Goal: Task Accomplishment & Management: Manage account settings

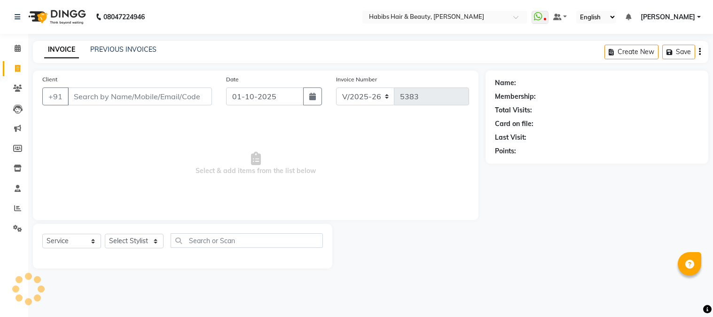
select select "3712"
select select "service"
click at [125, 51] on link "PREVIOUS INVOICES" at bounding box center [123, 49] width 66 height 8
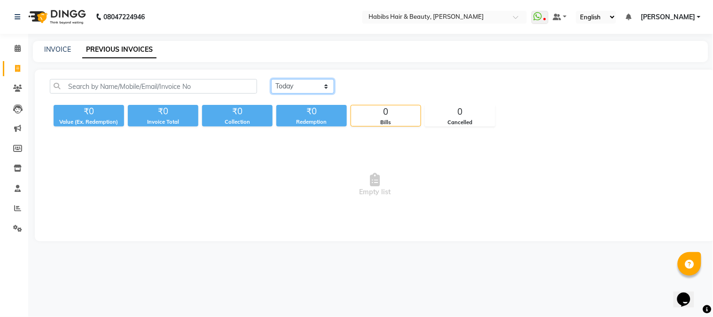
click at [287, 82] on select "[DATE] [DATE] Custom Range" at bounding box center [302, 86] width 63 height 15
select select "[DATE]"
click at [271, 79] on select "[DATE] [DATE] Custom Range" at bounding box center [302, 86] width 63 height 15
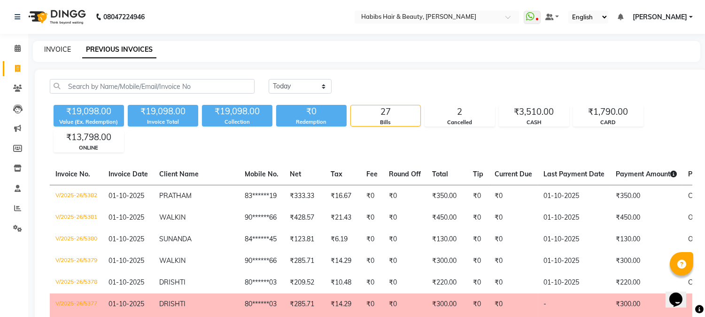
click at [56, 51] on link "INVOICE" at bounding box center [57, 49] width 27 height 8
select select "service"
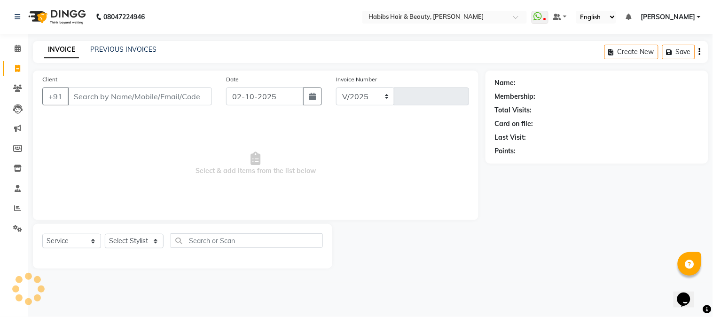
select select "3712"
type input "5383"
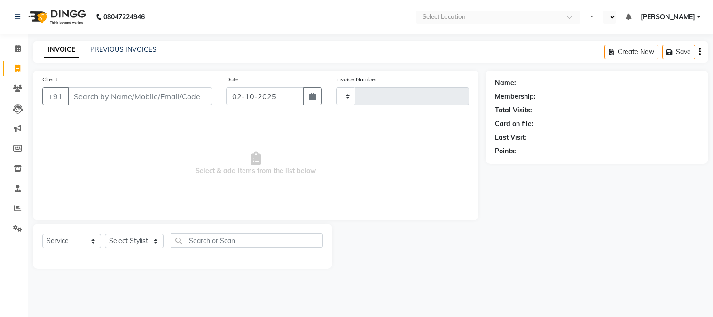
select select "service"
type input "5383"
select select "en"
select select "3712"
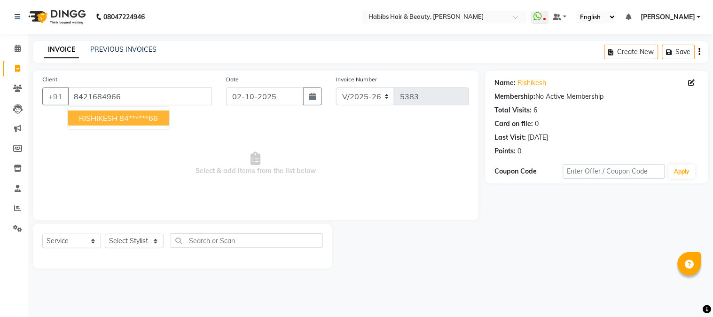
click at [113, 113] on span "RISHIKESH" at bounding box center [98, 117] width 39 height 9
type input "84******66"
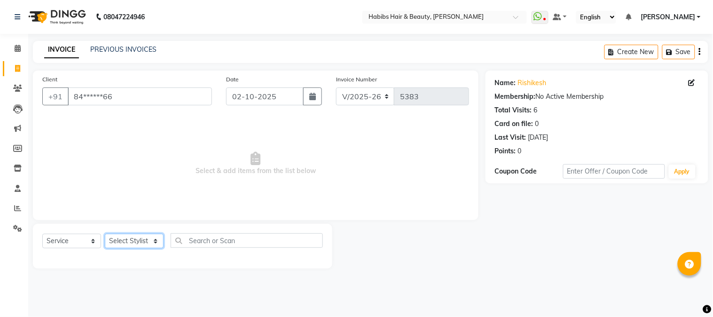
click at [133, 236] on select "Select Stylist Admin Akshay [PERSON_NAME] [PERSON_NAME] Pallavi [PERSON_NAME] […" at bounding box center [134, 240] width 59 height 15
select select "17830"
click at [105, 234] on select "Select Stylist Admin Akshay [PERSON_NAME] [PERSON_NAME] Pallavi [PERSON_NAME] […" at bounding box center [134, 240] width 59 height 15
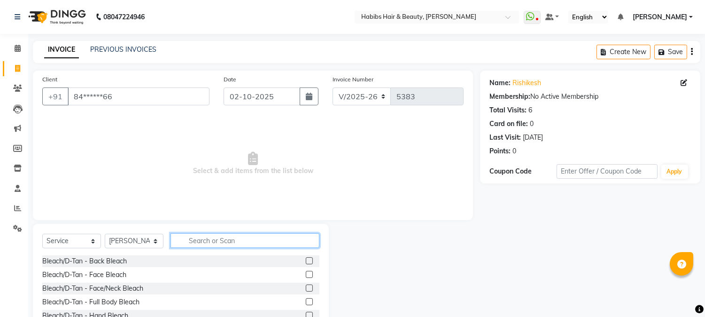
click at [195, 237] on input "text" at bounding box center [245, 240] width 149 height 15
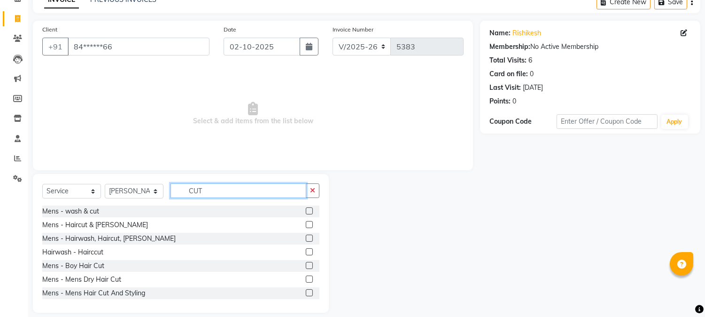
scroll to position [59, 0]
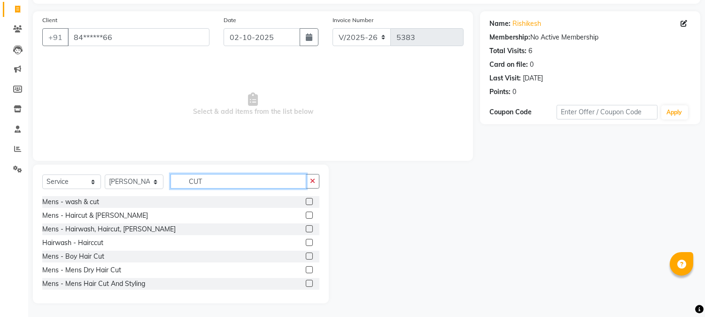
type input "CUT"
click at [306, 267] on label at bounding box center [309, 269] width 7 height 7
click at [306, 267] on input "checkbox" at bounding box center [309, 270] width 6 height 6
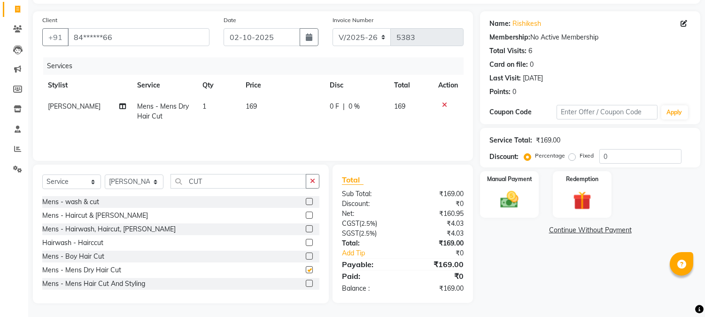
checkbox input "false"
click at [241, 106] on td "169" at bounding box center [282, 111] width 84 height 31
select select "17830"
click at [262, 113] on td "169" at bounding box center [282, 111] width 84 height 31
select select "17830"
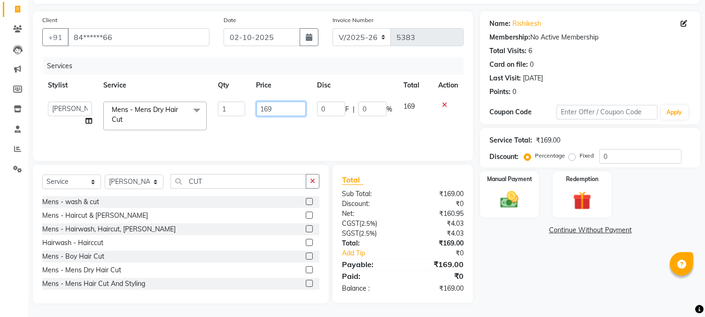
click at [262, 113] on input "169" at bounding box center [280, 108] width 49 height 15
type input "350"
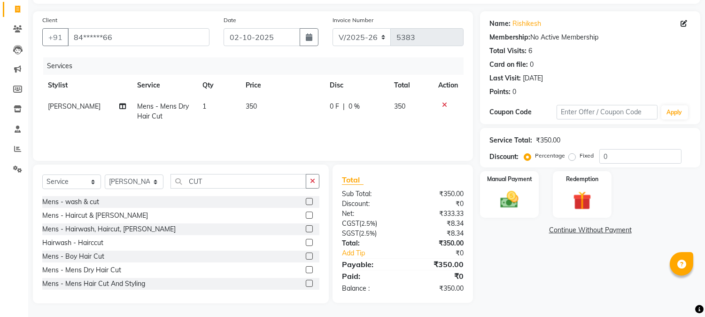
click at [312, 78] on tr "Stylist Service Qty Price Disc Total Action" at bounding box center [252, 85] width 421 height 21
click at [513, 205] on img at bounding box center [509, 200] width 31 height 22
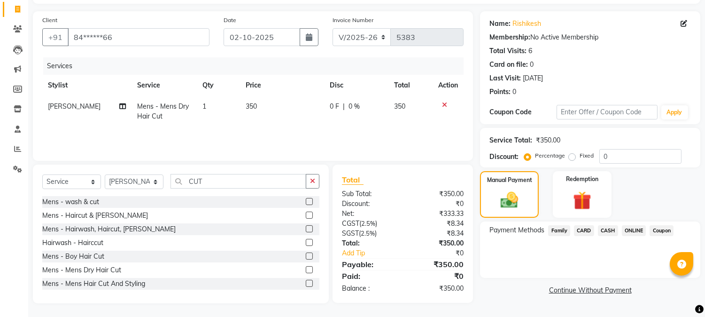
click at [633, 233] on span "ONLINE" at bounding box center [634, 230] width 24 height 11
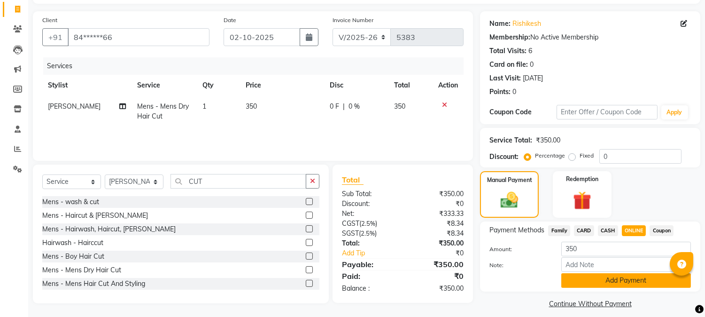
click at [614, 280] on button "Add Payment" at bounding box center [626, 280] width 130 height 15
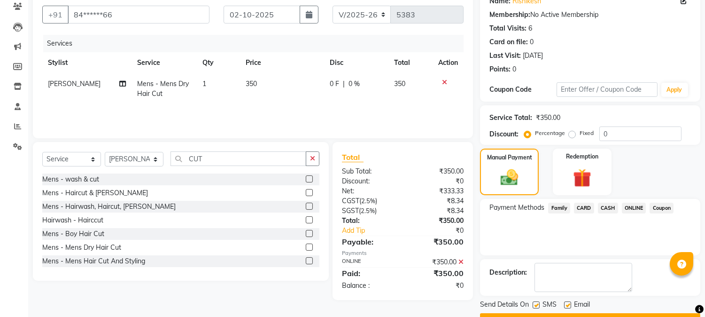
scroll to position [106, 0]
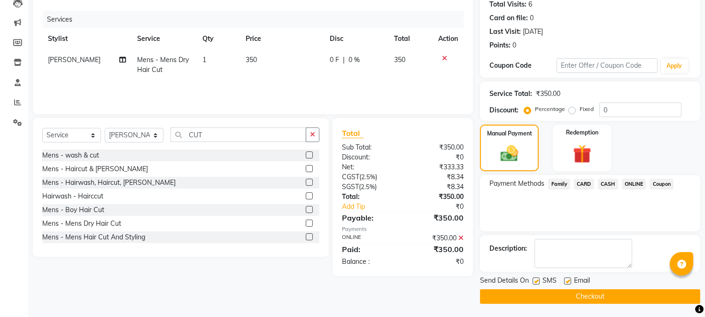
click at [597, 292] on button "Checkout" at bounding box center [590, 296] width 220 height 15
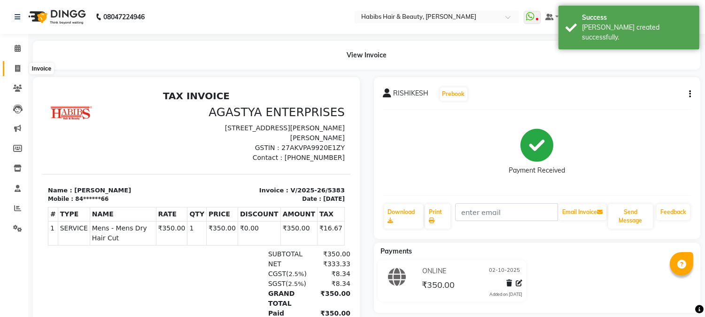
click at [19, 68] on icon at bounding box center [17, 68] width 5 height 7
select select "service"
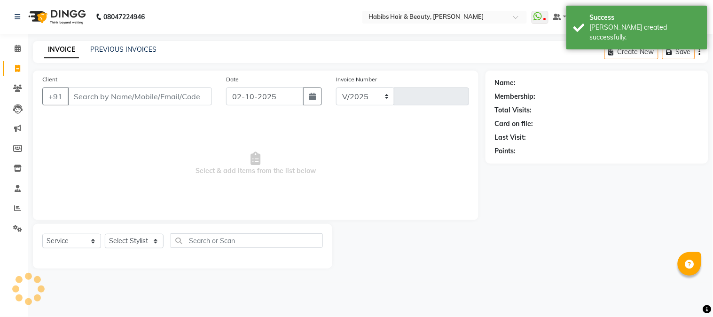
select select "3712"
type input "5384"
click at [107, 91] on input "Client" at bounding box center [140, 96] width 144 height 18
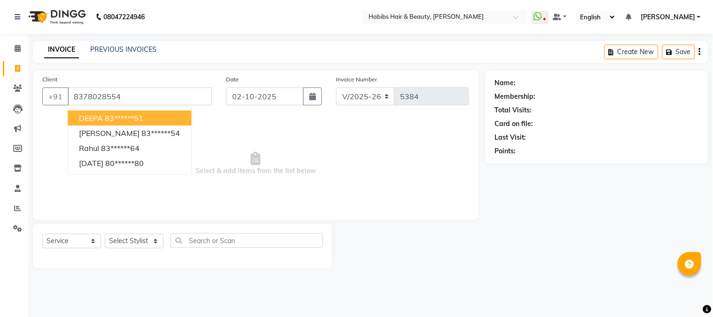
type input "8378028554"
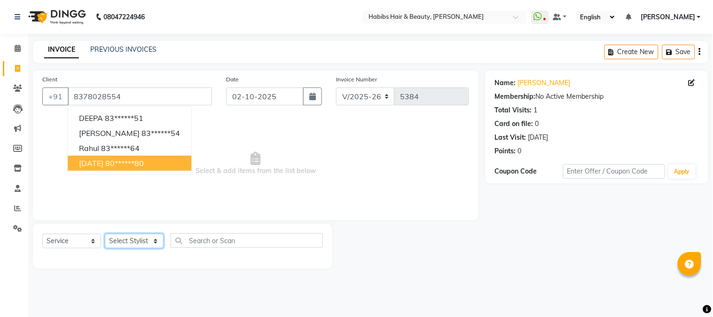
click at [135, 241] on select "Select Stylist Admin Akshay [PERSON_NAME] [PERSON_NAME] Pallavi [PERSON_NAME] […" at bounding box center [134, 240] width 59 height 15
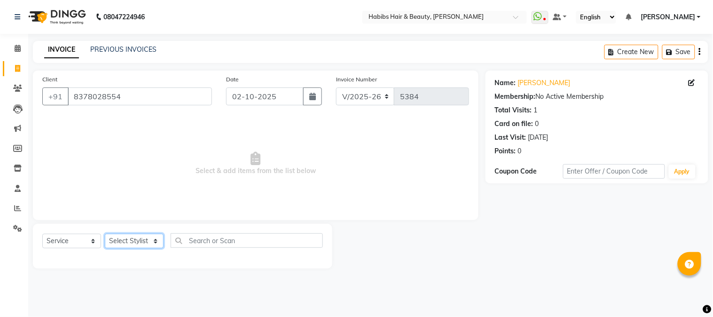
select select "46991"
click at [105, 234] on select "Select Stylist Admin Akshay [PERSON_NAME] [PERSON_NAME] Pallavi [PERSON_NAME] […" at bounding box center [134, 240] width 59 height 15
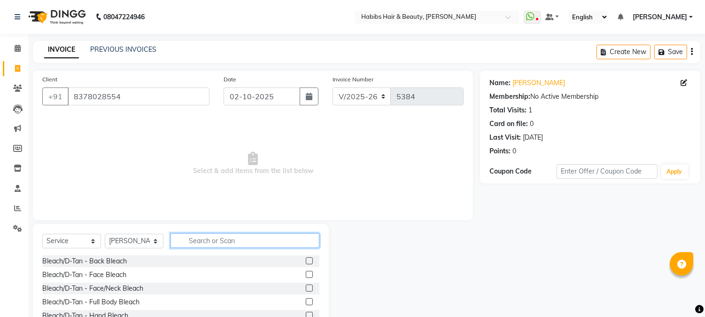
click at [225, 237] on input "text" at bounding box center [245, 240] width 149 height 15
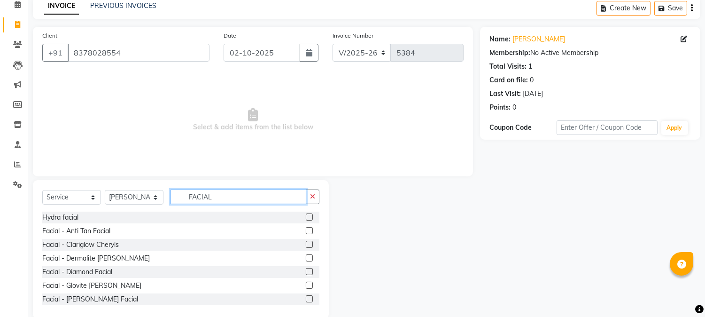
scroll to position [59, 0]
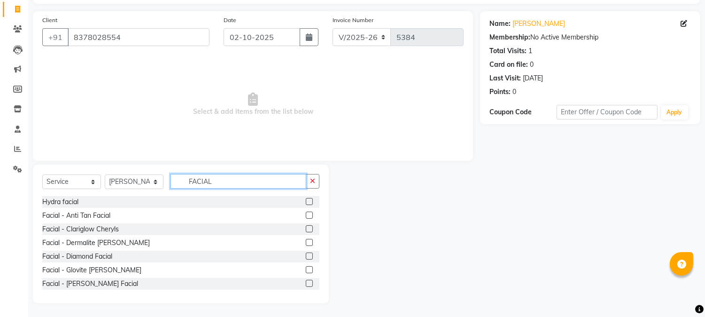
type input "FACIAL"
click at [306, 217] on label at bounding box center [309, 214] width 7 height 7
click at [306, 217] on input "checkbox" at bounding box center [309, 215] width 6 height 6
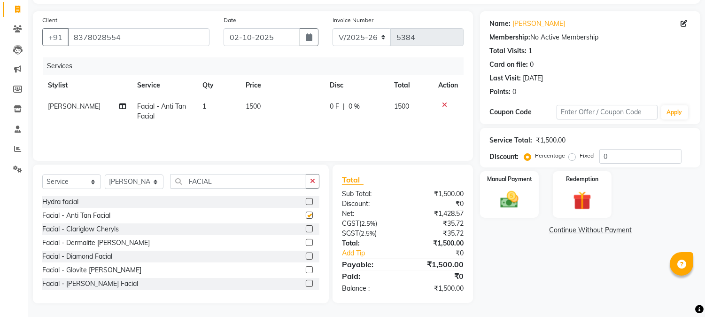
checkbox input "false"
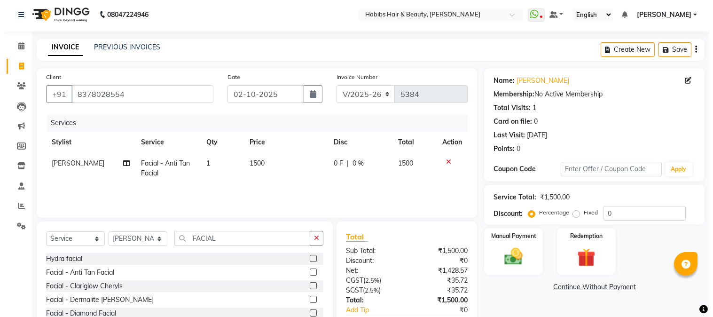
scroll to position [0, 0]
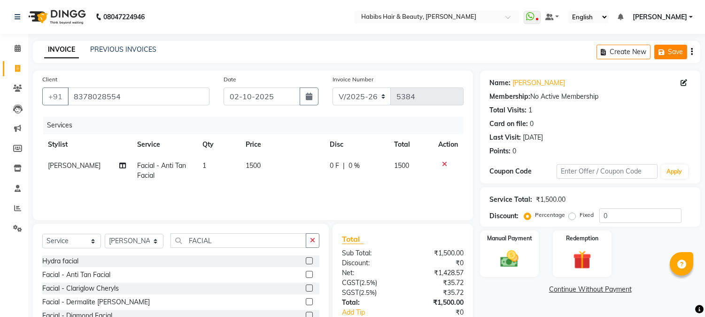
click at [665, 53] on icon "button" at bounding box center [663, 52] width 9 height 7
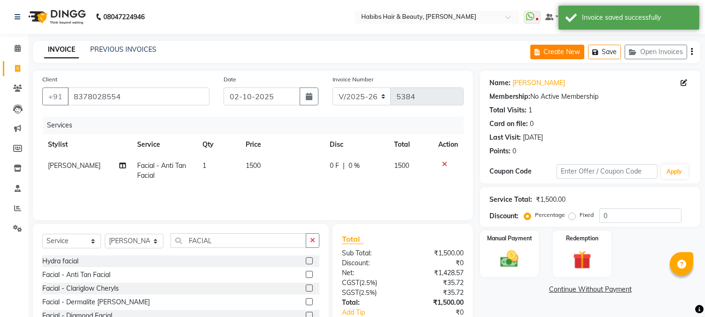
click at [564, 53] on button "Create New" at bounding box center [557, 52] width 54 height 15
select select "service"
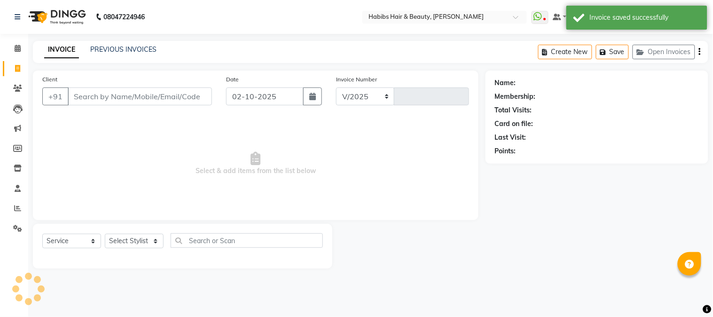
select select "3712"
type input "5384"
click at [116, 101] on input "Client" at bounding box center [140, 96] width 144 height 18
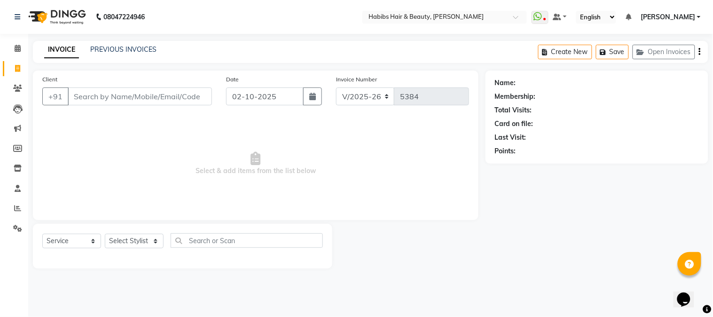
click at [129, 96] on input "Client" at bounding box center [140, 96] width 144 height 18
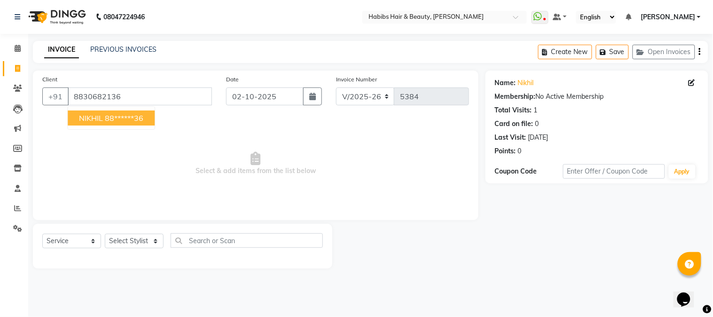
click at [125, 121] on ngb-highlight "88******36" at bounding box center [124, 117] width 39 height 9
type input "88******36"
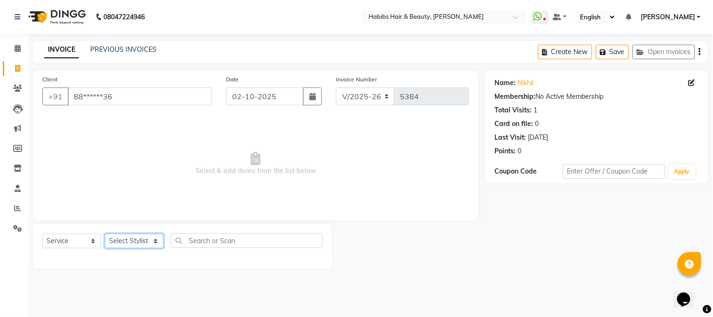
click at [137, 240] on select "Select Stylist Admin Akshay [PERSON_NAME] [PERSON_NAME] Pallavi [PERSON_NAME] […" at bounding box center [134, 240] width 59 height 15
select select "17830"
click at [105, 234] on select "Select Stylist Admin Akshay [PERSON_NAME] [PERSON_NAME] Pallavi [PERSON_NAME] […" at bounding box center [134, 240] width 59 height 15
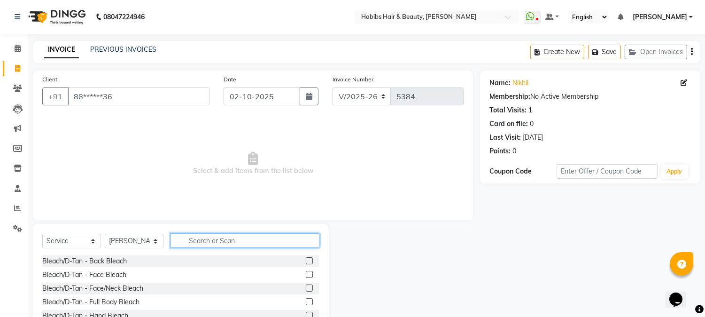
click at [196, 237] on input "text" at bounding box center [245, 240] width 149 height 15
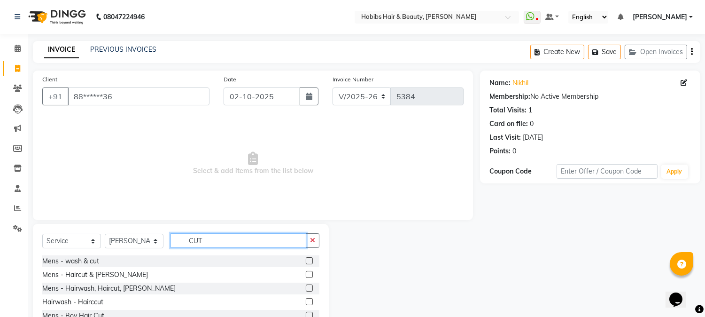
scroll to position [59, 0]
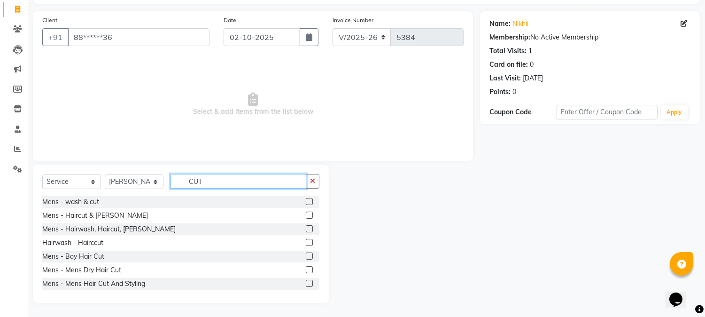
type input "CUT"
click at [306, 268] on label at bounding box center [309, 269] width 7 height 7
click at [306, 268] on input "checkbox" at bounding box center [309, 270] width 6 height 6
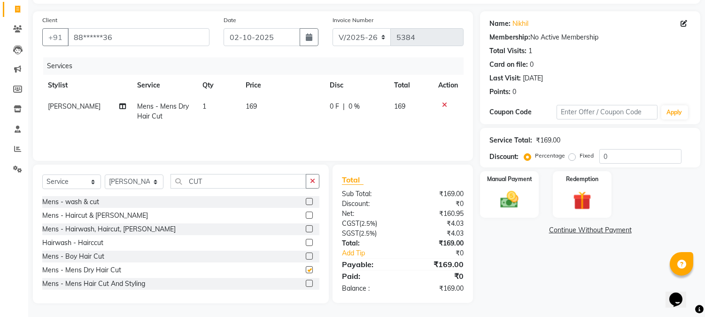
checkbox input "false"
click at [252, 105] on span "169" at bounding box center [251, 106] width 11 height 8
click at [252, 105] on td "169" at bounding box center [282, 111] width 84 height 31
select select "17830"
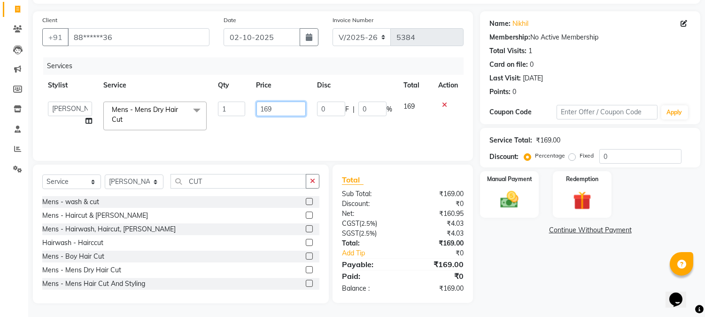
click at [262, 109] on input "169" at bounding box center [280, 108] width 49 height 15
type input "350"
click at [275, 102] on input "350" at bounding box center [280, 108] width 49 height 15
click at [337, 84] on th "Disc" at bounding box center [354, 85] width 86 height 21
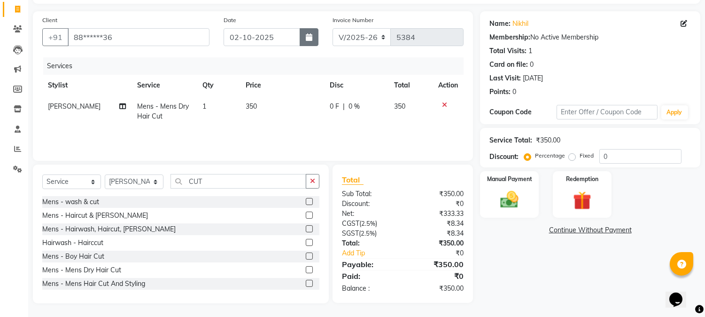
click at [307, 38] on icon "button" at bounding box center [309, 37] width 7 height 8
select select "10"
select select "2025"
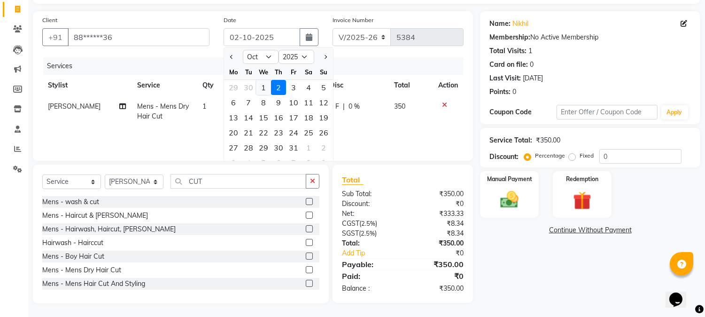
click at [264, 83] on div "1" at bounding box center [263, 87] width 15 height 15
type input "01-10-2025"
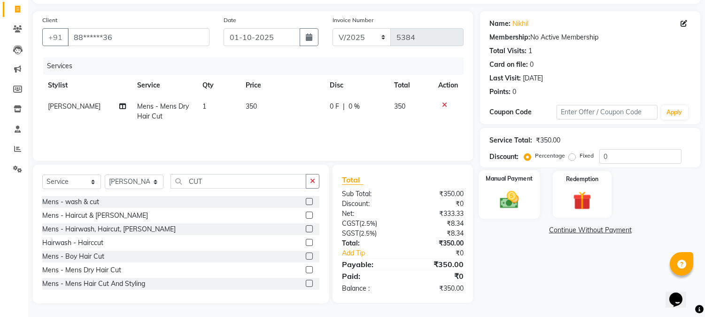
click at [518, 190] on img at bounding box center [509, 200] width 31 height 22
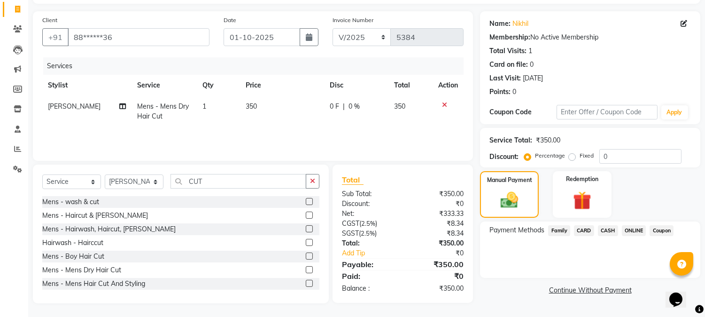
click at [636, 231] on span "ONLINE" at bounding box center [634, 230] width 24 height 11
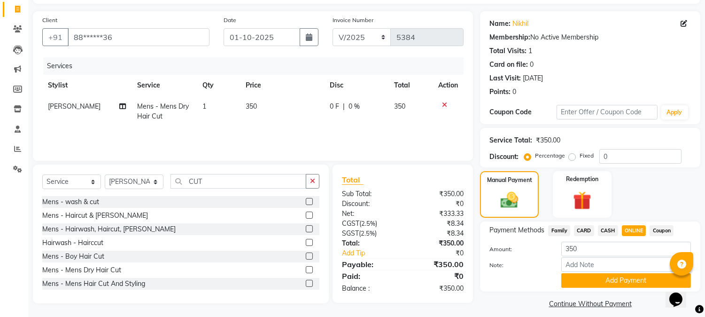
scroll to position [67, 0]
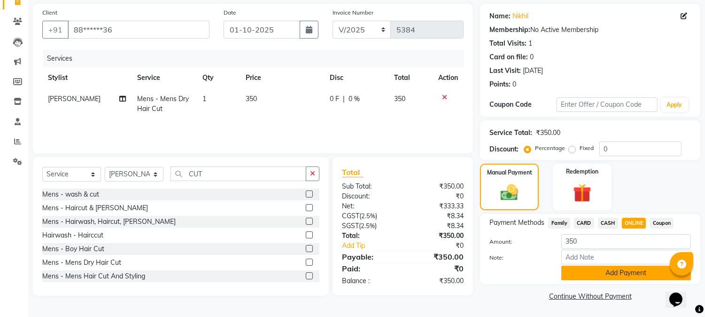
click at [621, 276] on button "Add Payment" at bounding box center [626, 272] width 130 height 15
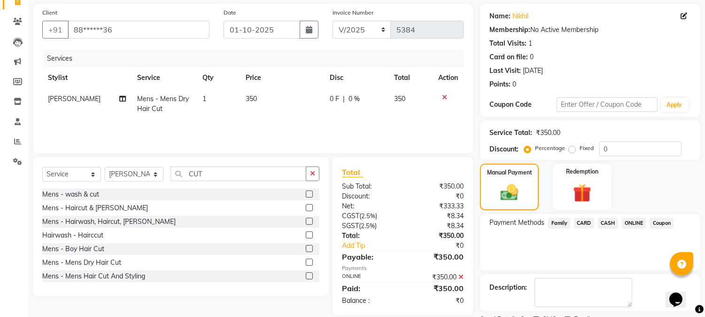
scroll to position [106, 0]
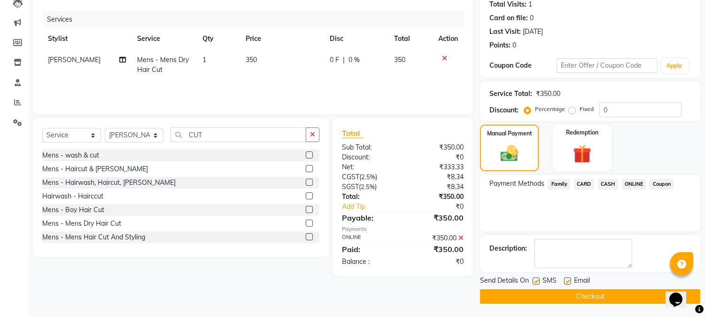
click at [590, 295] on button "Checkout" at bounding box center [590, 296] width 220 height 15
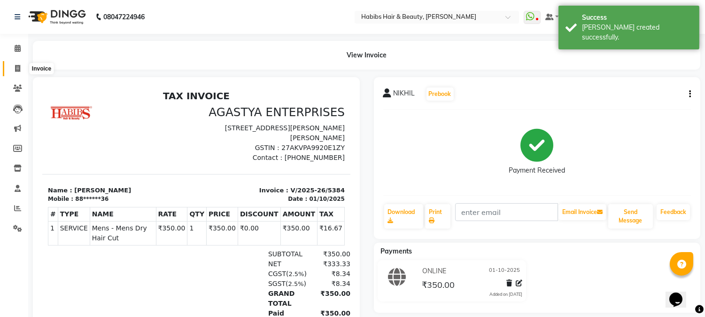
click at [15, 66] on icon at bounding box center [17, 68] width 5 height 7
select select "service"
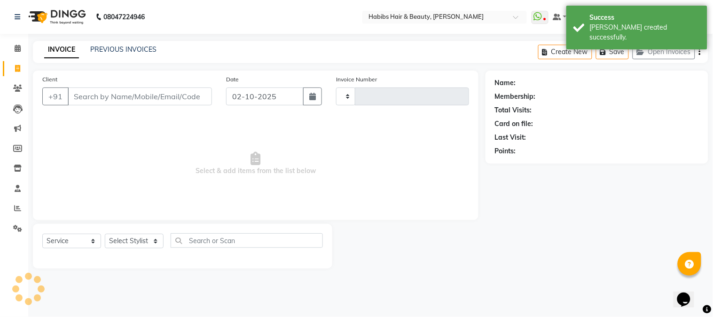
type input "9"
type input "5385"
select select "3712"
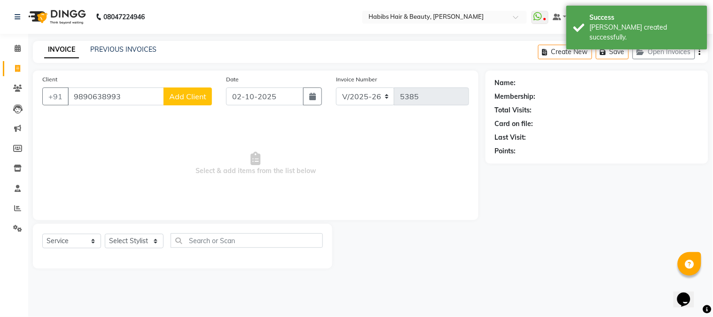
type input "9890638993"
click at [171, 99] on span "Add Client" at bounding box center [187, 96] width 37 height 9
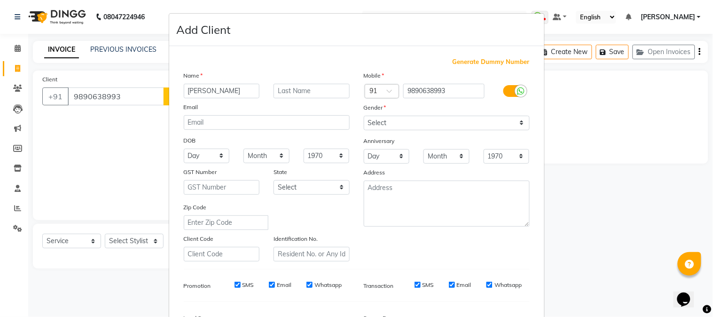
type input "[PERSON_NAME]"
click at [394, 119] on select "Select [DEMOGRAPHIC_DATA] [DEMOGRAPHIC_DATA] Other Prefer Not To Say" at bounding box center [447, 123] width 166 height 15
select select "[DEMOGRAPHIC_DATA]"
click at [364, 116] on select "Select [DEMOGRAPHIC_DATA] [DEMOGRAPHIC_DATA] Other Prefer Not To Say" at bounding box center [447, 123] width 166 height 15
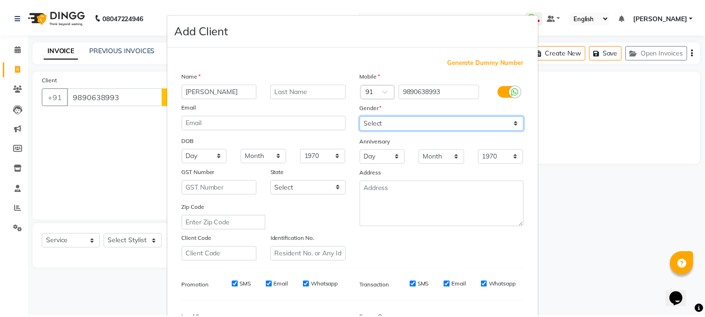
scroll to position [117, 0]
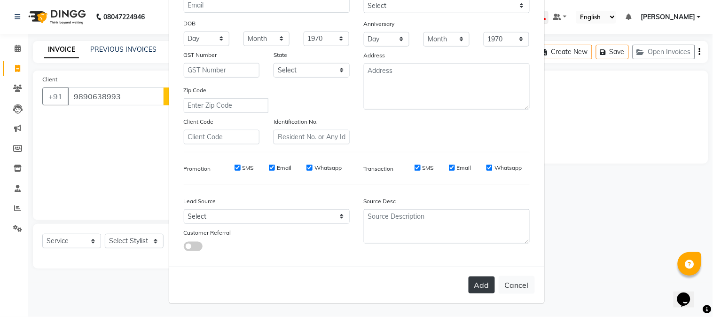
click at [481, 276] on button "Add" at bounding box center [481, 284] width 26 height 17
type input "98******93"
select select
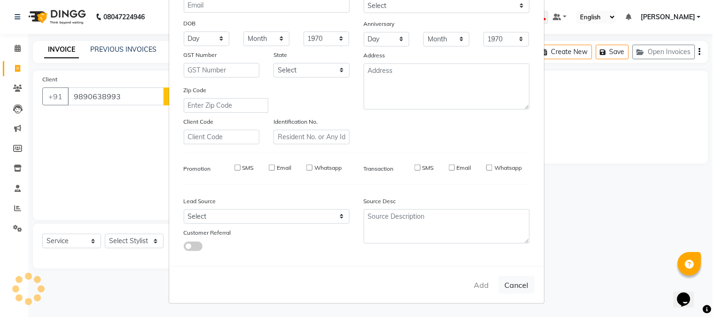
select select
checkbox input "false"
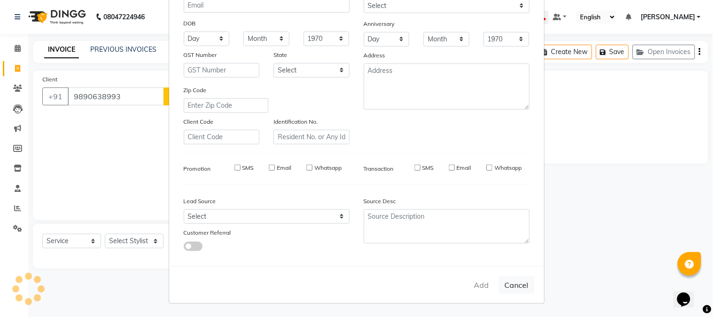
checkbox input "false"
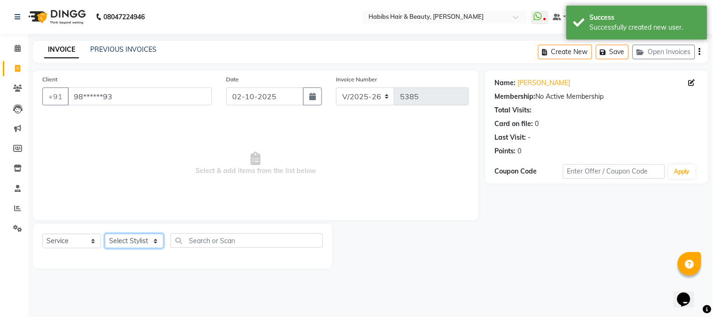
click at [134, 237] on select "Select Stylist Admin Akshay [PERSON_NAME] [PERSON_NAME] Pallavi [PERSON_NAME] […" at bounding box center [134, 240] width 59 height 15
select select "24540"
click at [105, 234] on select "Select Stylist Admin Akshay [PERSON_NAME] [PERSON_NAME] Pallavi [PERSON_NAME] […" at bounding box center [134, 240] width 59 height 15
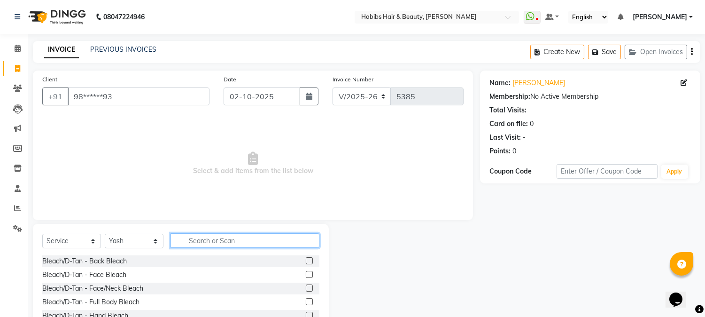
click at [199, 238] on input "text" at bounding box center [245, 240] width 149 height 15
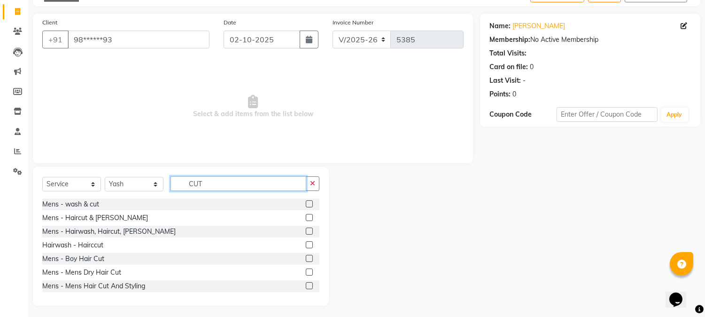
scroll to position [59, 0]
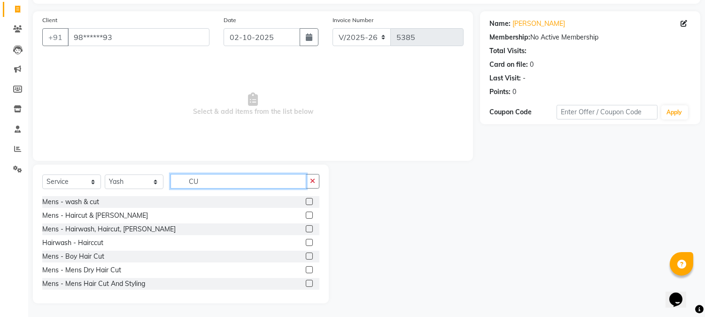
type input "C"
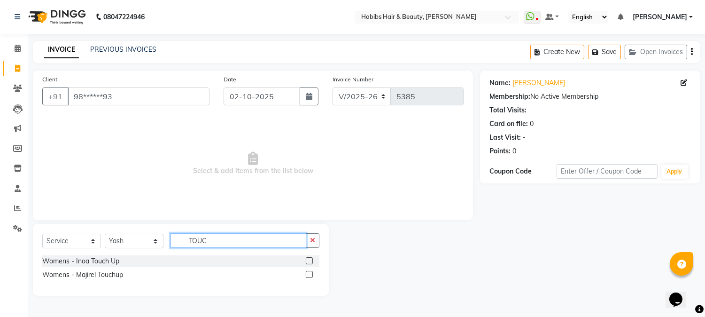
scroll to position [0, 0]
type input "TOUCH"
click at [313, 263] on label at bounding box center [312, 260] width 7 height 7
click at [313, 263] on input "checkbox" at bounding box center [312, 261] width 6 height 6
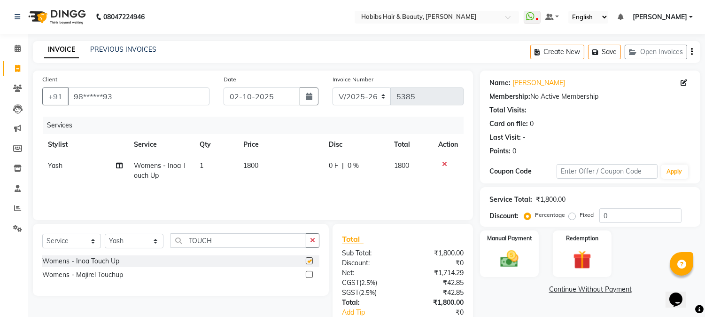
checkbox input "false"
click at [605, 50] on button "Save" at bounding box center [604, 52] width 33 height 15
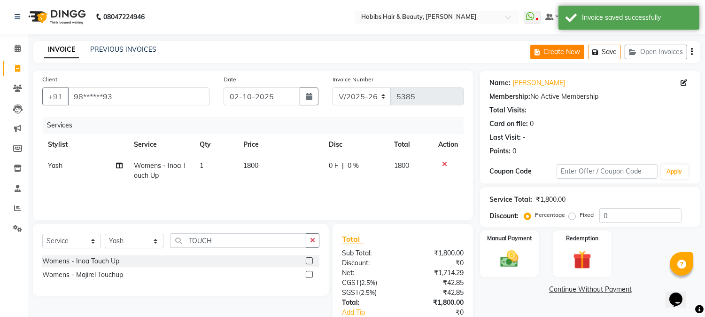
click at [567, 53] on button "Create New" at bounding box center [557, 52] width 54 height 15
select select "service"
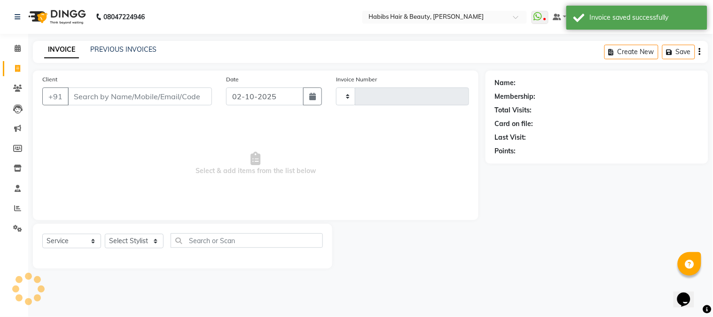
type input "5385"
select select "3712"
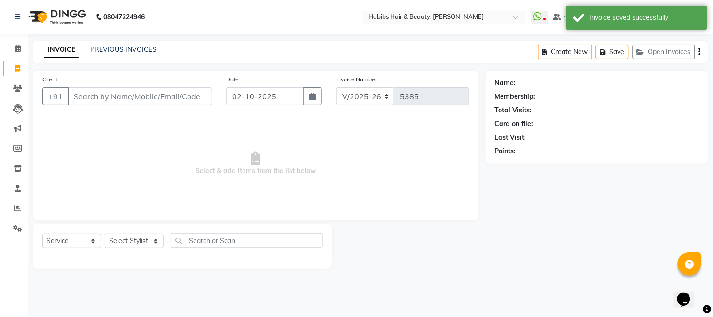
click at [199, 100] on input "Client" at bounding box center [140, 96] width 144 height 18
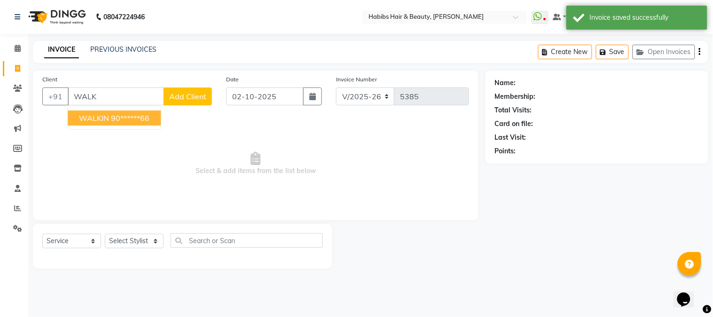
click at [137, 118] on ngb-highlight "90******66" at bounding box center [130, 117] width 39 height 9
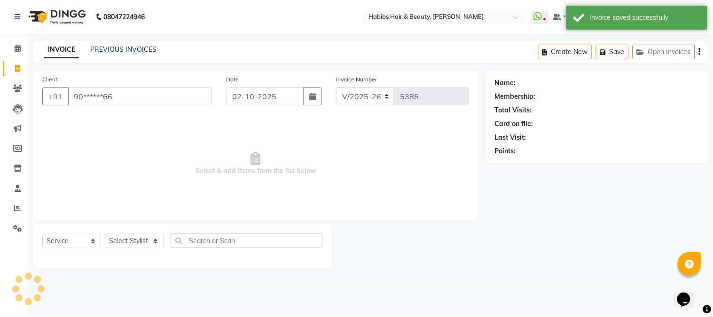
type input "90******66"
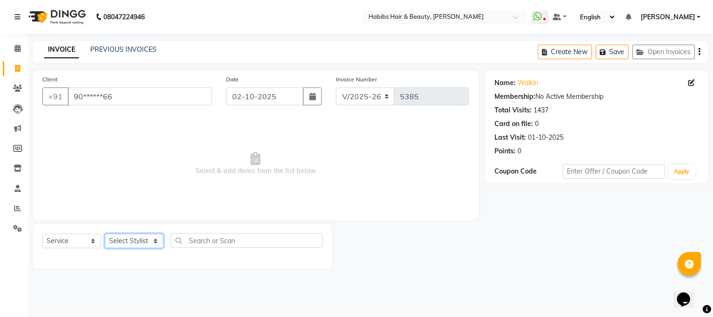
click at [133, 233] on select "Select Stylist Admin Akshay [PERSON_NAME] [PERSON_NAME] Pallavi [PERSON_NAME] […" at bounding box center [134, 240] width 59 height 15
select select "17833"
click at [105, 234] on select "Select Stylist Admin Akshay [PERSON_NAME] [PERSON_NAME] Pallavi [PERSON_NAME] […" at bounding box center [134, 240] width 59 height 15
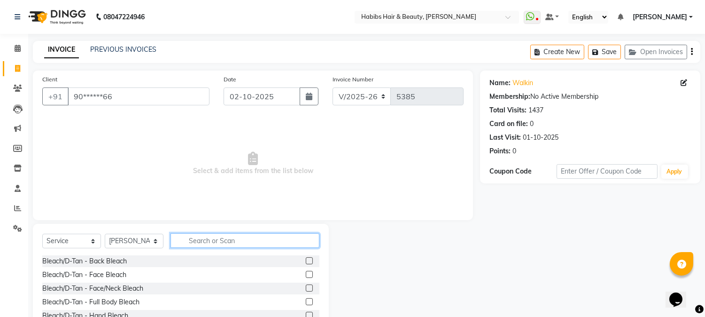
click at [200, 240] on input "text" at bounding box center [245, 240] width 149 height 15
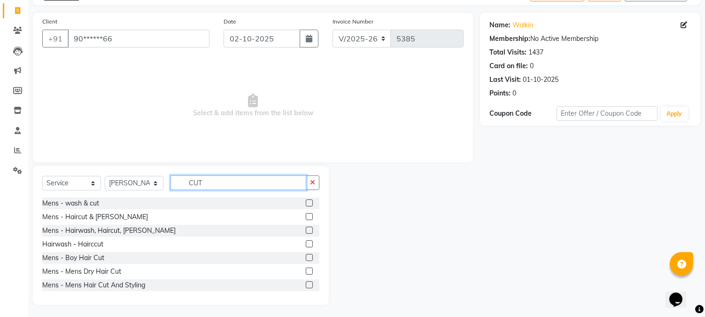
scroll to position [59, 0]
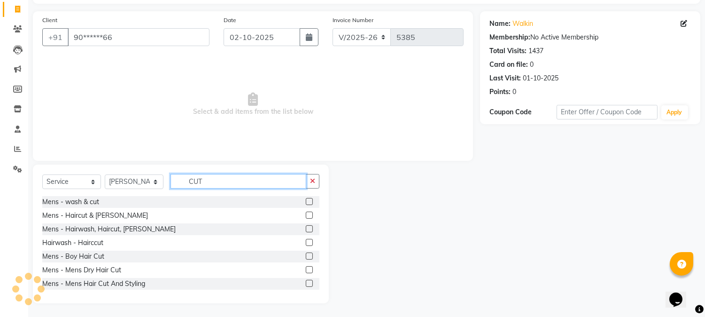
type input "CUT"
click at [306, 228] on label at bounding box center [309, 228] width 7 height 7
click at [306, 228] on input "checkbox" at bounding box center [309, 229] width 6 height 6
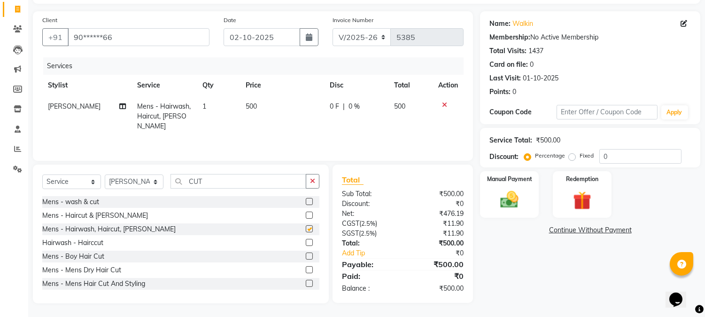
checkbox input "false"
click at [254, 111] on td "500" at bounding box center [282, 116] width 84 height 41
select select "17833"
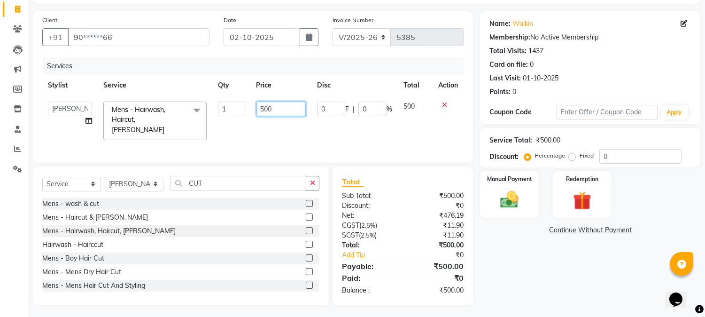
click at [264, 110] on input "500" at bounding box center [280, 108] width 49 height 15
type input "550"
click at [300, 93] on th "Price" at bounding box center [281, 85] width 61 height 21
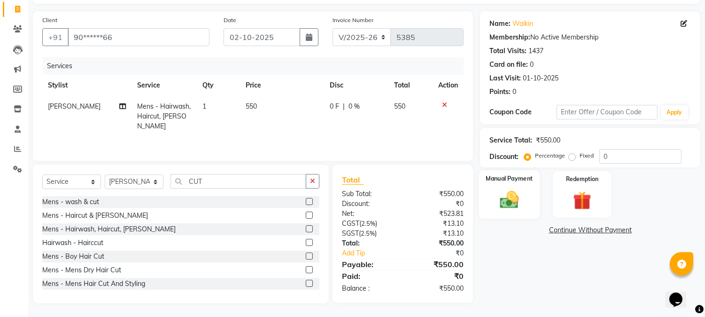
click at [503, 189] on img at bounding box center [509, 200] width 31 height 22
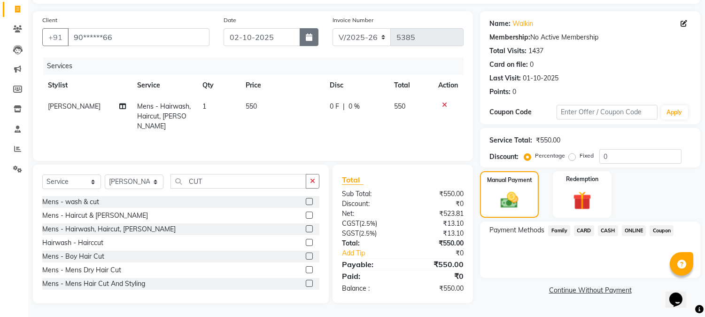
click at [310, 37] on icon "button" at bounding box center [309, 37] width 7 height 8
select select "10"
select select "2025"
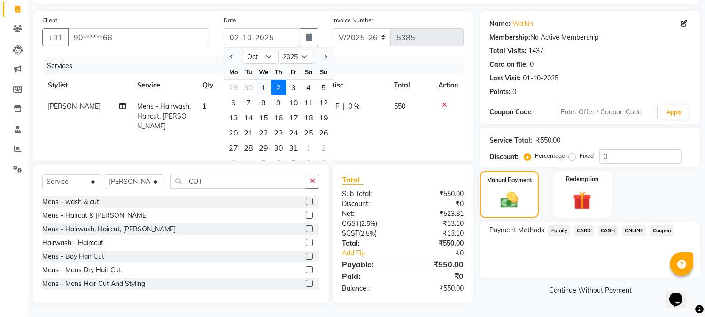
click at [261, 87] on div "1" at bounding box center [263, 87] width 15 height 15
type input "01-10-2025"
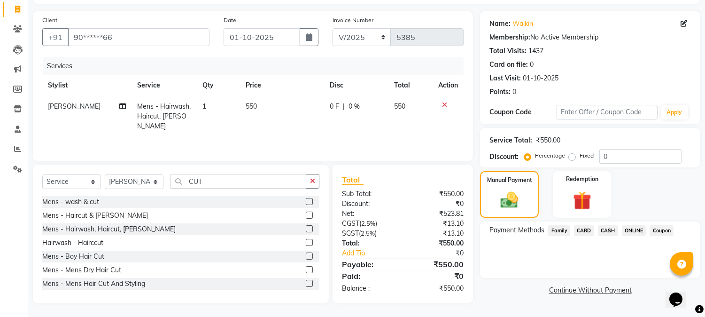
click at [608, 226] on span "CASH" at bounding box center [608, 230] width 20 height 11
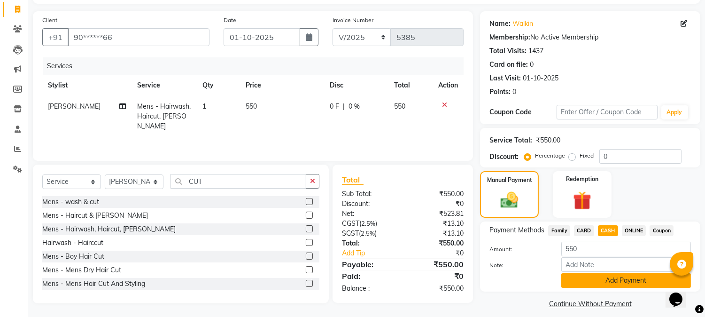
click at [597, 279] on button "Add Payment" at bounding box center [626, 280] width 130 height 15
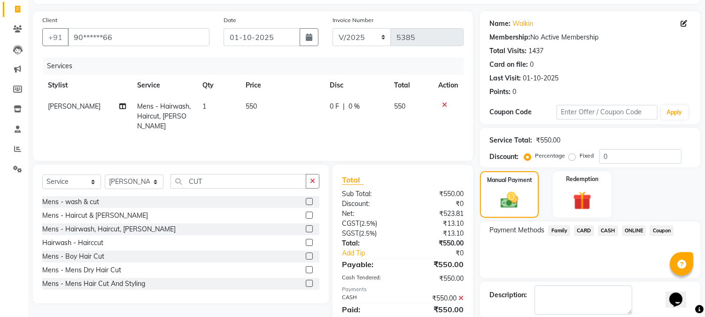
scroll to position [106, 0]
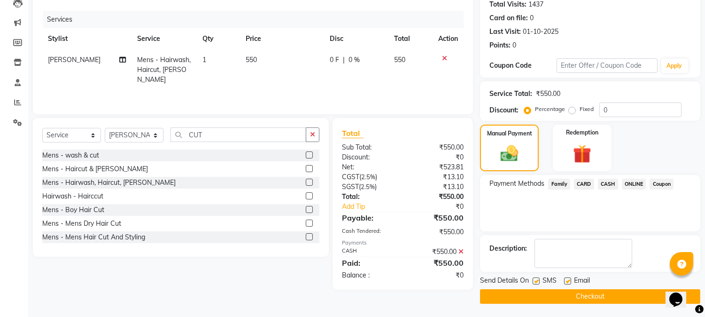
click at [585, 296] on button "Checkout" at bounding box center [590, 296] width 220 height 15
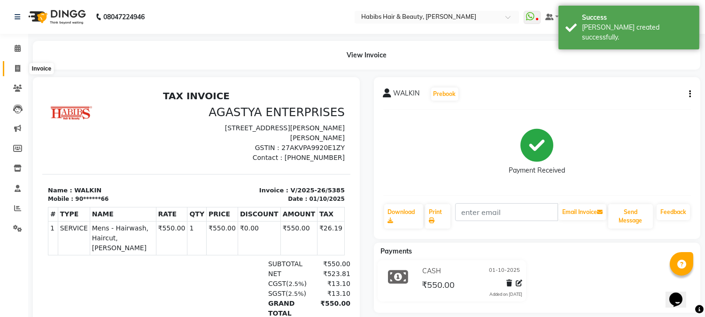
click at [15, 69] on icon at bounding box center [17, 68] width 5 height 7
select select "service"
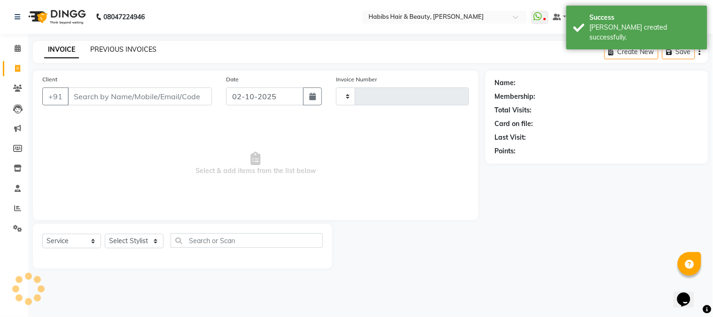
type input "5386"
select select "3712"
click at [128, 48] on link "PREVIOUS INVOICES" at bounding box center [123, 49] width 66 height 8
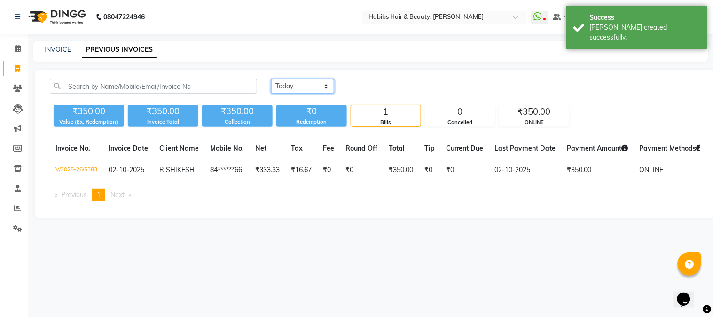
click at [289, 86] on select "[DATE] [DATE] Custom Range" at bounding box center [302, 86] width 63 height 15
select select "[DATE]"
click at [271, 79] on select "[DATE] [DATE] Custom Range" at bounding box center [302, 86] width 63 height 15
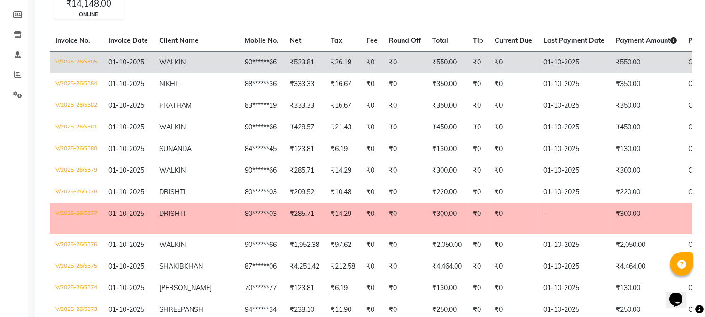
scroll to position [125, 0]
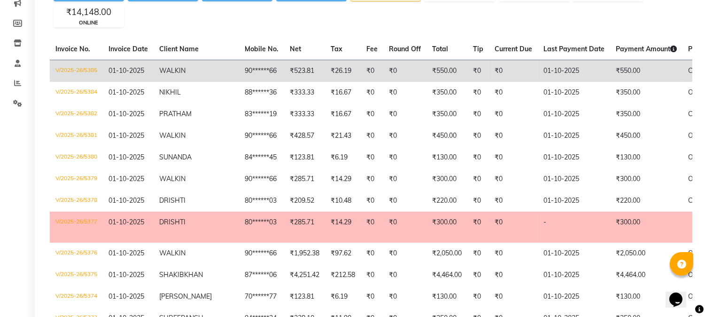
click at [80, 67] on td "V/2025-26/5385" at bounding box center [76, 71] width 53 height 22
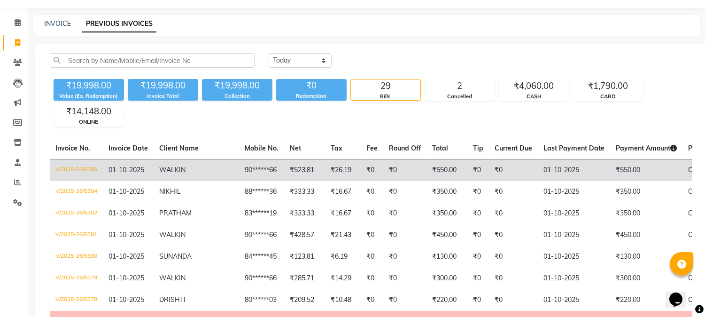
scroll to position [0, 0]
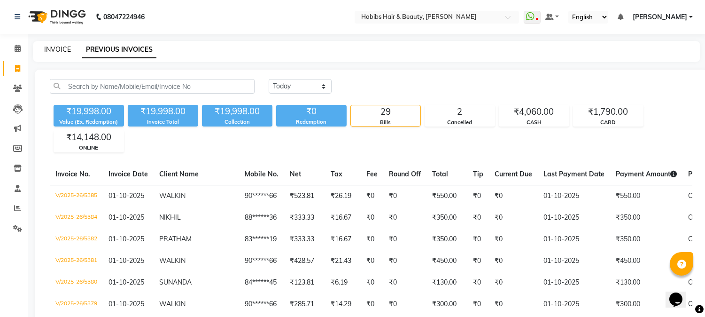
click at [49, 46] on link "INVOICE" at bounding box center [57, 49] width 27 height 8
select select "service"
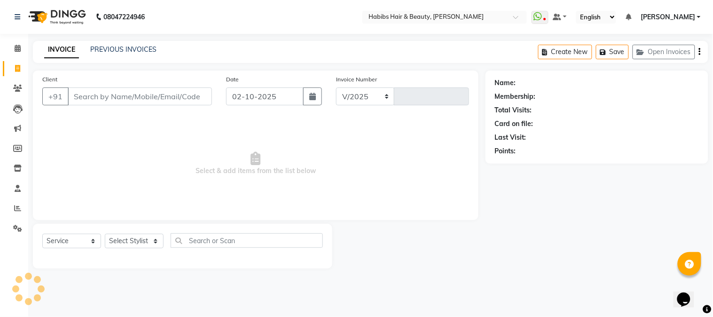
select select "3712"
type input "5386"
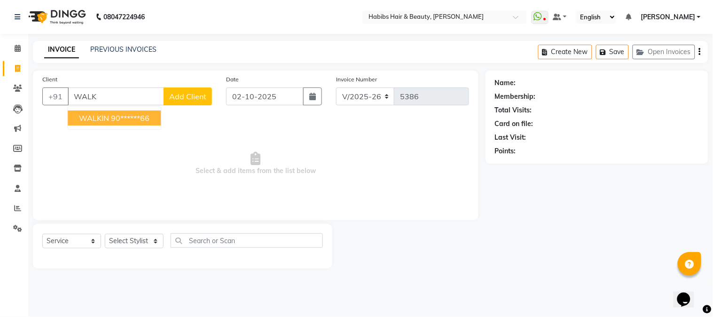
click at [124, 115] on ngb-highlight "90******66" at bounding box center [130, 117] width 39 height 9
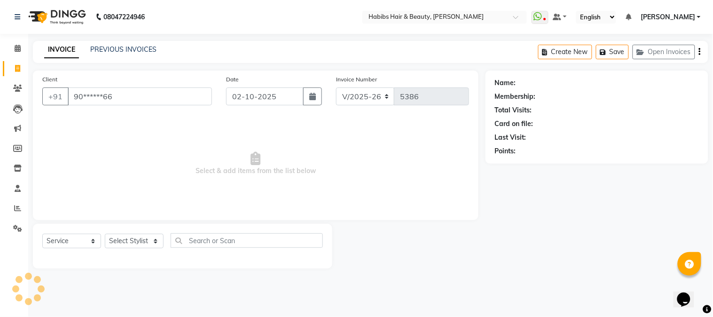
type input "90******66"
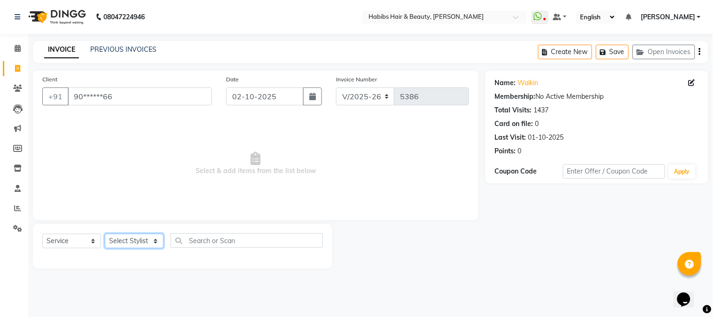
click at [118, 245] on select "Select Stylist Admin Akshay [PERSON_NAME] [PERSON_NAME] Pallavi [PERSON_NAME] […" at bounding box center [134, 240] width 59 height 15
select select "17830"
click at [105, 234] on select "Select Stylist Admin Akshay [PERSON_NAME] [PERSON_NAME] Pallavi [PERSON_NAME] […" at bounding box center [134, 240] width 59 height 15
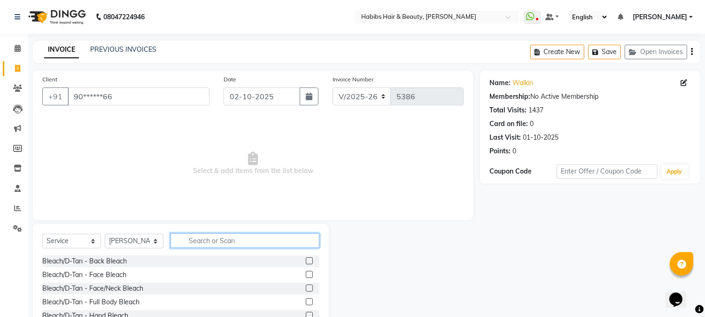
click at [223, 240] on input "text" at bounding box center [245, 240] width 149 height 15
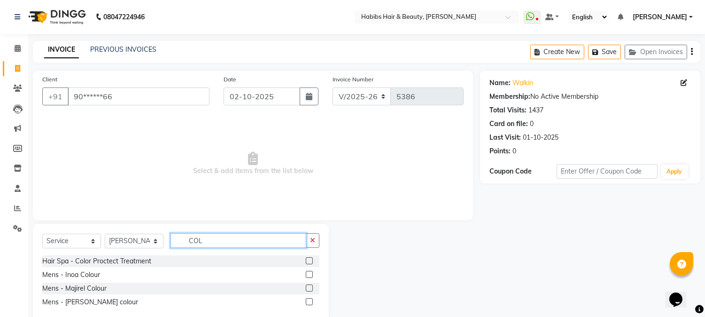
type input "COL"
click at [308, 271] on label at bounding box center [309, 274] width 7 height 7
click at [308, 271] on input "checkbox" at bounding box center [309, 274] width 6 height 6
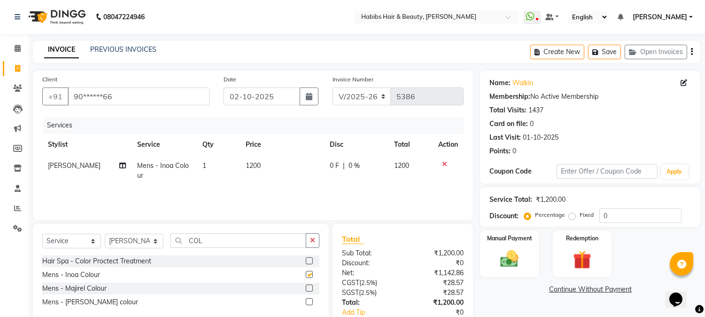
checkbox input "false"
click at [193, 244] on input "COL" at bounding box center [239, 240] width 136 height 15
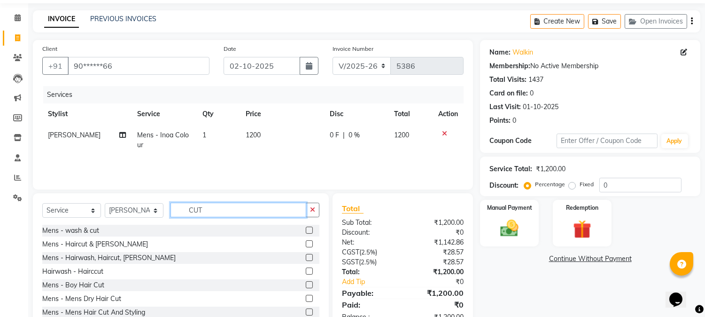
scroll to position [59, 0]
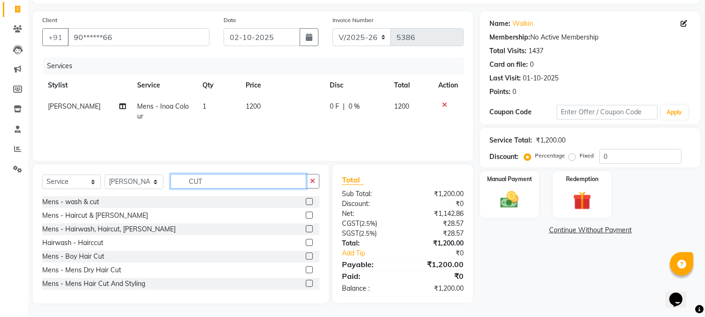
type input "CUT"
click at [306, 268] on label at bounding box center [309, 269] width 7 height 7
click at [306, 268] on input "checkbox" at bounding box center [309, 270] width 6 height 6
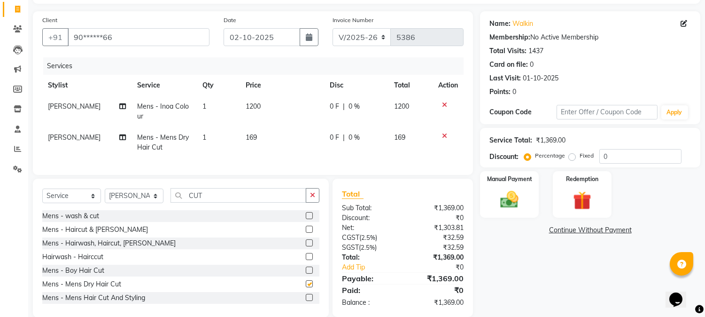
checkbox input "false"
click at [249, 111] on td "1200" at bounding box center [282, 111] width 84 height 31
click at [240, 111] on td "1" at bounding box center [218, 111] width 43 height 31
select select "17830"
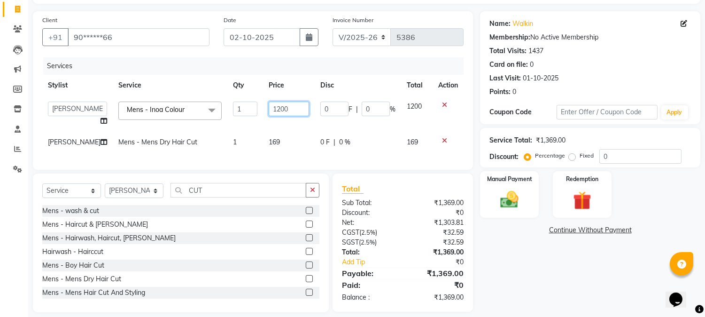
click at [269, 107] on input "1200" at bounding box center [289, 108] width 40 height 15
type input "1440"
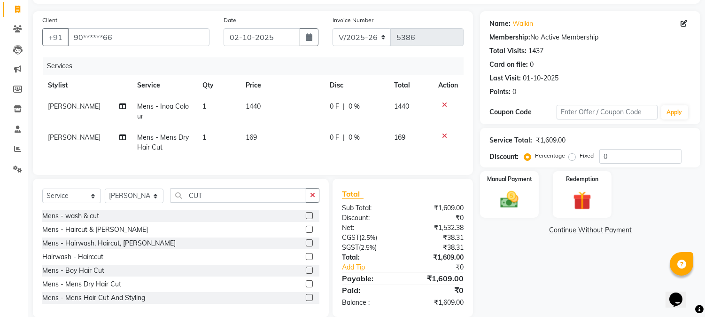
click at [264, 134] on td "169" at bounding box center [282, 142] width 84 height 31
select select "17830"
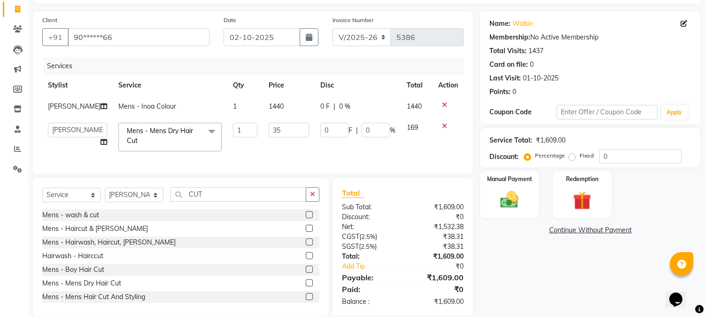
type input "350"
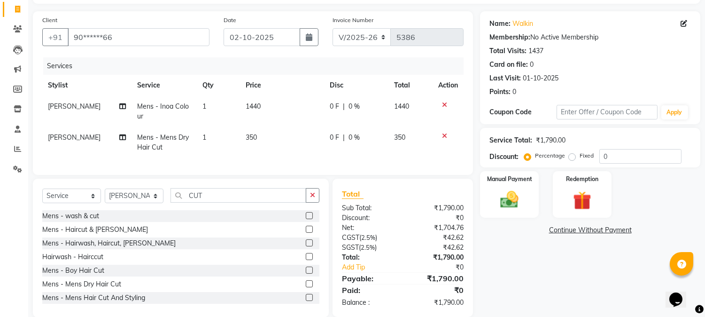
click at [301, 96] on td "1440" at bounding box center [282, 111] width 84 height 31
select select "17830"
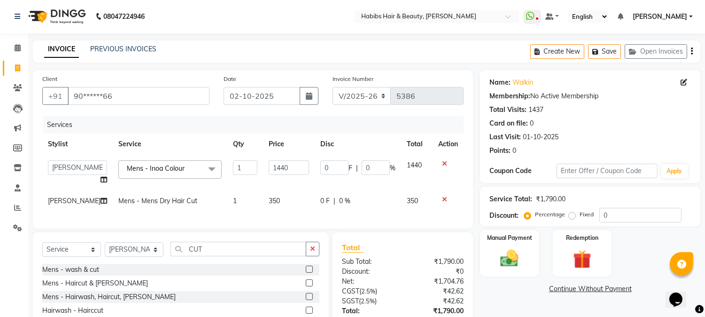
scroll to position [0, 0]
click at [605, 53] on button "Save" at bounding box center [604, 52] width 33 height 15
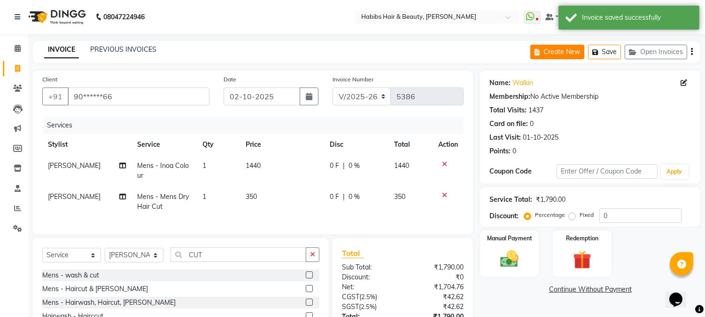
click at [562, 49] on button "Create New" at bounding box center [557, 52] width 54 height 15
select select "service"
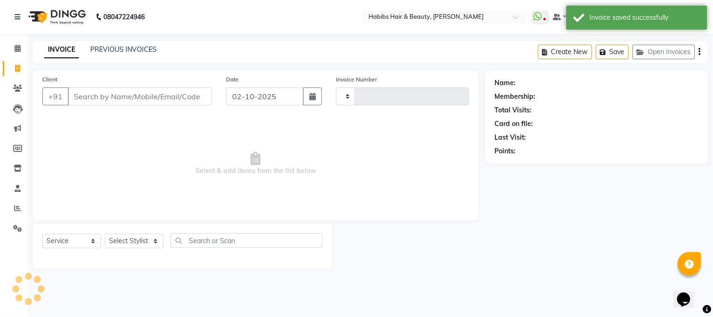
type input "5386"
select select "3712"
click at [163, 96] on input "Client" at bounding box center [140, 96] width 144 height 18
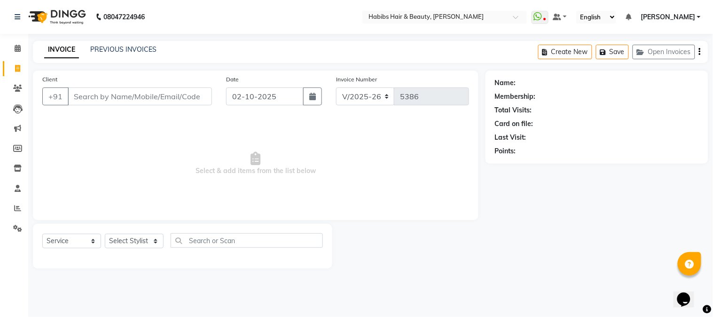
click at [148, 99] on input "Client" at bounding box center [140, 96] width 144 height 18
click at [143, 99] on input "Client" at bounding box center [140, 96] width 144 height 18
click at [131, 97] on input "Client" at bounding box center [140, 96] width 144 height 18
click at [660, 62] on div "Create New Save Open Invoices" at bounding box center [623, 52] width 170 height 22
click at [662, 52] on button "Open Invoices" at bounding box center [663, 52] width 62 height 15
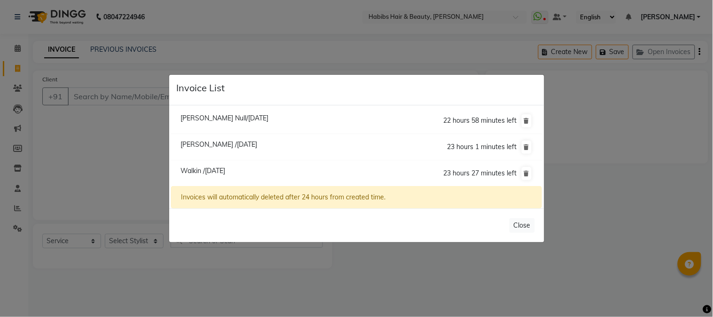
click at [225, 167] on span "Walkin /[DATE]" at bounding box center [202, 170] width 45 height 8
type input "90******66"
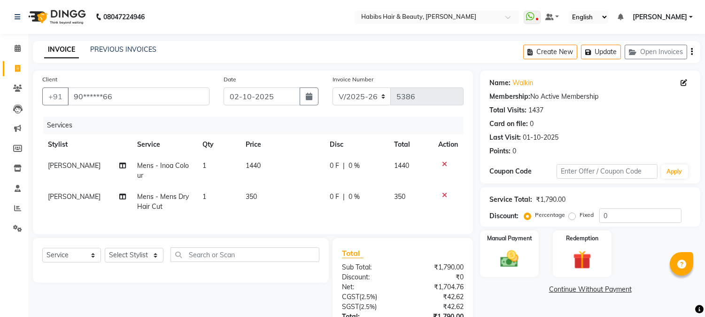
scroll to position [81, 0]
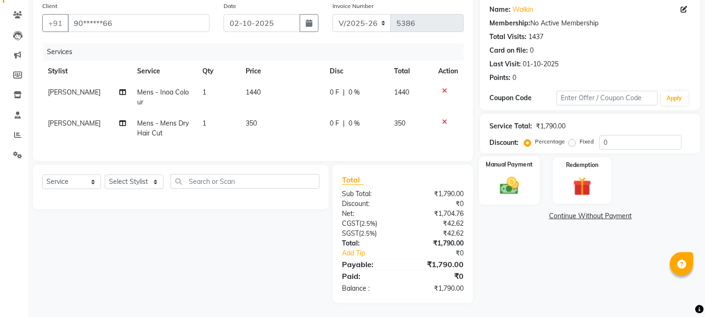
click at [508, 175] on img at bounding box center [509, 186] width 31 height 22
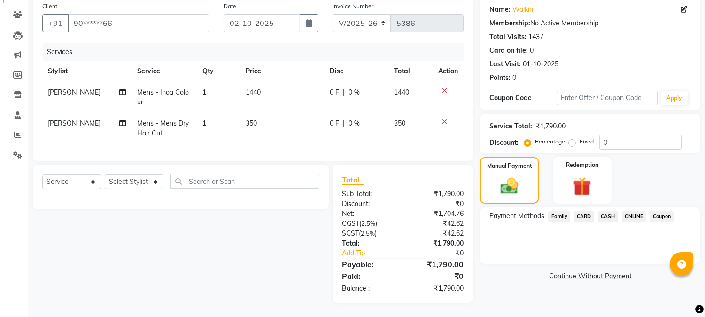
click at [630, 212] on span "ONLINE" at bounding box center [634, 216] width 24 height 11
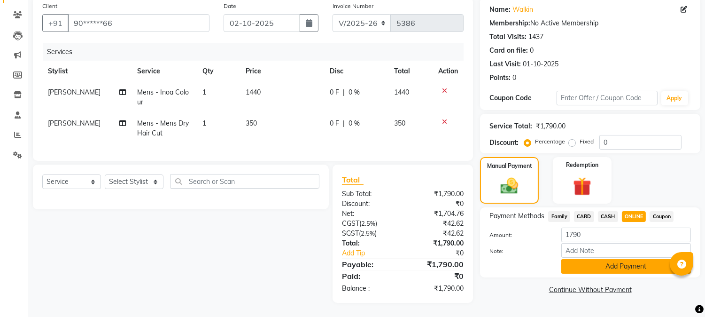
click at [613, 264] on button "Add Payment" at bounding box center [626, 266] width 130 height 15
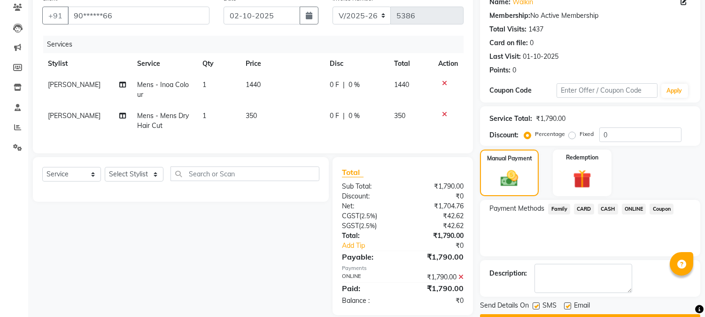
scroll to position [106, 0]
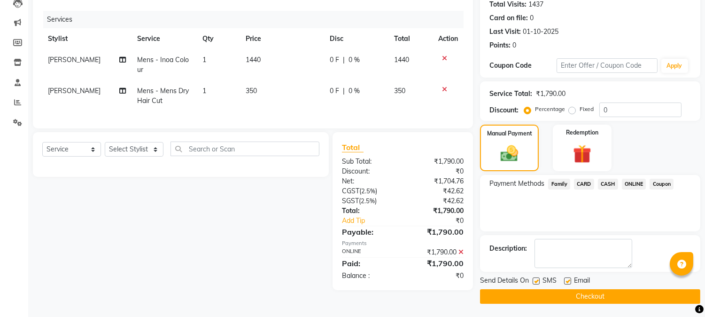
click at [592, 289] on button "Checkout" at bounding box center [590, 296] width 220 height 15
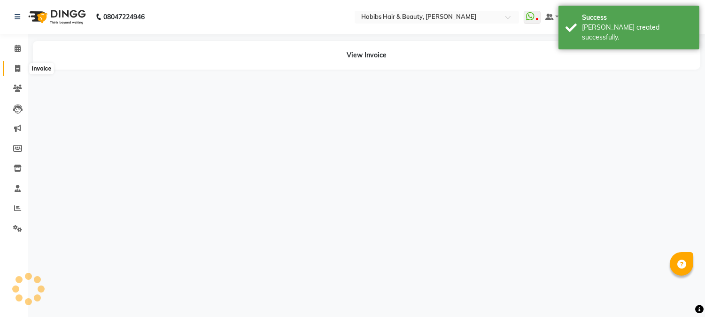
click at [16, 66] on icon at bounding box center [17, 68] width 5 height 7
select select "service"
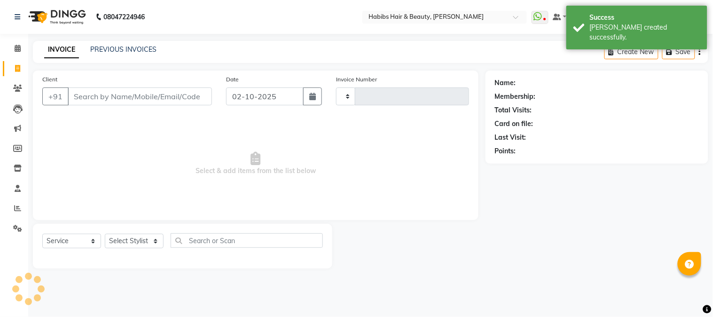
type input "5387"
select select "3712"
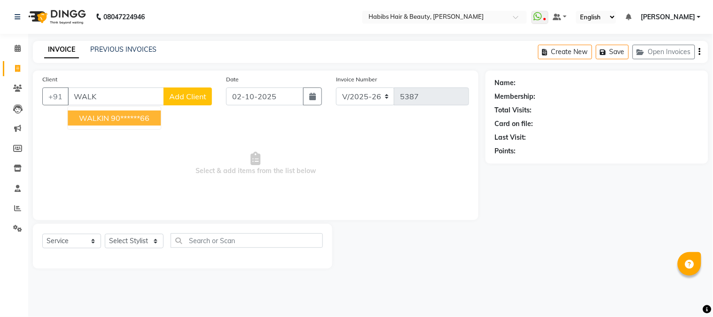
click at [151, 124] on button "WALKIN 90******66" at bounding box center [114, 117] width 93 height 15
type input "90******66"
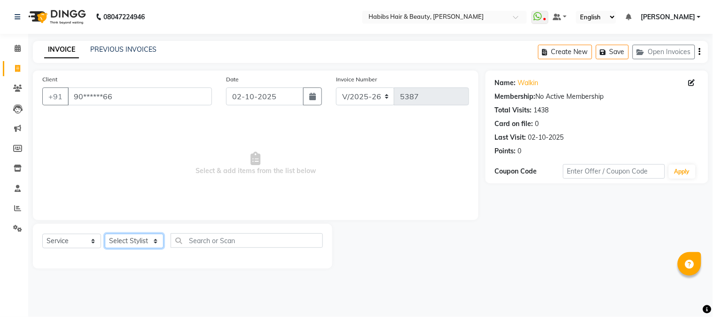
click at [138, 243] on select "Select Stylist Admin Akshay [PERSON_NAME] [PERSON_NAME] Pallavi [PERSON_NAME] […" at bounding box center [134, 240] width 59 height 15
select select "46991"
click at [105, 234] on select "Select Stylist Admin Akshay [PERSON_NAME] [PERSON_NAME] Pallavi [PERSON_NAME] […" at bounding box center [134, 240] width 59 height 15
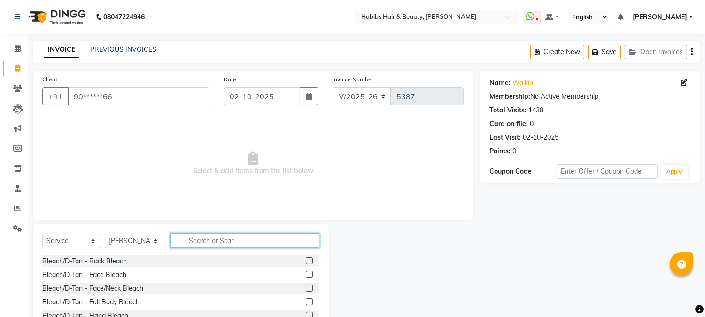
click at [186, 241] on input "text" at bounding box center [245, 240] width 149 height 15
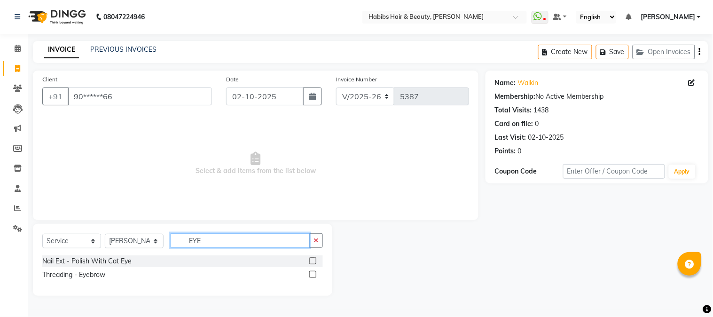
type input "EYE"
click at [312, 273] on label at bounding box center [312, 274] width 7 height 7
click at [312, 273] on input "checkbox" at bounding box center [312, 274] width 6 height 6
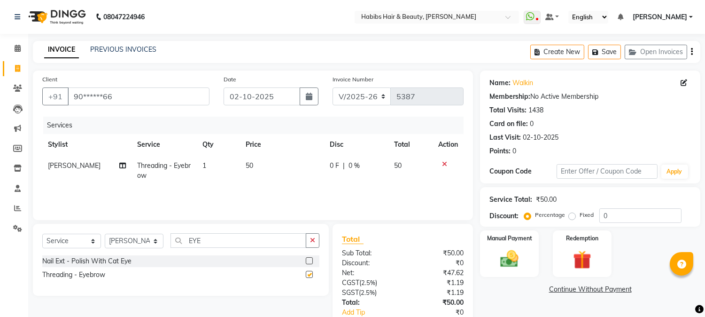
checkbox input "false"
click at [249, 159] on td "50" at bounding box center [282, 170] width 84 height 31
click at [240, 159] on td "1" at bounding box center [218, 170] width 43 height 31
select select "46991"
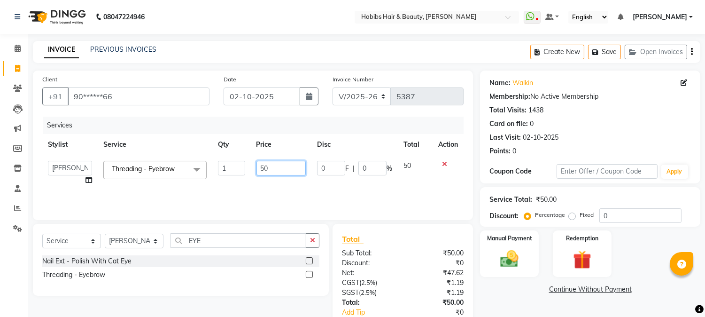
click at [259, 166] on input "50" at bounding box center [280, 168] width 49 height 15
type input "210"
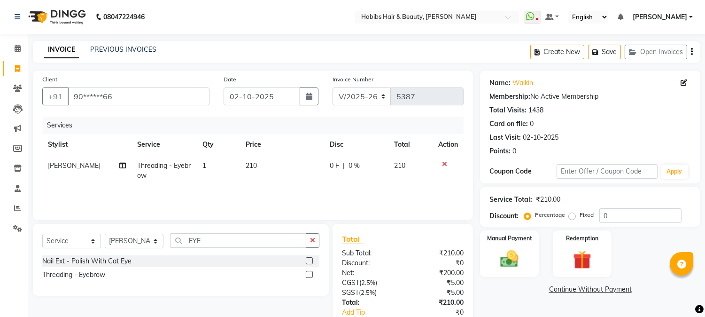
scroll to position [0, 7]
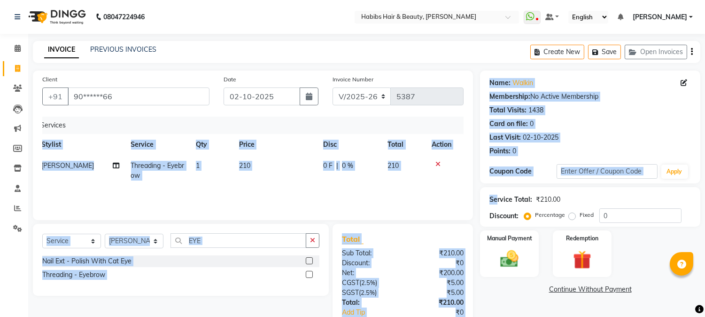
drag, startPoint x: 320, startPoint y: 124, endPoint x: 499, endPoint y: 185, distance: 189.1
click at [499, 185] on div "Client +91 90******66 Date [DATE] Invoice Number V/2025 V/[PHONE_NUMBER] Servic…" at bounding box center [367, 215] width 682 height 291
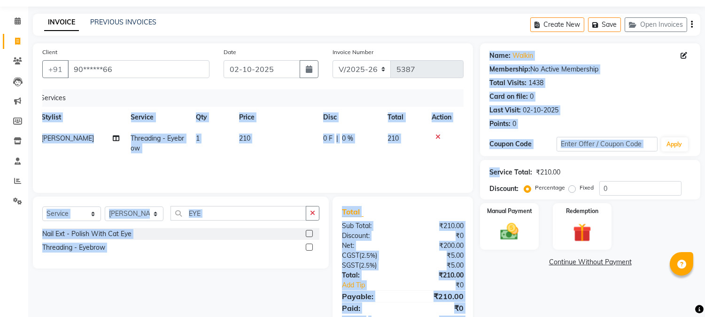
scroll to position [59, 0]
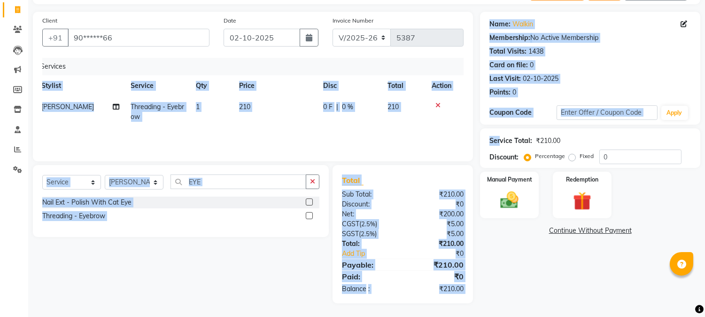
click at [387, 122] on td "210" at bounding box center [404, 111] width 44 height 31
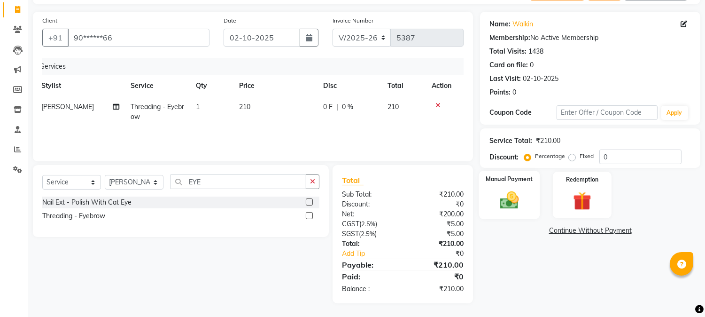
select select "46991"
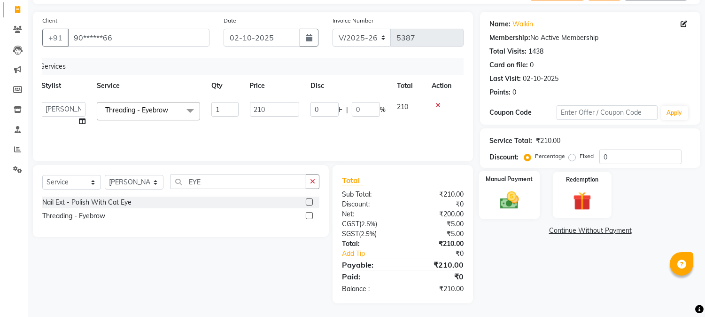
click at [517, 203] on img at bounding box center [509, 200] width 31 height 22
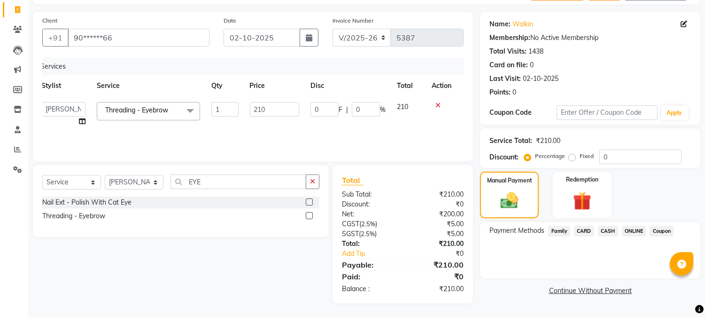
click at [632, 232] on span "ONLINE" at bounding box center [634, 230] width 24 height 11
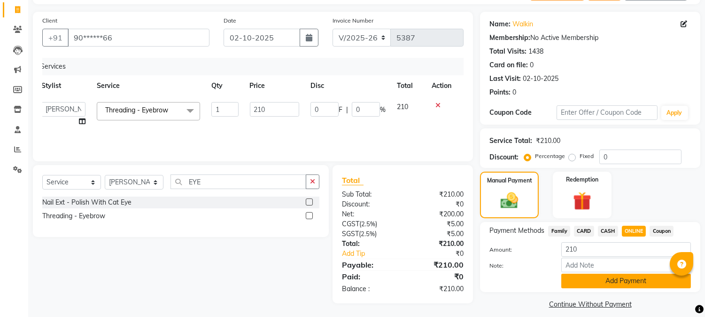
click at [619, 277] on button "Add Payment" at bounding box center [626, 280] width 130 height 15
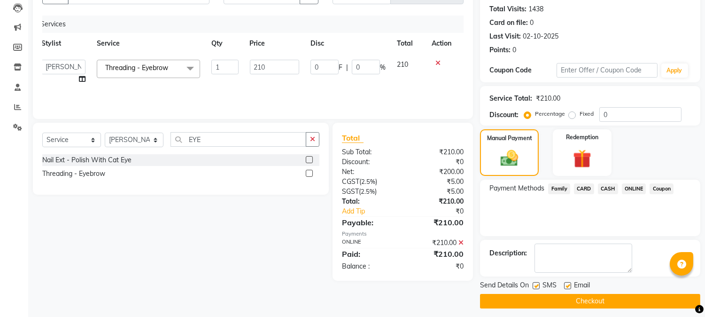
scroll to position [106, 0]
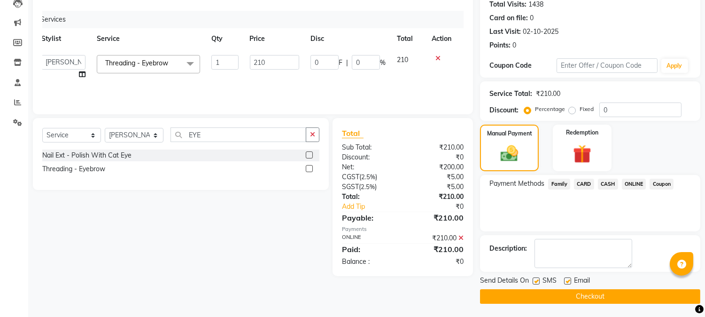
click at [597, 290] on button "Checkout" at bounding box center [590, 296] width 220 height 15
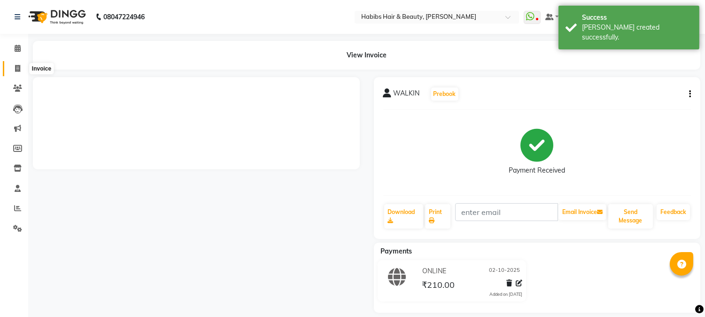
click at [17, 69] on icon at bounding box center [17, 68] width 5 height 7
select select "service"
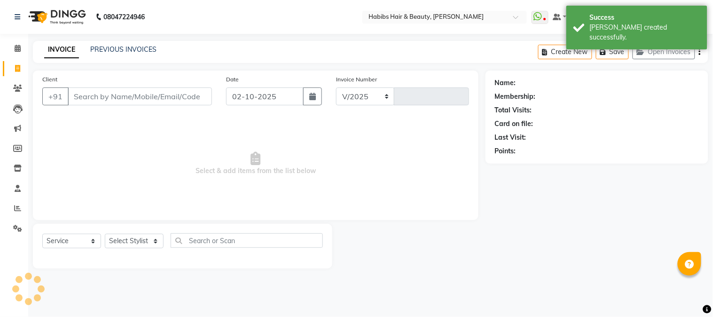
select select "3712"
type input "5388"
click at [136, 102] on input "Client" at bounding box center [140, 96] width 144 height 18
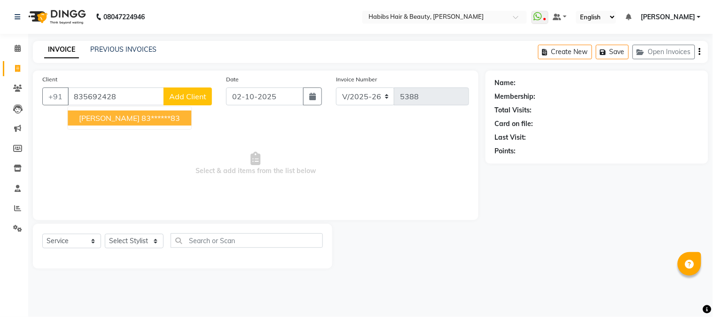
click at [118, 123] on button "[PERSON_NAME] 83******83" at bounding box center [130, 117] width 124 height 15
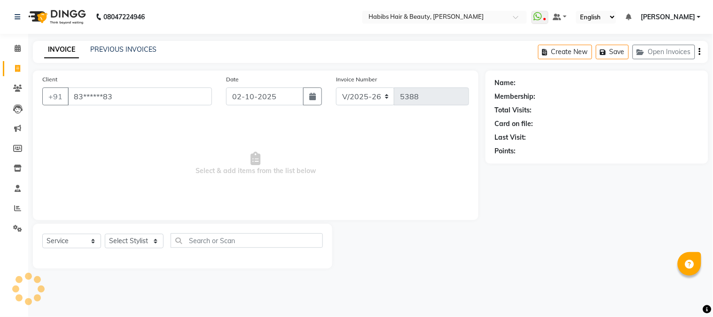
type input "83******83"
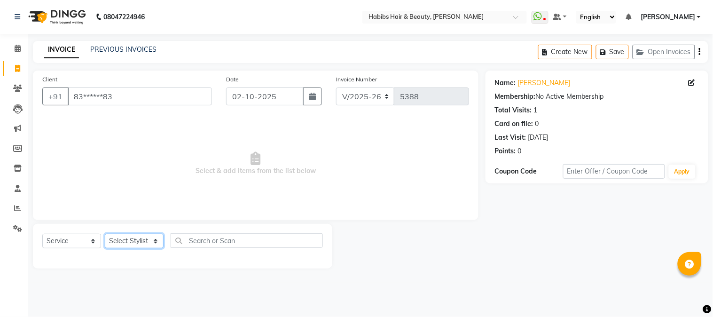
click at [130, 241] on select "Select Stylist Admin Akshay [PERSON_NAME] [PERSON_NAME] Pallavi [PERSON_NAME] […" at bounding box center [134, 240] width 59 height 15
select select "53779"
click at [105, 234] on select "Select Stylist Admin Akshay [PERSON_NAME] [PERSON_NAME] Pallavi [PERSON_NAME] […" at bounding box center [134, 240] width 59 height 15
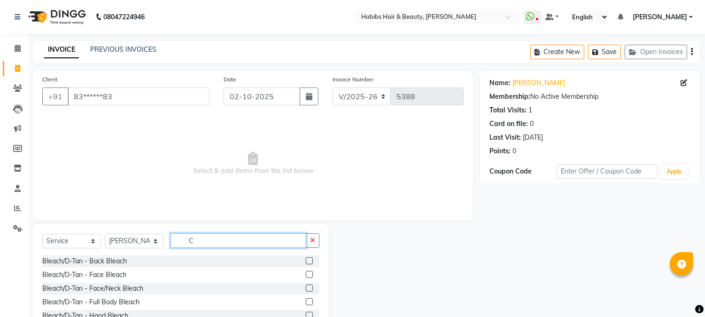
click at [196, 243] on input "C" at bounding box center [239, 240] width 136 height 15
drag, startPoint x: 196, startPoint y: 243, endPoint x: 285, endPoint y: 280, distance: 96.8
click at [285, 280] on div "Select Service Product Membership Package Voucher Prepaid Gift Card Select Styl…" at bounding box center [181, 293] width 296 height 139
type input "CUT"
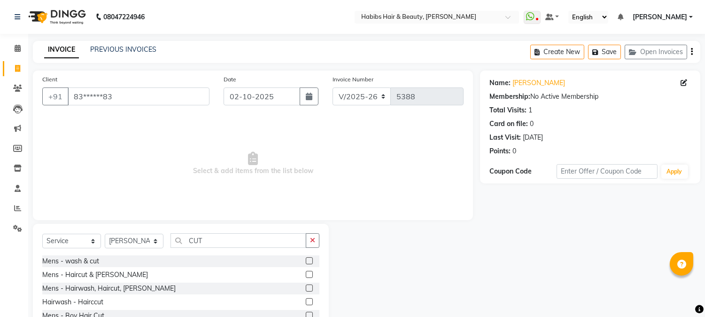
click at [306, 287] on label at bounding box center [309, 287] width 7 height 7
click at [306, 287] on input "checkbox" at bounding box center [309, 288] width 6 height 6
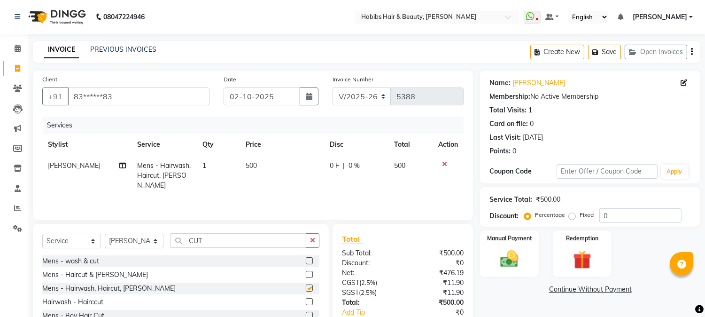
checkbox input "false"
click at [250, 165] on span "500" at bounding box center [251, 165] width 11 height 8
click at [250, 165] on td "500" at bounding box center [282, 175] width 84 height 41
select select "53779"
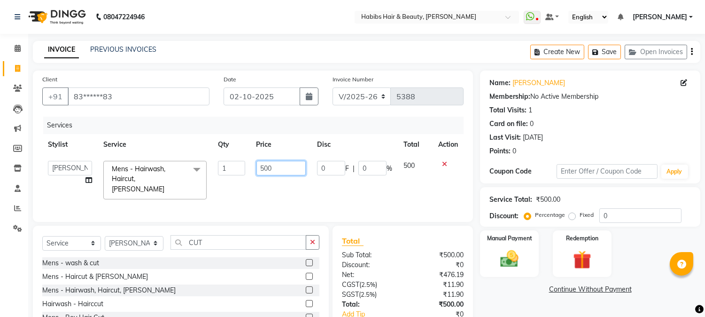
click at [265, 165] on input "500" at bounding box center [280, 168] width 49 height 15
type input "550"
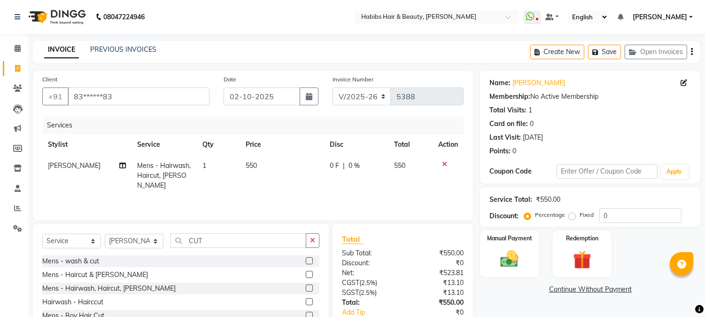
click at [301, 142] on th "Price" at bounding box center [282, 144] width 84 height 21
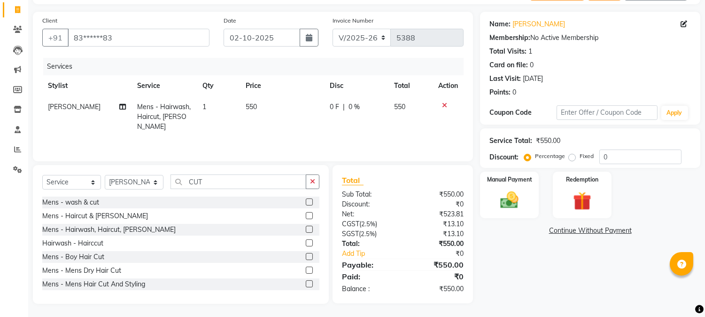
scroll to position [59, 0]
click at [513, 191] on img at bounding box center [509, 200] width 31 height 22
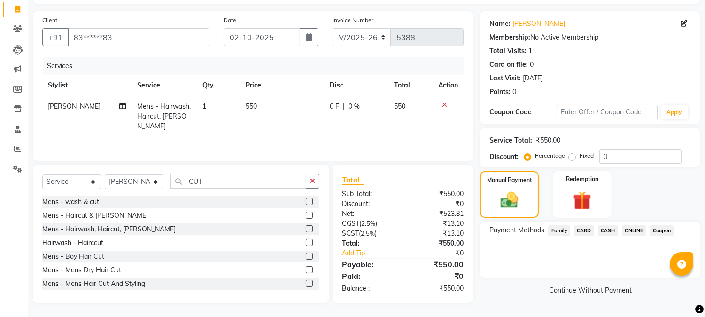
click at [632, 233] on span "ONLINE" at bounding box center [634, 230] width 24 height 11
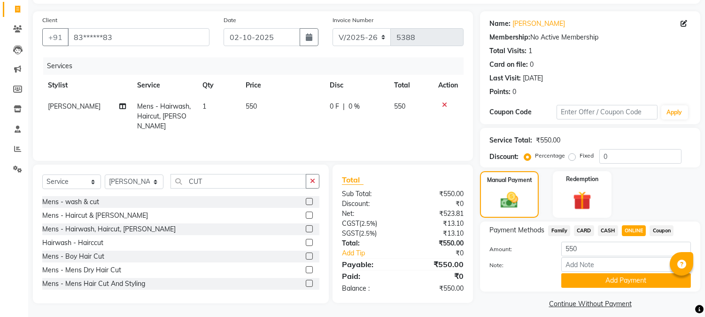
scroll to position [67, 0]
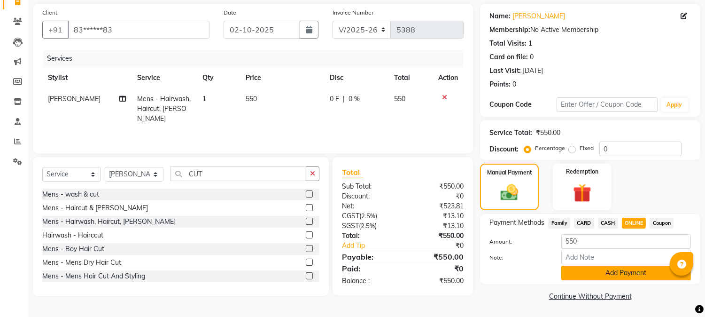
click at [612, 265] on button "Add Payment" at bounding box center [626, 272] width 130 height 15
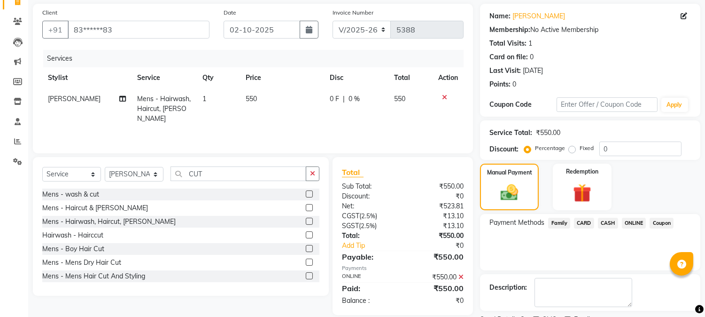
scroll to position [106, 0]
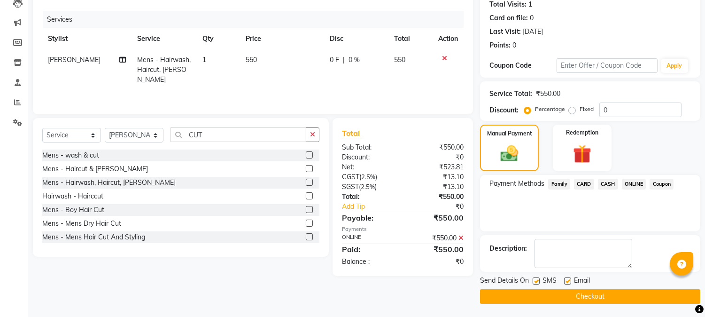
click at [576, 290] on button "Checkout" at bounding box center [590, 296] width 220 height 15
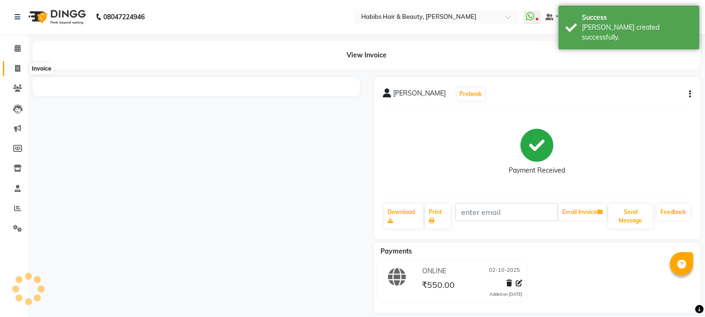
click at [20, 70] on span at bounding box center [17, 68] width 16 height 11
select select "service"
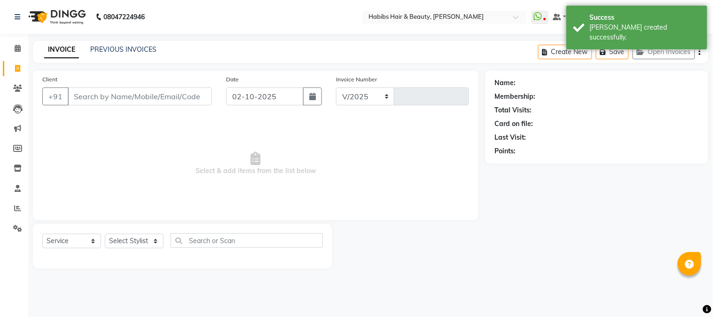
select select "3712"
type input "5389"
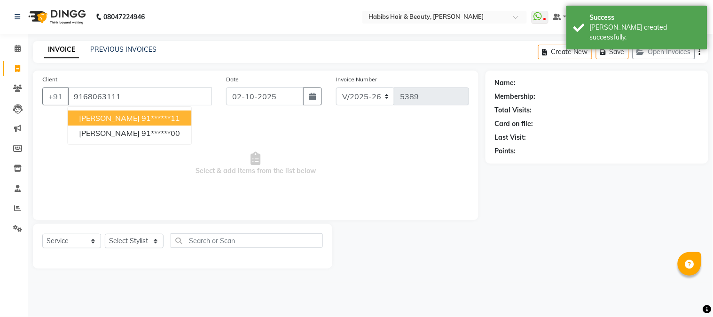
type input "9168063111"
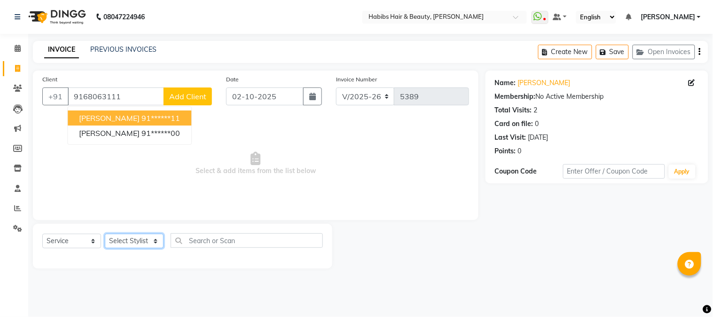
click at [122, 243] on select "Select Stylist Admin Akshay [PERSON_NAME] [PERSON_NAME] Pallavi [PERSON_NAME] […" at bounding box center [134, 240] width 59 height 15
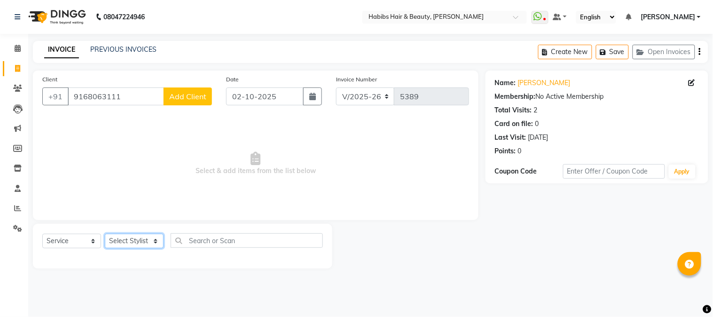
select select "17830"
click at [105, 234] on select "Select Stylist Admin Akshay [PERSON_NAME] [PERSON_NAME] Pallavi [PERSON_NAME] […" at bounding box center [134, 240] width 59 height 15
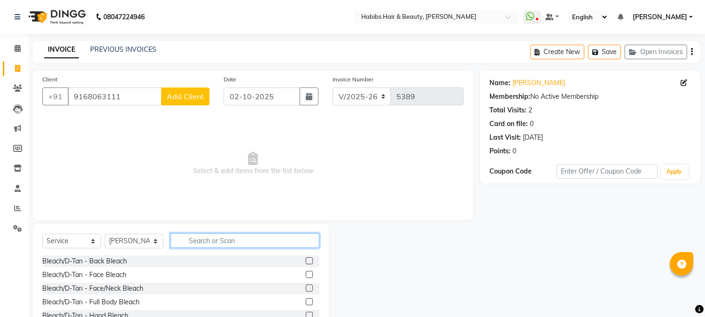
click at [197, 246] on input "text" at bounding box center [245, 240] width 149 height 15
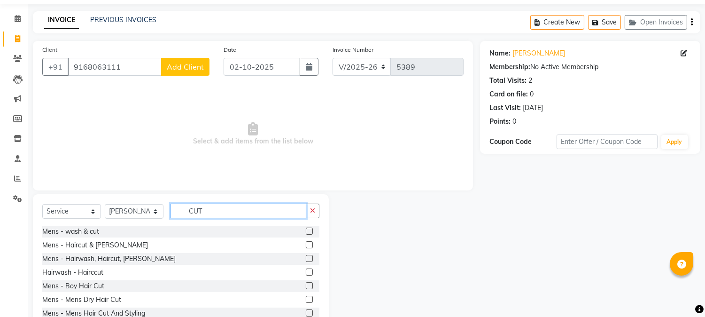
scroll to position [59, 0]
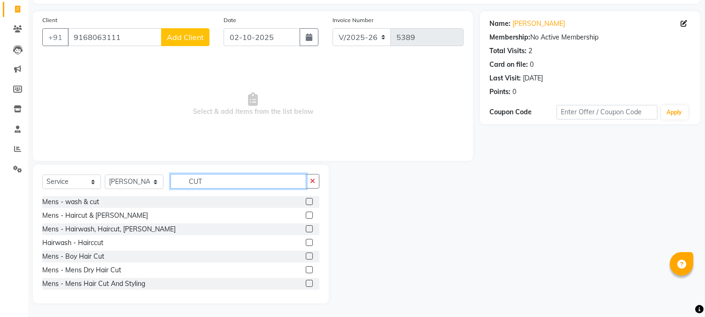
type input "CUT"
click at [306, 229] on label at bounding box center [309, 228] width 7 height 7
click at [306, 229] on input "checkbox" at bounding box center [309, 229] width 6 height 6
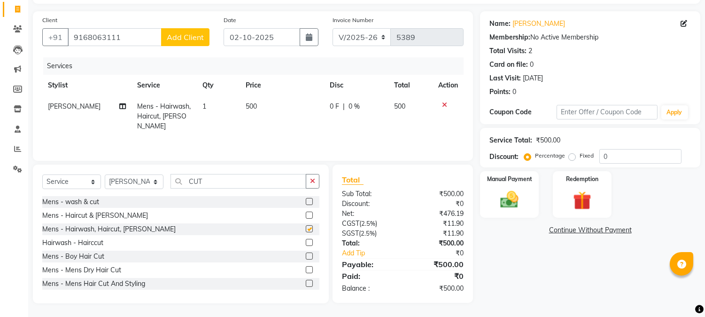
checkbox input "false"
click at [306, 268] on label at bounding box center [309, 269] width 7 height 7
click at [306, 268] on input "checkbox" at bounding box center [309, 270] width 6 height 6
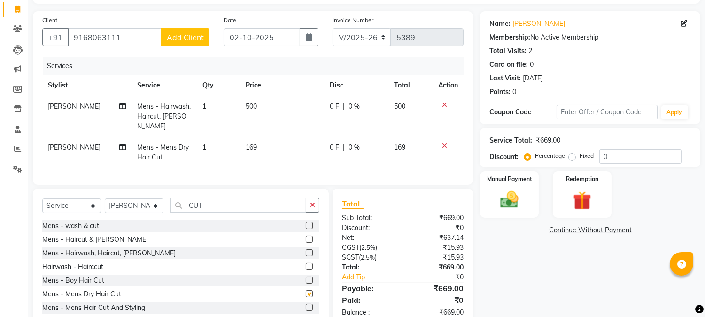
scroll to position [27, 0]
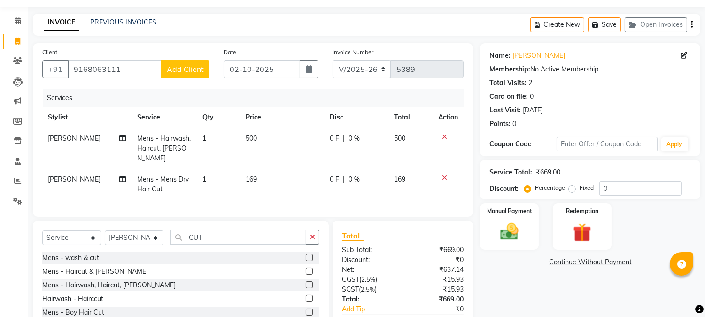
checkbox input "false"
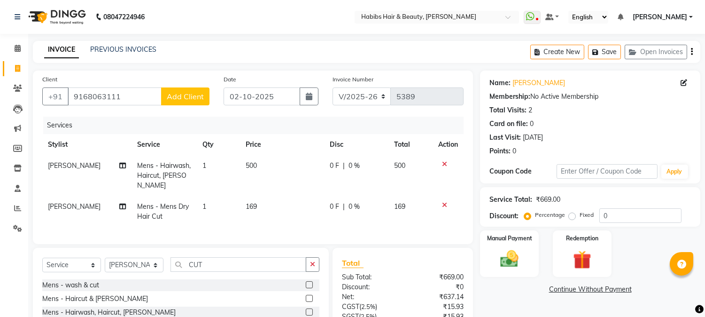
click at [246, 163] on span "500" at bounding box center [251, 165] width 11 height 8
click at [240, 163] on td "1" at bounding box center [218, 175] width 43 height 41
select select "17830"
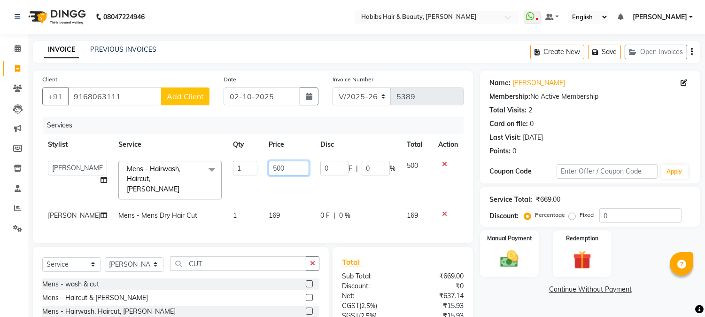
click at [269, 166] on input "500" at bounding box center [289, 168] width 40 height 15
type input "550"
click at [265, 205] on td "169" at bounding box center [289, 215] width 52 height 21
select select "17830"
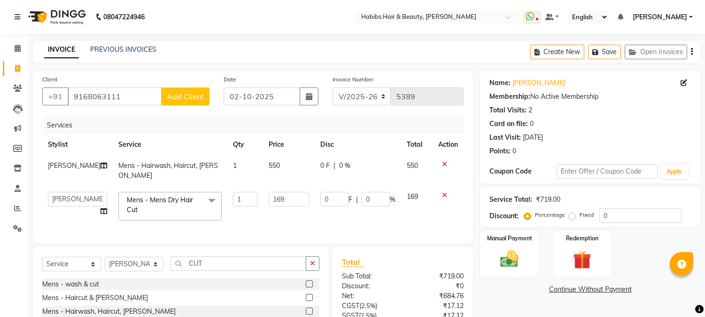
click at [265, 205] on td "169" at bounding box center [289, 206] width 52 height 40
click at [271, 193] on input "169" at bounding box center [289, 199] width 40 height 15
type input "1"
type input "350"
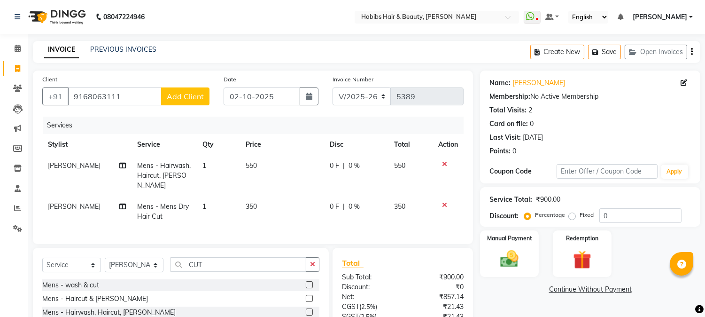
click at [316, 157] on tr "Anas Mens - Hairwash, Haircut, [PERSON_NAME] 1 550 0 F | 0 % 550" at bounding box center [252, 175] width 421 height 41
click at [600, 57] on button "Save" at bounding box center [604, 52] width 33 height 15
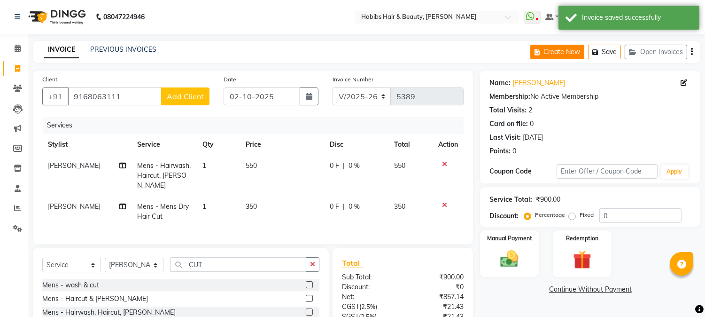
click at [562, 55] on button "Create New" at bounding box center [557, 52] width 54 height 15
select select "service"
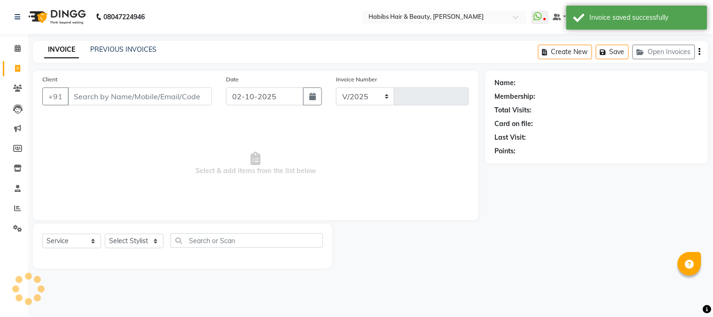
select select "3712"
type input "5389"
click at [182, 101] on input "Client" at bounding box center [140, 96] width 144 height 18
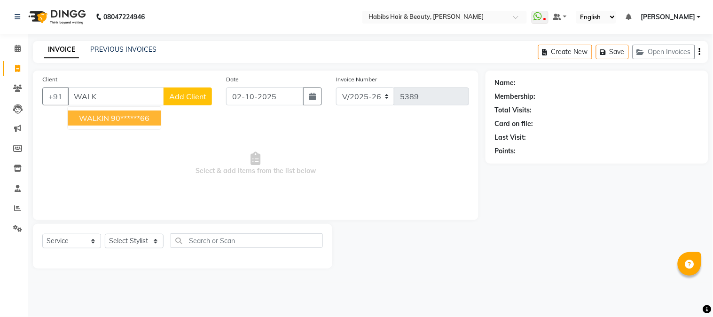
click at [152, 116] on button "WALKIN 90******66" at bounding box center [114, 117] width 93 height 15
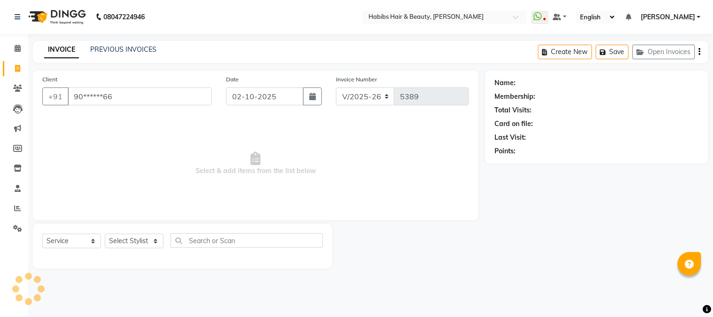
type input "90******66"
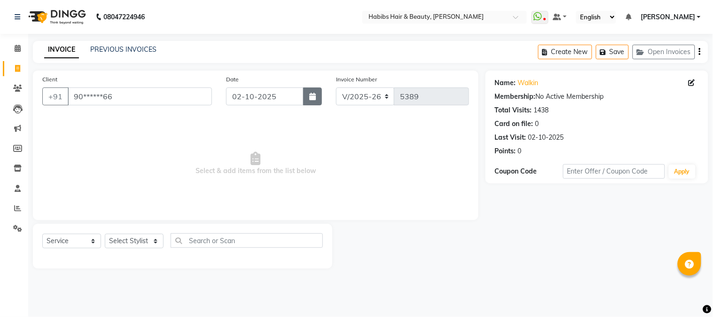
click at [312, 101] on button "button" at bounding box center [312, 96] width 19 height 18
select select "10"
select select "2025"
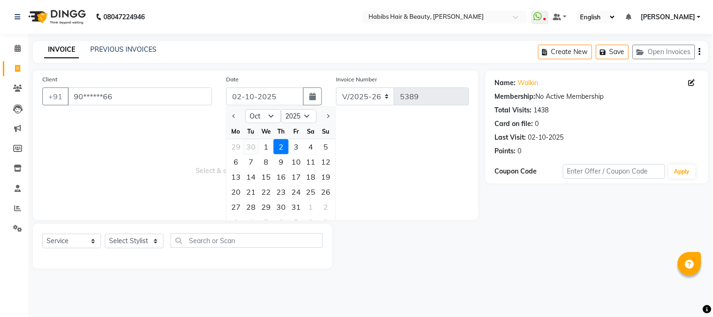
click at [249, 148] on div "30" at bounding box center [250, 146] width 15 height 15
type input "[DATE]"
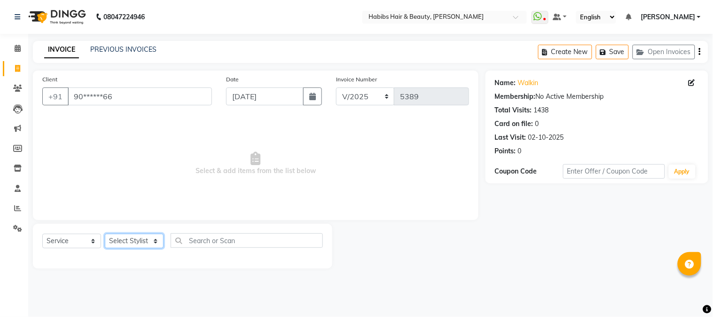
click at [147, 243] on select "Select Stylist Admin Akshay [PERSON_NAME] [PERSON_NAME] Pallavi [PERSON_NAME] […" at bounding box center [134, 240] width 59 height 15
select select "17834"
click at [105, 234] on select "Select Stylist Admin Akshay [PERSON_NAME] [PERSON_NAME] Pallavi [PERSON_NAME] […" at bounding box center [134, 240] width 59 height 15
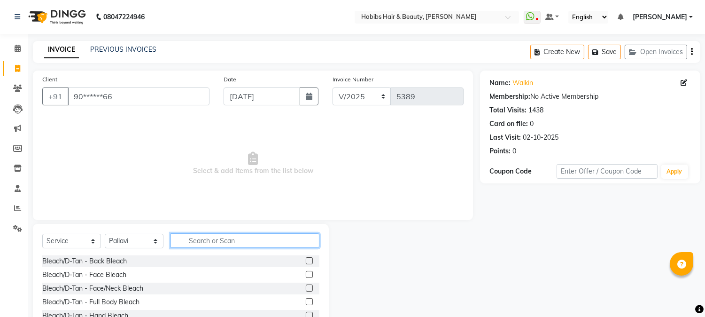
click at [210, 242] on input "text" at bounding box center [245, 240] width 149 height 15
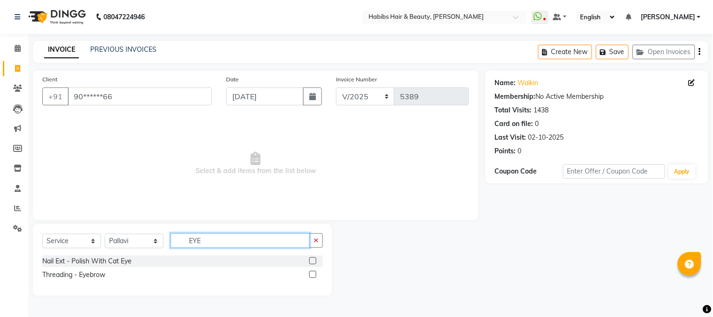
type input "EYE"
click at [312, 271] on label at bounding box center [312, 274] width 7 height 7
click at [312, 271] on input "checkbox" at bounding box center [312, 274] width 6 height 6
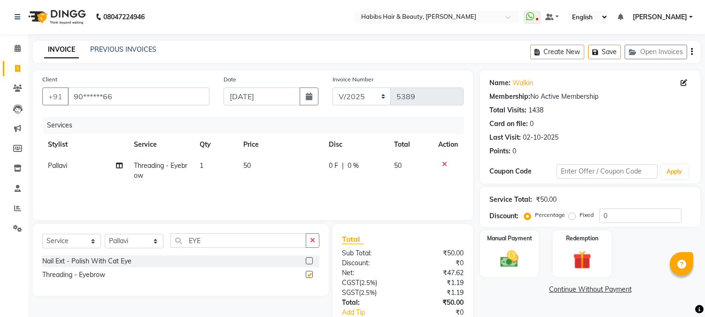
checkbox input "false"
click at [125, 240] on select "Select Stylist Admin Akshay [PERSON_NAME] [PERSON_NAME] Pallavi [PERSON_NAME] […" at bounding box center [134, 240] width 59 height 15
select select "46991"
click at [105, 234] on select "Select Stylist Admin Akshay [PERSON_NAME] [PERSON_NAME] Pallavi [PERSON_NAME] […" at bounding box center [134, 240] width 59 height 15
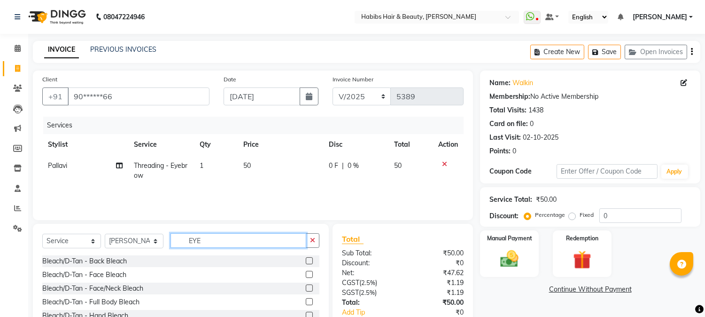
click at [201, 242] on input "EYE" at bounding box center [239, 240] width 136 height 15
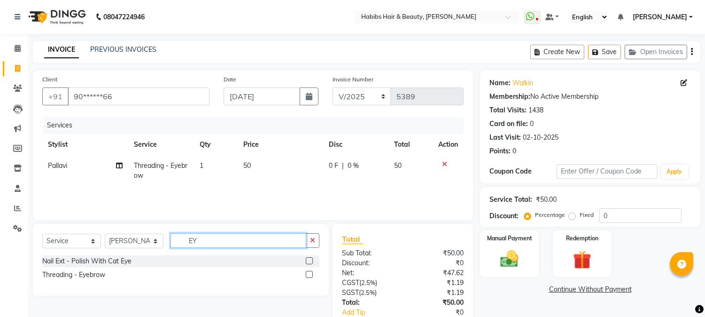
type input "EY"
click at [308, 273] on label at bounding box center [309, 274] width 7 height 7
click at [308, 273] on input "checkbox" at bounding box center [309, 274] width 6 height 6
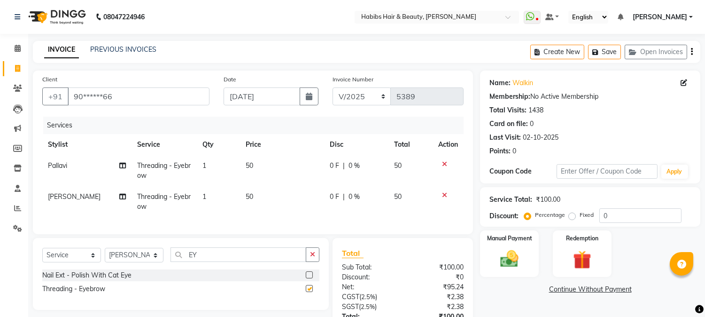
checkbox input "false"
click at [246, 171] on td "50" at bounding box center [282, 170] width 84 height 31
click at [240, 171] on td "1" at bounding box center [218, 170] width 43 height 31
select select "17834"
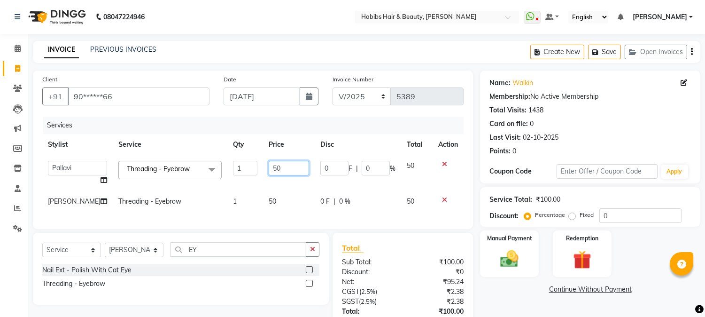
click at [269, 166] on input "50" at bounding box center [289, 168] width 40 height 15
type input "90"
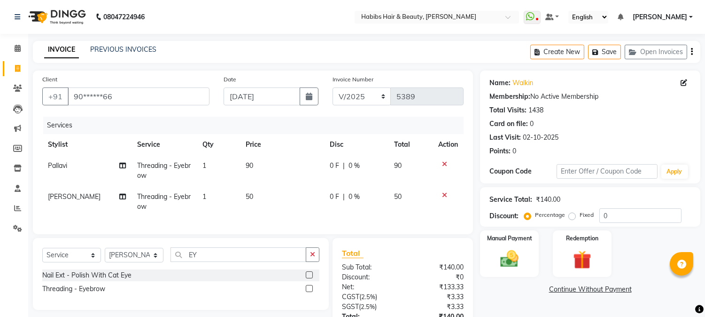
click at [260, 200] on td "50" at bounding box center [282, 201] width 84 height 31
select select "46991"
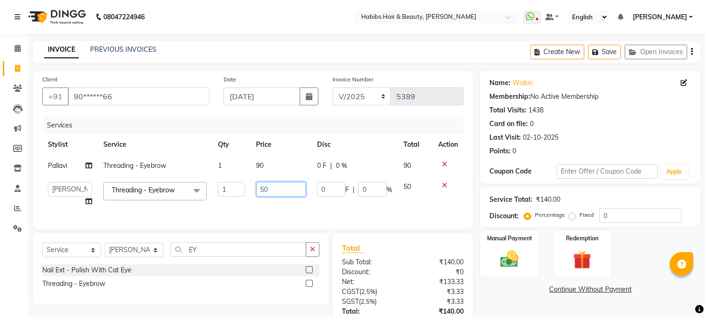
click at [262, 190] on input "50" at bounding box center [280, 189] width 49 height 15
type input "170"
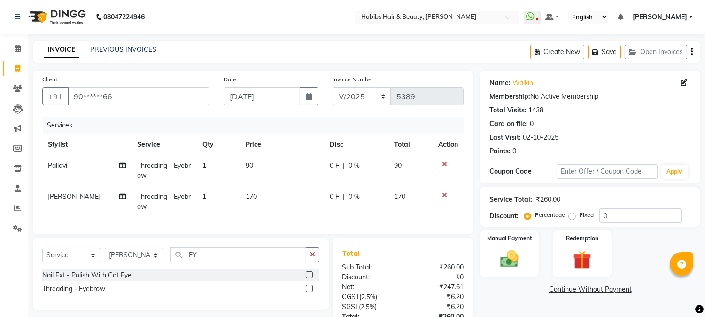
click at [313, 128] on div "Services" at bounding box center [256, 124] width 427 height 17
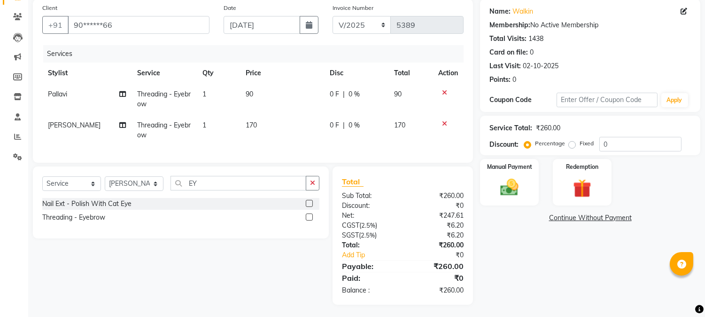
scroll to position [81, 0]
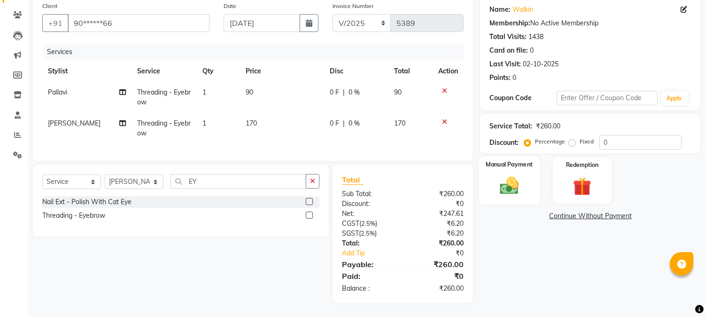
click at [496, 180] on img at bounding box center [509, 186] width 31 height 22
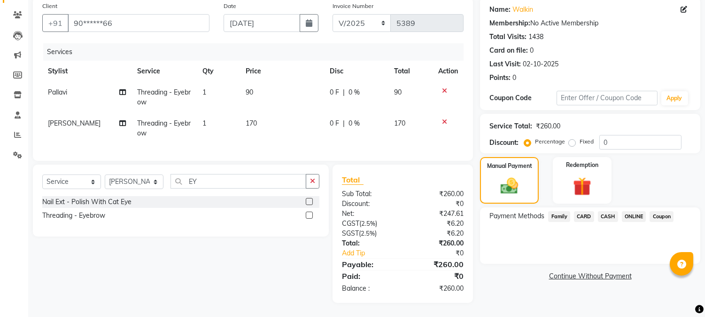
click at [634, 211] on span "ONLINE" at bounding box center [634, 216] width 24 height 11
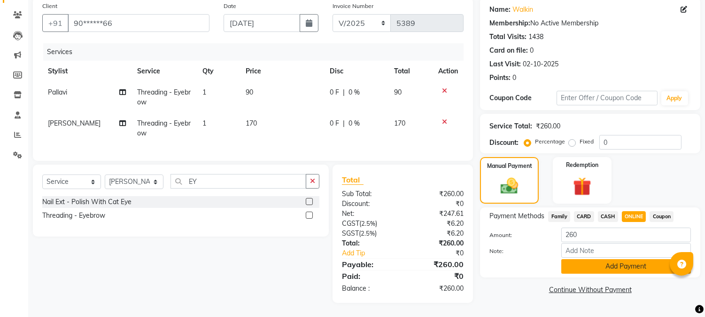
click at [614, 260] on button "Add Payment" at bounding box center [626, 266] width 130 height 15
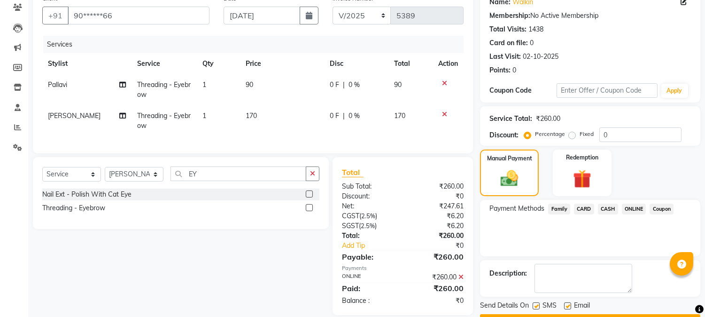
scroll to position [106, 0]
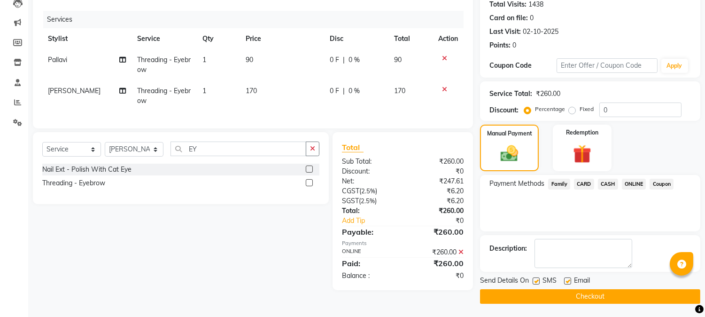
click at [588, 290] on button "Checkout" at bounding box center [590, 296] width 220 height 15
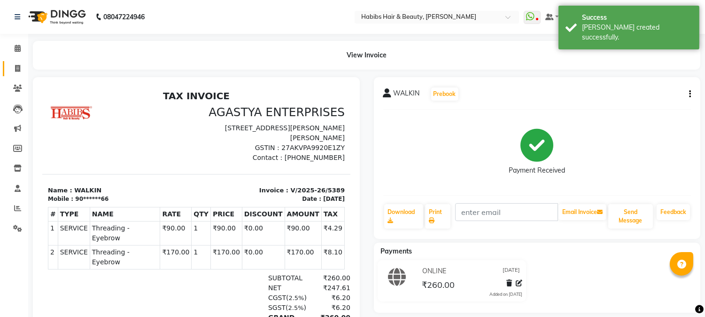
click at [15, 67] on icon at bounding box center [17, 68] width 5 height 7
select select "service"
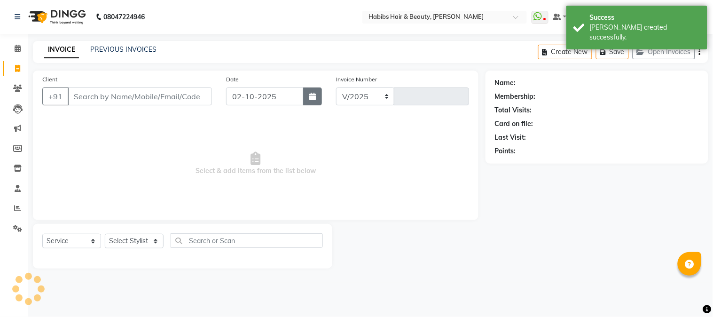
select select "3712"
type input "5390"
click at [308, 93] on button "button" at bounding box center [312, 96] width 19 height 18
select select "10"
select select "2025"
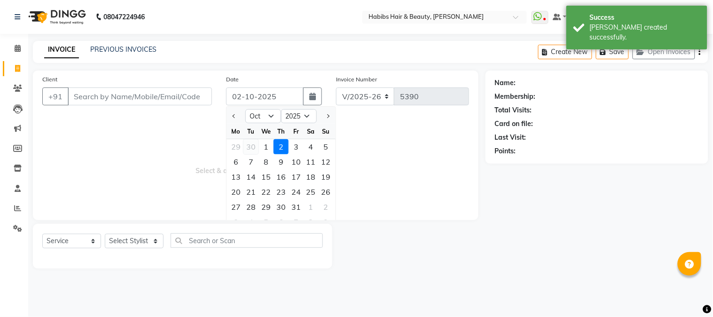
click at [252, 145] on div "30" at bounding box center [250, 146] width 15 height 15
type input "[DATE]"
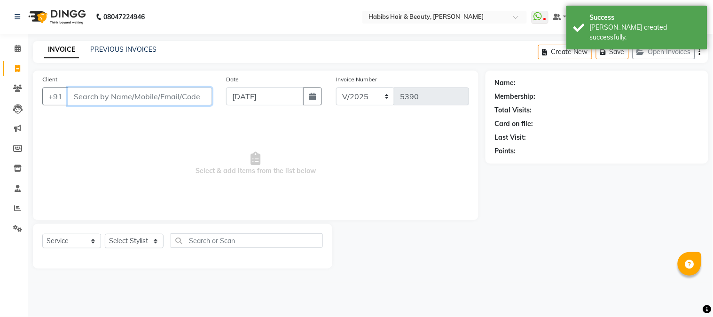
click at [165, 100] on input "Client" at bounding box center [140, 96] width 144 height 18
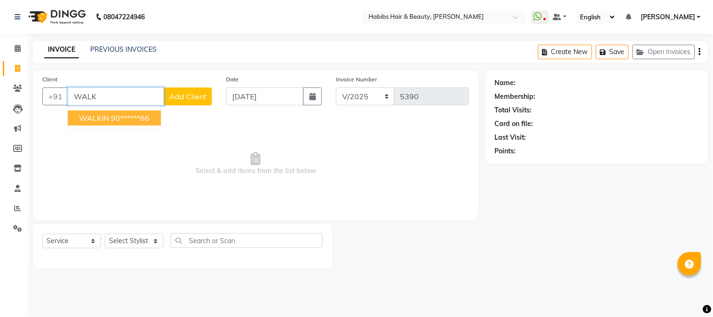
click at [149, 117] on ngb-highlight "90******66" at bounding box center [130, 117] width 39 height 9
type input "90******66"
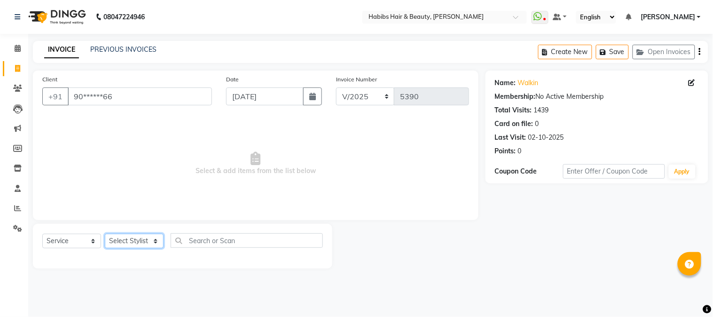
click at [133, 240] on select "Select Stylist Admin Akshay [PERSON_NAME] [PERSON_NAME] Pallavi [PERSON_NAME] […" at bounding box center [134, 240] width 59 height 15
select select "46991"
click at [105, 234] on select "Select Stylist Admin Akshay [PERSON_NAME] [PERSON_NAME] Pallavi [PERSON_NAME] […" at bounding box center [134, 240] width 59 height 15
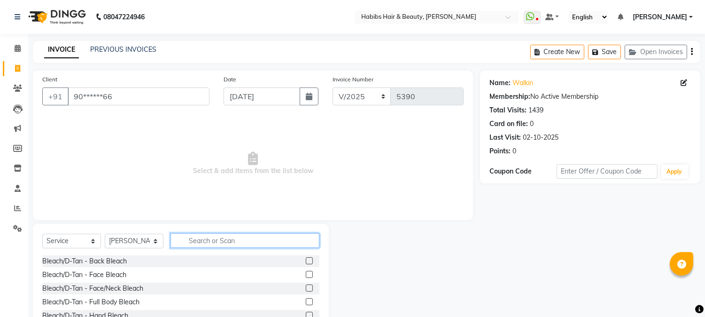
click at [212, 238] on input "text" at bounding box center [245, 240] width 149 height 15
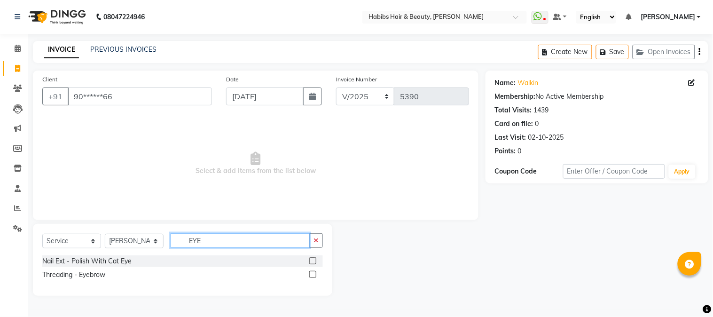
type input "EYE"
click at [312, 273] on label at bounding box center [312, 274] width 7 height 7
click at [312, 273] on input "checkbox" at bounding box center [312, 274] width 6 height 6
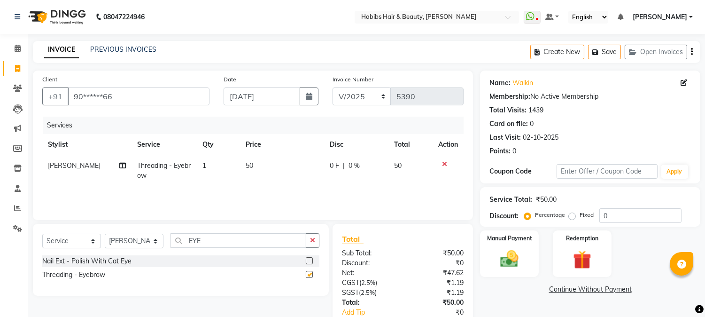
checkbox input "false"
click at [248, 162] on span "50" at bounding box center [250, 165] width 8 height 8
click at [240, 162] on td "1" at bounding box center [218, 170] width 43 height 31
select select "46991"
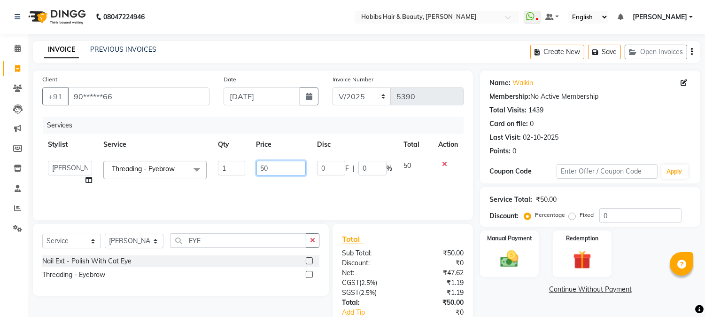
click at [262, 167] on input "50" at bounding box center [280, 168] width 49 height 15
type input "130"
click at [271, 146] on th "Price" at bounding box center [281, 144] width 61 height 21
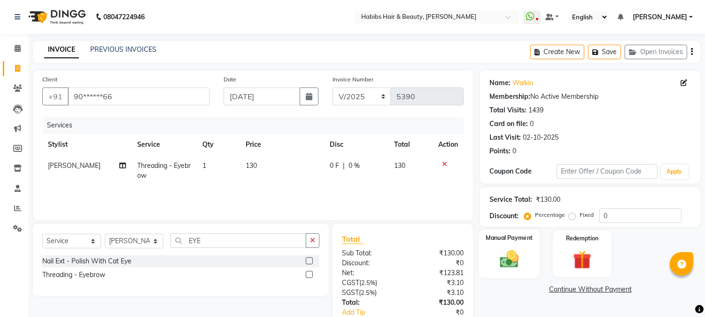
click at [516, 256] on img at bounding box center [509, 259] width 31 height 22
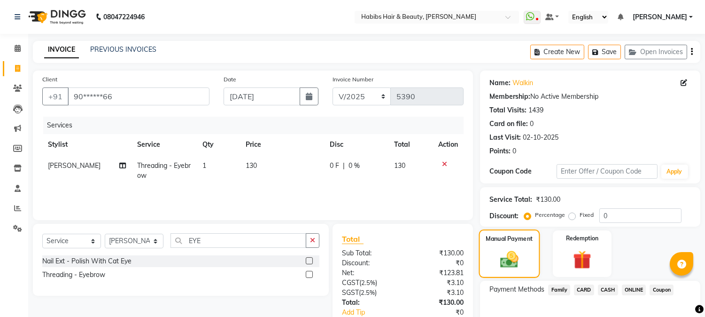
scroll to position [59, 0]
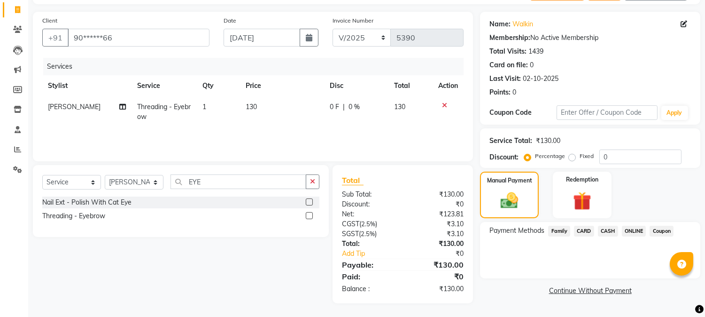
click at [636, 232] on span "ONLINE" at bounding box center [634, 230] width 24 height 11
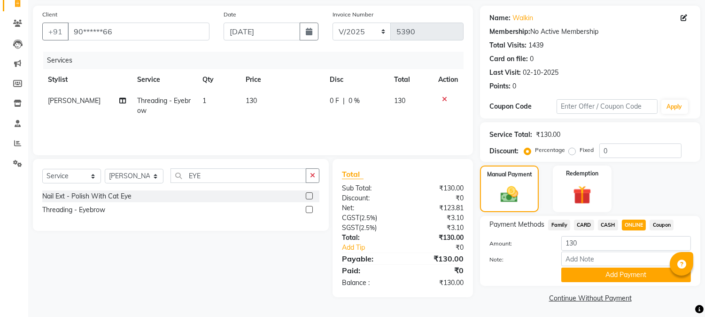
scroll to position [67, 0]
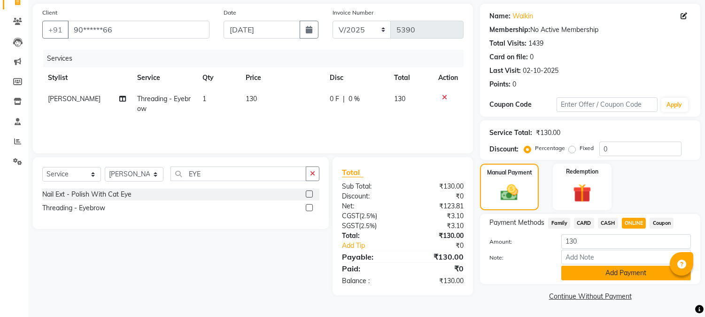
click at [620, 270] on button "Add Payment" at bounding box center [626, 272] width 130 height 15
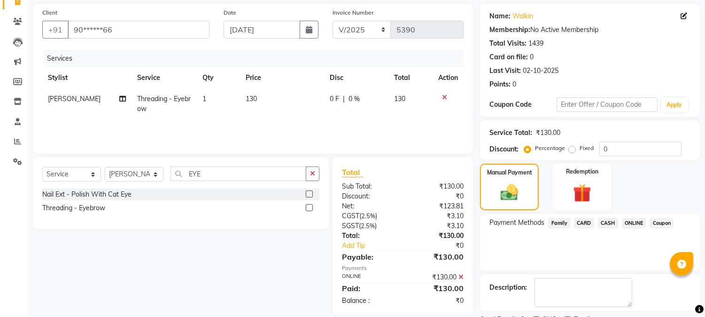
scroll to position [106, 0]
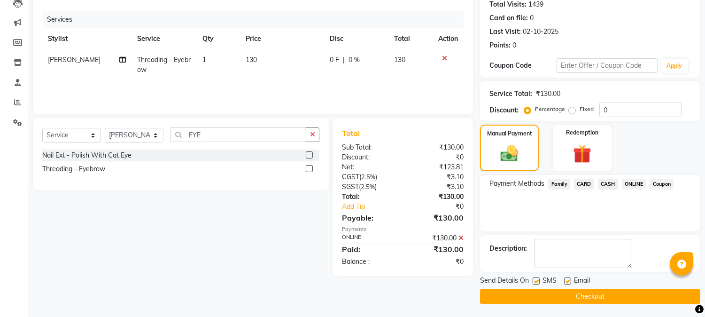
click at [591, 291] on button "Checkout" at bounding box center [590, 296] width 220 height 15
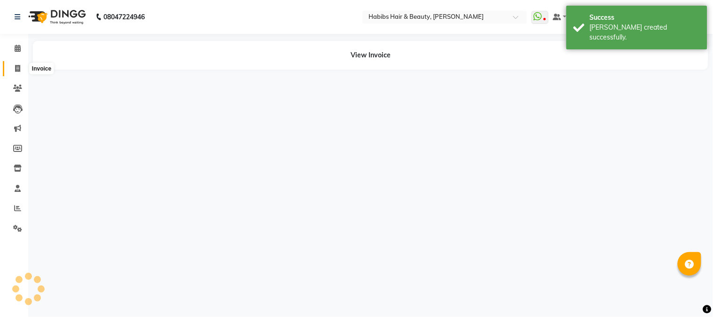
click at [18, 65] on icon at bounding box center [17, 68] width 5 height 7
select select "service"
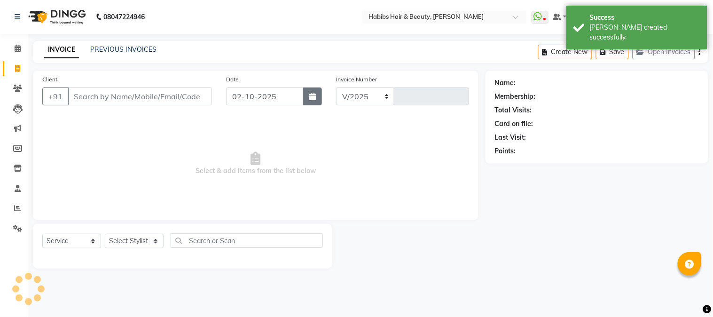
select select "3712"
type input "5391"
click at [311, 93] on icon "button" at bounding box center [312, 97] width 7 height 8
select select "10"
select select "2025"
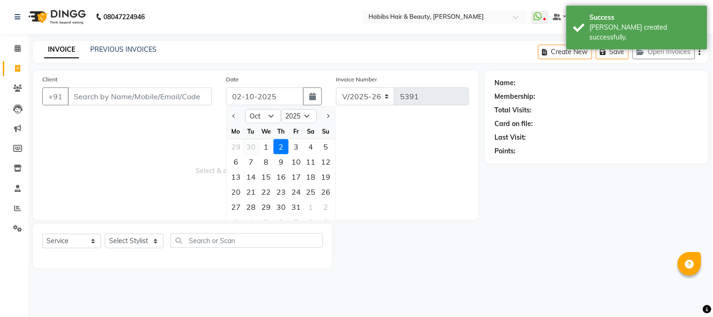
click at [254, 142] on div "30" at bounding box center [250, 146] width 15 height 15
type input "[DATE]"
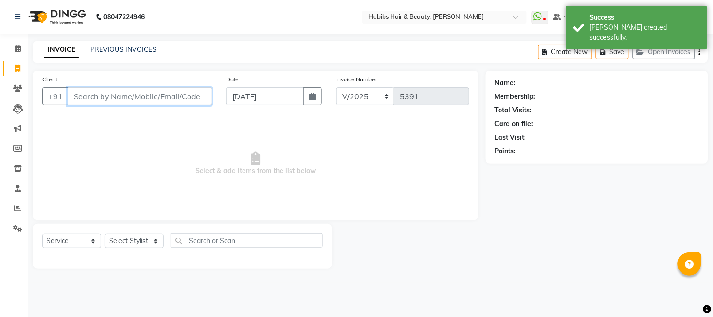
click at [158, 97] on input "Client" at bounding box center [140, 96] width 144 height 18
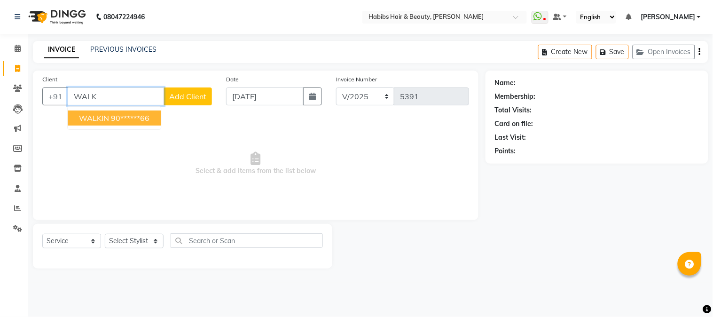
click at [141, 116] on ngb-highlight "90******66" at bounding box center [130, 117] width 39 height 9
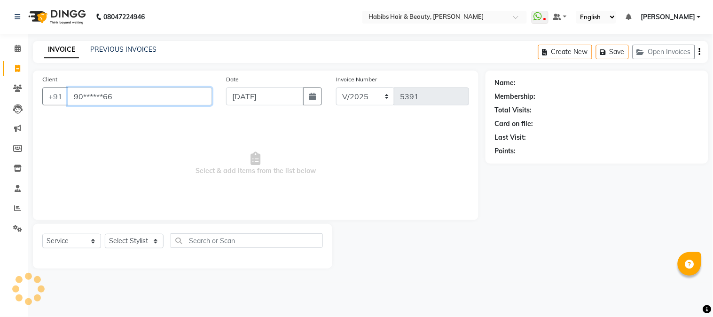
type input "90******66"
click at [134, 240] on select "Select Stylist Admin Akshay [PERSON_NAME] [PERSON_NAME] Pallavi [PERSON_NAME] […" at bounding box center [134, 240] width 59 height 15
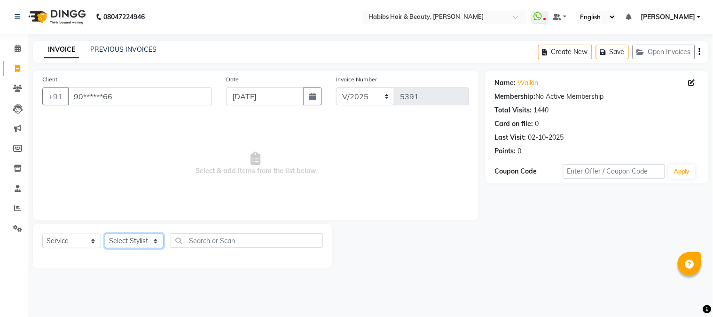
select select "17834"
click at [105, 234] on select "Select Stylist Admin Akshay [PERSON_NAME] [PERSON_NAME] Pallavi [PERSON_NAME] […" at bounding box center [134, 240] width 59 height 15
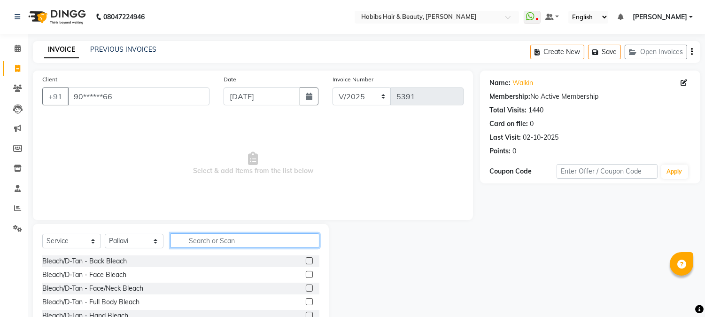
click at [196, 242] on input "text" at bounding box center [245, 240] width 149 height 15
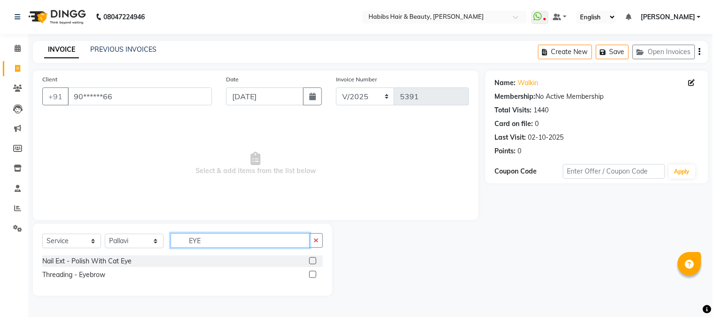
type input "EYE"
click at [312, 273] on label at bounding box center [312, 274] width 7 height 7
click at [312, 273] on input "checkbox" at bounding box center [312, 274] width 6 height 6
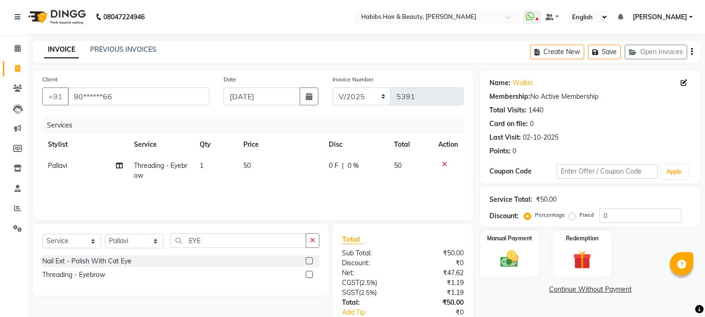
click at [308, 273] on label at bounding box center [309, 274] width 7 height 7
click at [308, 273] on input "checkbox" at bounding box center [309, 274] width 6 height 6
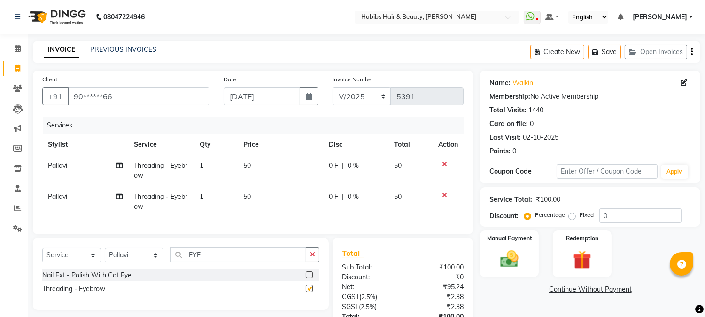
checkbox input "false"
click at [245, 155] on td "50" at bounding box center [280, 170] width 85 height 31
click at [238, 155] on td "1" at bounding box center [216, 170] width 44 height 31
select select "17834"
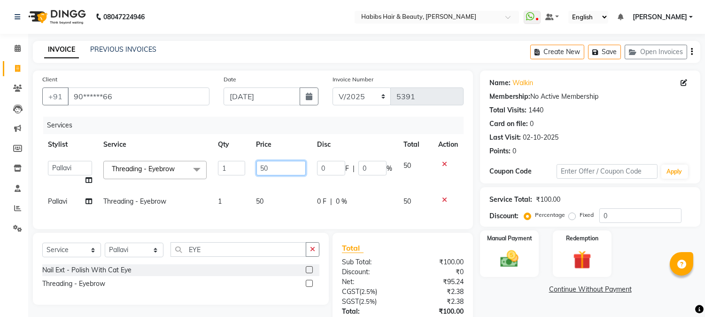
click at [260, 168] on input "50" at bounding box center [280, 168] width 49 height 15
type input "90"
click at [261, 203] on td "50" at bounding box center [281, 201] width 61 height 21
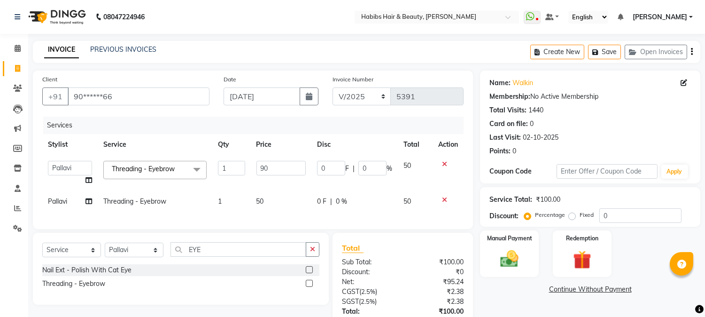
select select "17834"
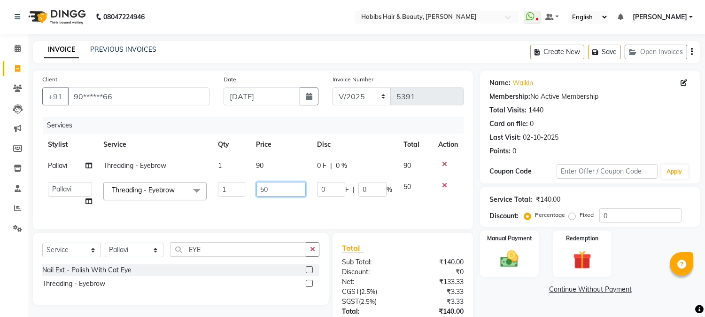
click at [265, 191] on input "50" at bounding box center [280, 189] width 49 height 15
type input "90"
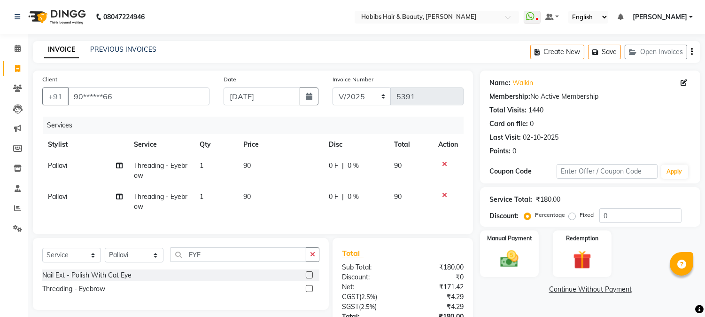
click at [316, 139] on tr "Stylist Service Qty Price Disc Total Action" at bounding box center [252, 144] width 421 height 21
click at [67, 197] on span "Pallavi" at bounding box center [57, 196] width 19 height 8
select select "17834"
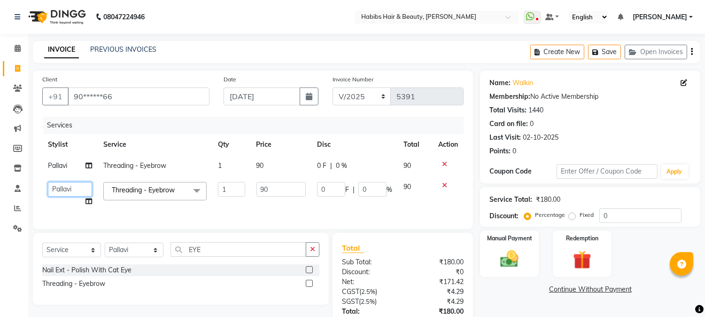
click at [71, 190] on select "[PERSON_NAME] [PERSON_NAME] [PERSON_NAME] Pallavi [PERSON_NAME] [PERSON_NAME][D…" at bounding box center [70, 189] width 44 height 15
select select "46991"
click at [514, 253] on img at bounding box center [509, 259] width 31 height 22
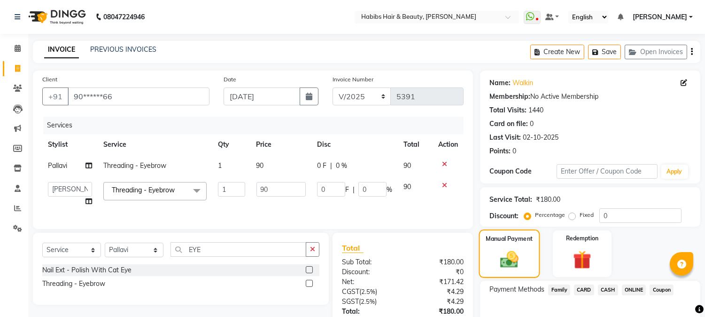
scroll to position [76, 0]
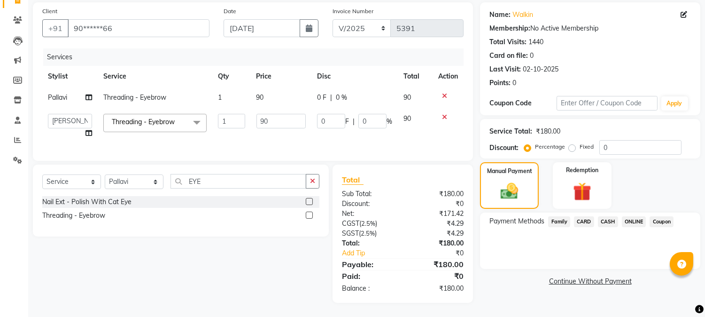
click at [633, 217] on span "ONLINE" at bounding box center [634, 221] width 24 height 11
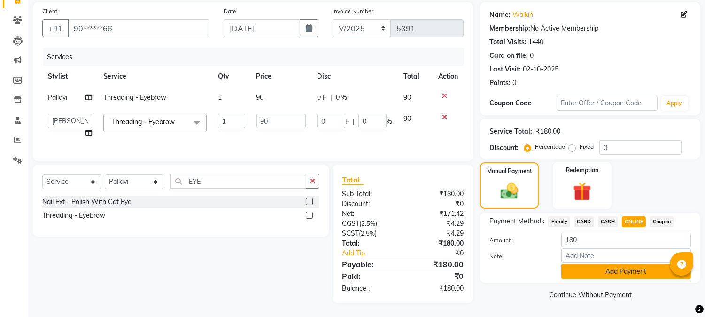
click at [619, 264] on button "Add Payment" at bounding box center [626, 271] width 130 height 15
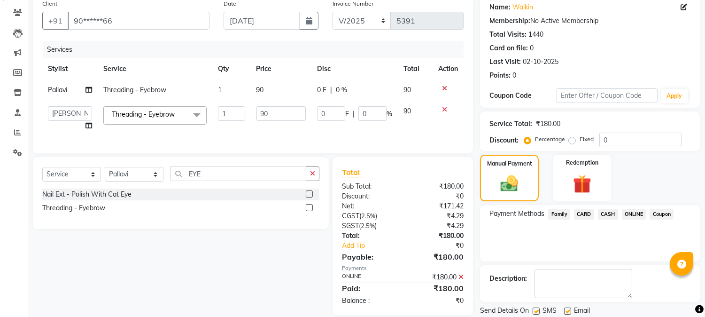
scroll to position [106, 0]
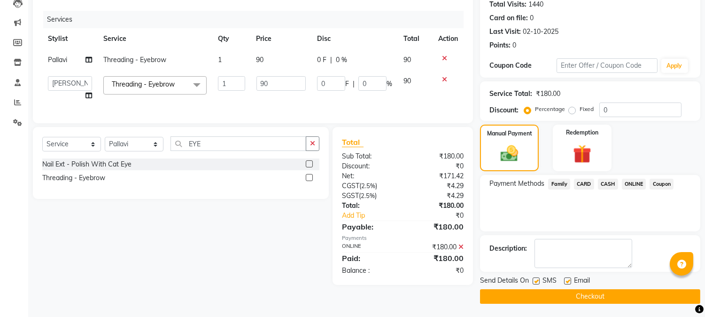
click at [586, 297] on button "Checkout" at bounding box center [590, 296] width 220 height 15
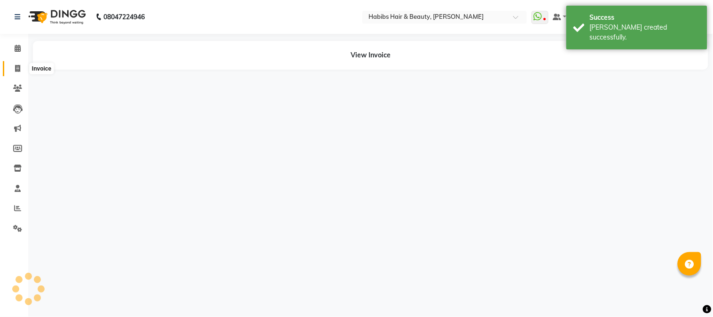
click at [16, 68] on icon at bounding box center [17, 68] width 5 height 7
select select "service"
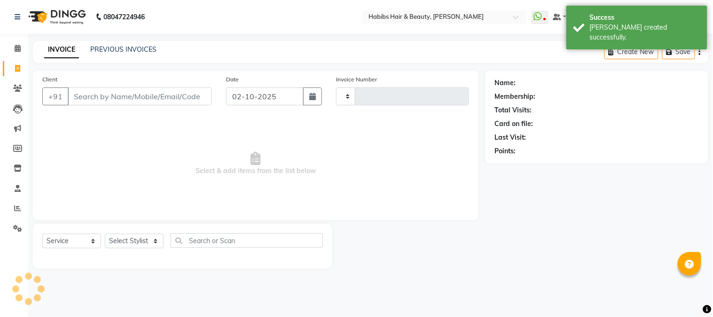
type input "5392"
select select "3712"
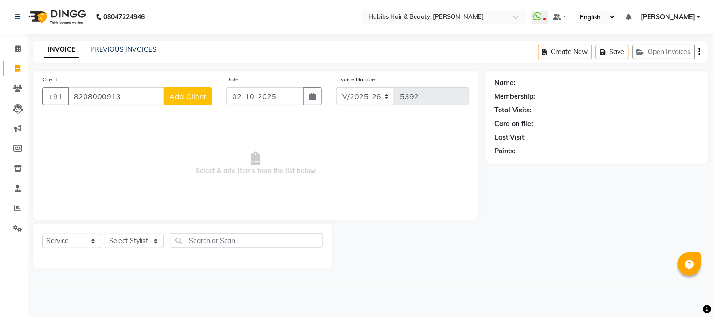
type input "8208000913"
click at [187, 94] on span "Add Client" at bounding box center [187, 96] width 37 height 9
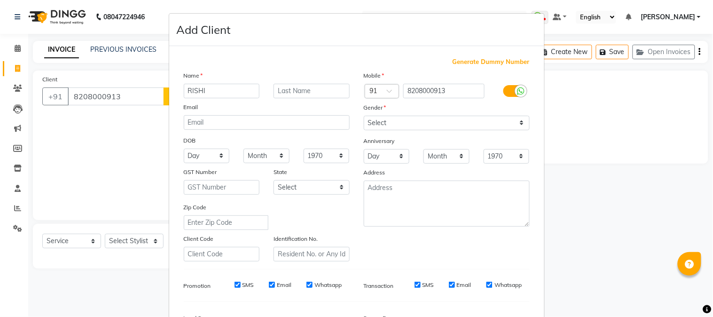
type input "RISHI"
click at [370, 124] on select "Select [DEMOGRAPHIC_DATA] [DEMOGRAPHIC_DATA] Other Prefer Not To Say" at bounding box center [447, 123] width 166 height 15
select select "[DEMOGRAPHIC_DATA]"
click at [364, 116] on select "Select [DEMOGRAPHIC_DATA] [DEMOGRAPHIC_DATA] Other Prefer Not To Say" at bounding box center [447, 123] width 166 height 15
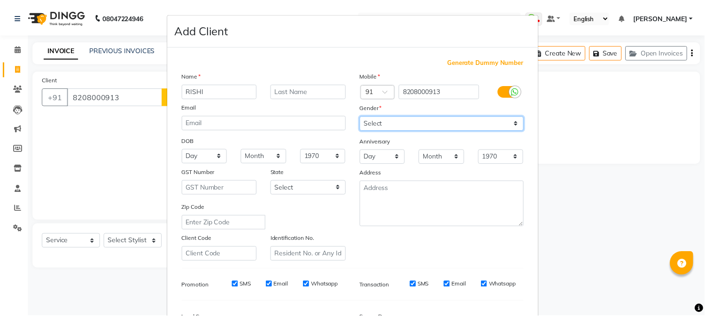
scroll to position [117, 0]
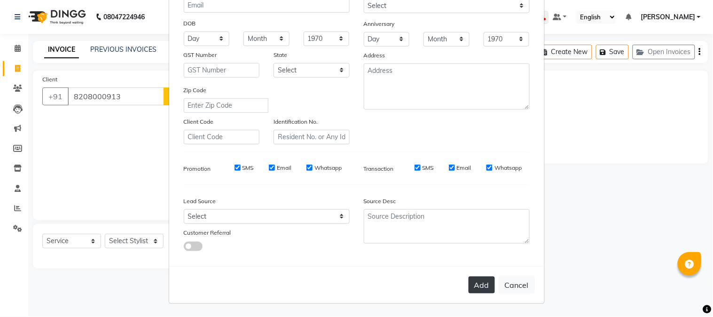
click at [476, 285] on button "Add" at bounding box center [481, 284] width 26 height 17
type input "82******13"
select select
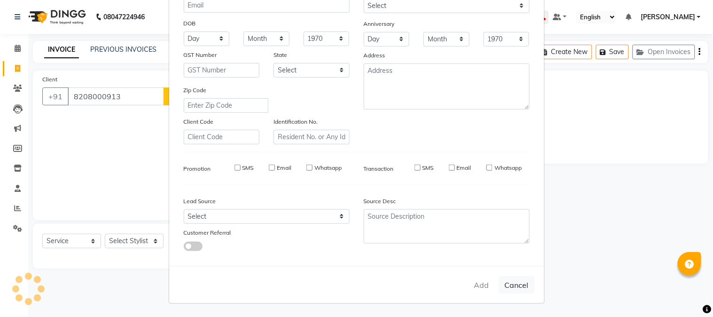
select select
checkbox input "false"
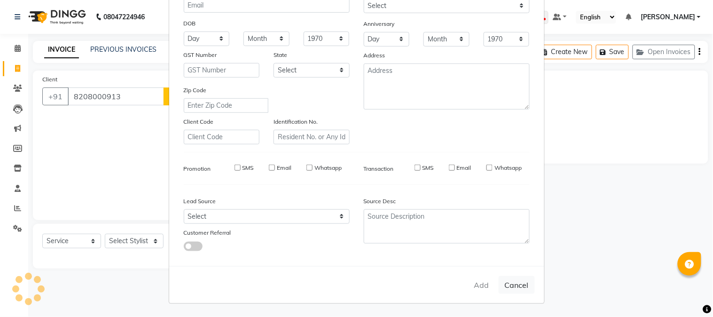
checkbox input "false"
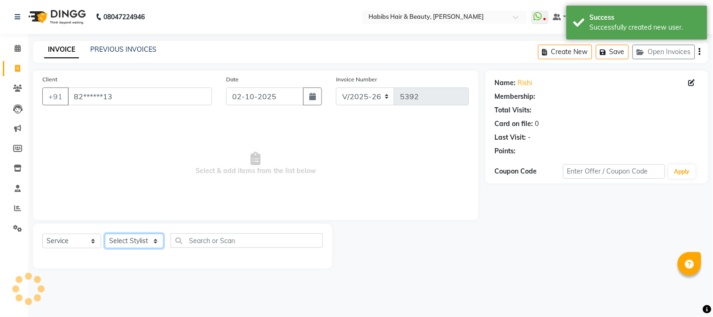
click at [143, 242] on select "Select Stylist Admin Akshay [PERSON_NAME] [PERSON_NAME] Pallavi [PERSON_NAME] […" at bounding box center [134, 240] width 59 height 15
select select "53779"
click at [105, 234] on select "Select Stylist Admin Akshay [PERSON_NAME] [PERSON_NAME] Pallavi [PERSON_NAME] […" at bounding box center [134, 240] width 59 height 15
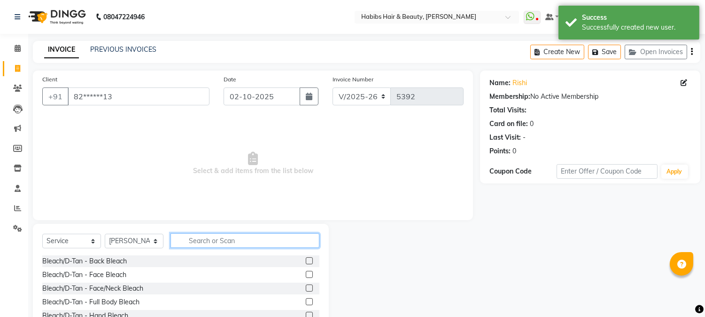
click at [246, 240] on input "text" at bounding box center [245, 240] width 149 height 15
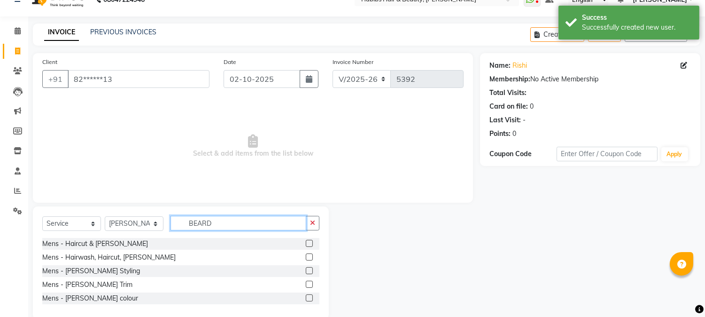
scroll to position [34, 0]
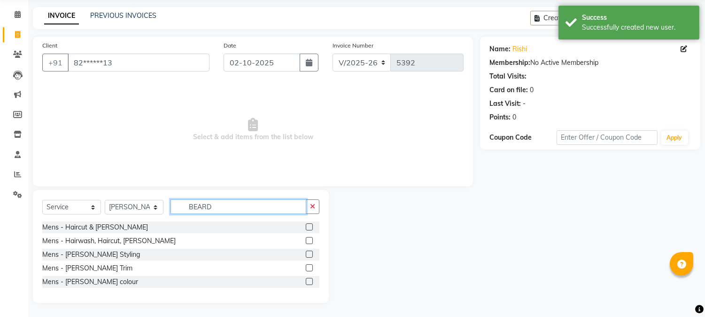
type input "BEARD"
click at [309, 268] on label at bounding box center [309, 267] width 7 height 7
click at [309, 268] on input "checkbox" at bounding box center [309, 268] width 6 height 6
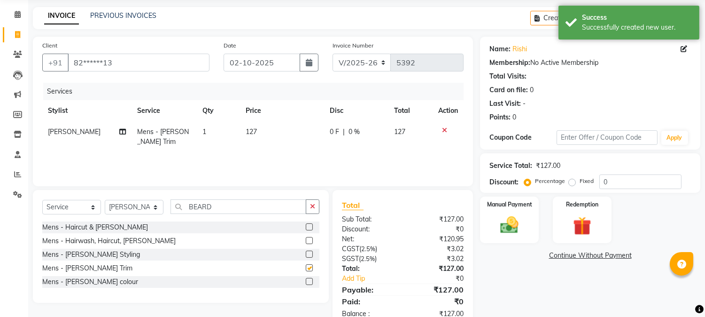
checkbox input "false"
click at [251, 118] on th "Price" at bounding box center [282, 110] width 84 height 21
click at [256, 133] on td "127" at bounding box center [282, 136] width 84 height 31
select select "53779"
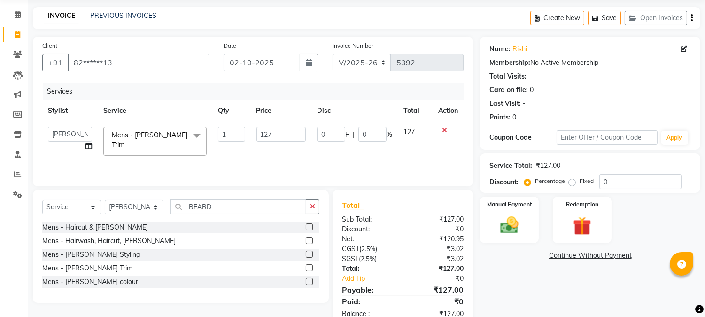
click at [256, 133] on input "127" at bounding box center [280, 134] width 49 height 15
type input "200"
click at [307, 110] on th "Price" at bounding box center [281, 110] width 61 height 21
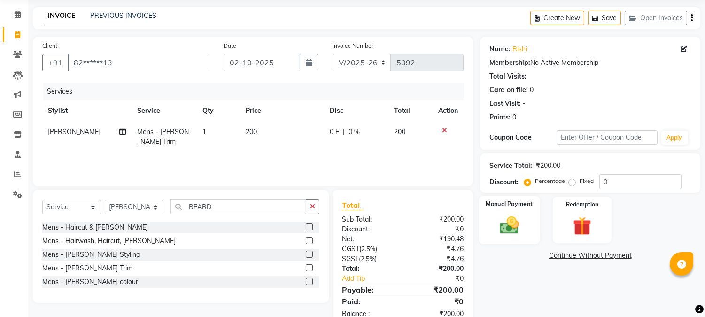
click at [515, 222] on img at bounding box center [509, 225] width 31 height 22
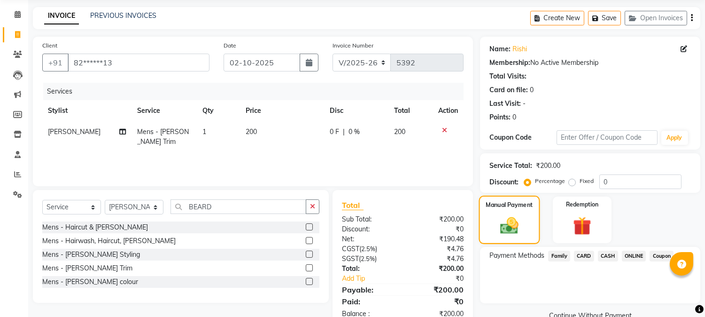
scroll to position [59, 0]
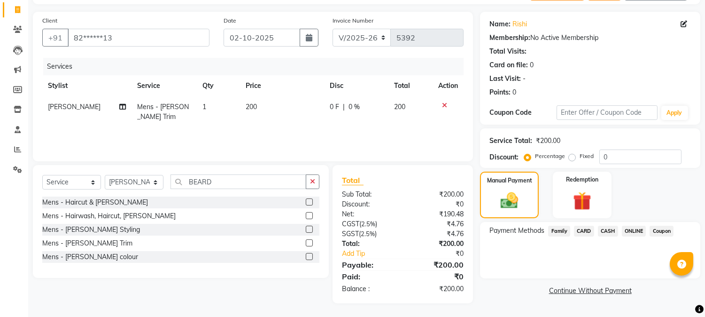
click at [633, 224] on div "Payment Methods Family CARD CASH ONLINE Coupon" at bounding box center [590, 250] width 220 height 56
click at [632, 229] on span "ONLINE" at bounding box center [634, 230] width 24 height 11
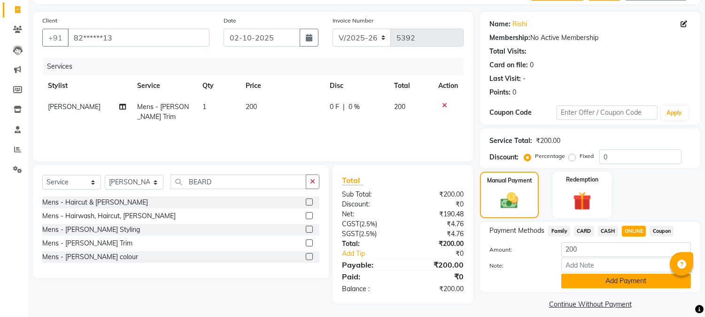
click at [610, 279] on button "Add Payment" at bounding box center [626, 280] width 130 height 15
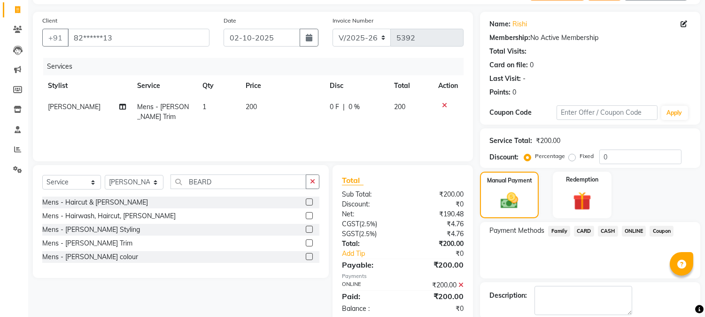
scroll to position [106, 0]
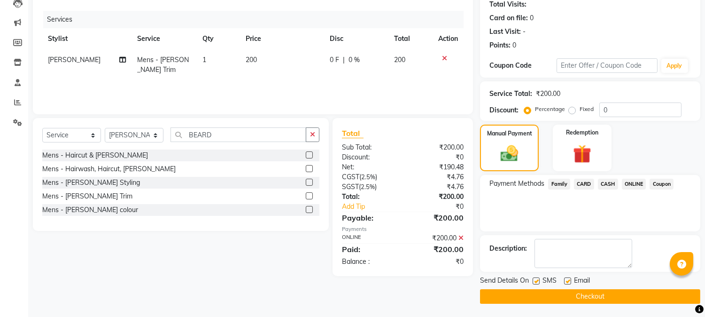
click at [594, 292] on button "Checkout" at bounding box center [590, 296] width 220 height 15
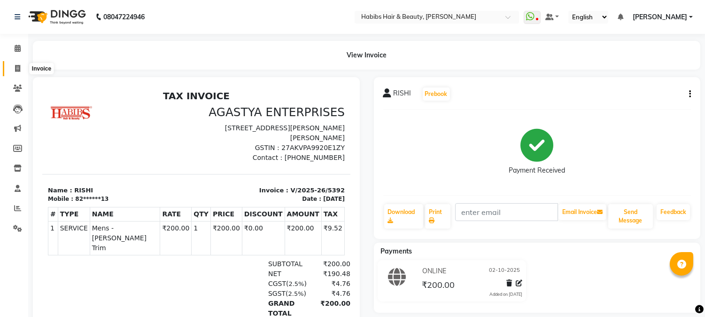
click at [12, 67] on span at bounding box center [17, 68] width 16 height 11
select select "service"
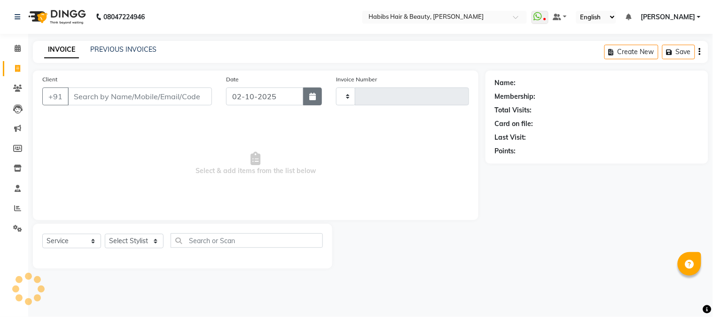
type input "5393"
select select "3712"
click at [313, 91] on button "button" at bounding box center [312, 96] width 19 height 18
select select "10"
select select "2025"
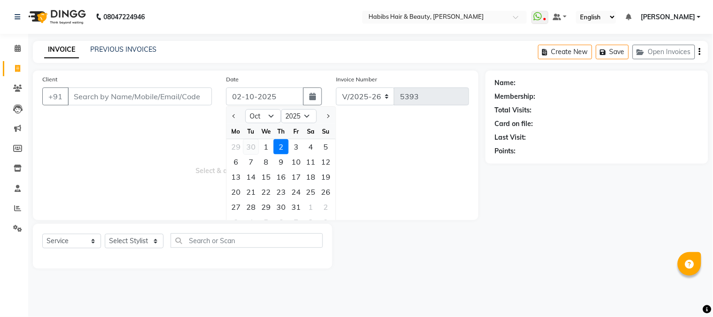
click at [249, 145] on div "30" at bounding box center [250, 146] width 15 height 15
type input "[DATE]"
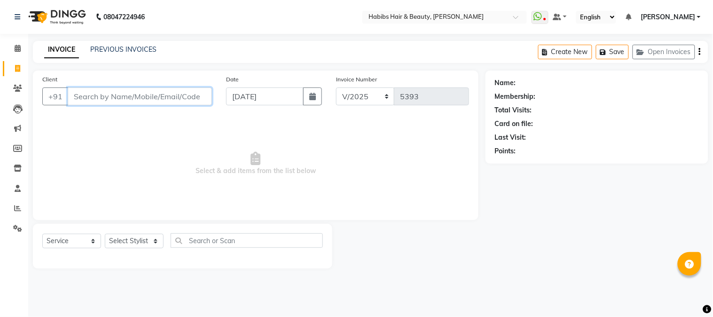
click at [156, 97] on input "Client" at bounding box center [140, 96] width 144 height 18
click at [148, 95] on input "Client" at bounding box center [140, 96] width 144 height 18
click at [134, 239] on select "Select Stylist Admin Akshay [PERSON_NAME] [PERSON_NAME] Pallavi [PERSON_NAME] […" at bounding box center [134, 240] width 59 height 15
select select "17834"
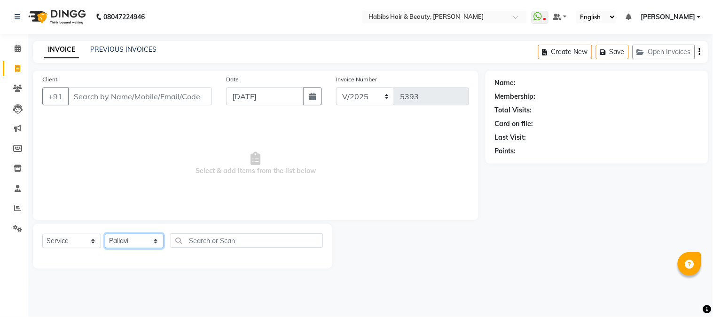
click at [105, 234] on select "Select Stylist Admin Akshay [PERSON_NAME] [PERSON_NAME] Pallavi [PERSON_NAME] […" at bounding box center [134, 240] width 59 height 15
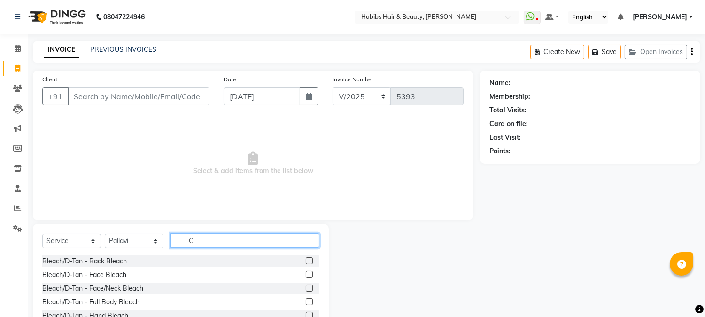
click at [189, 243] on input "C" at bounding box center [245, 240] width 149 height 15
type input "CUT"
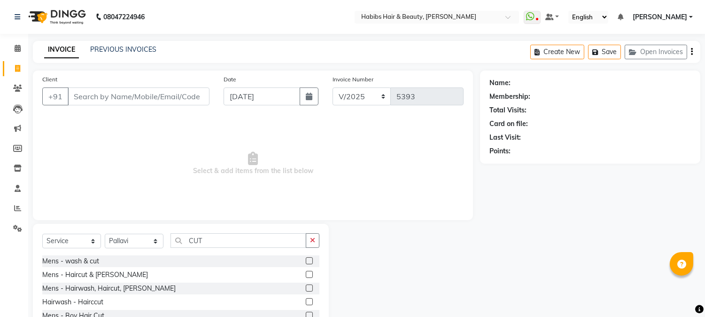
click at [306, 271] on label at bounding box center [309, 274] width 7 height 7
click at [306, 271] on input "checkbox" at bounding box center [309, 274] width 6 height 6
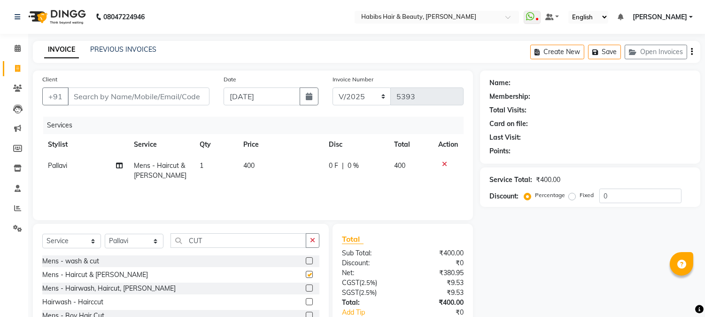
checkbox input "false"
click at [252, 160] on td "400" at bounding box center [280, 170] width 85 height 31
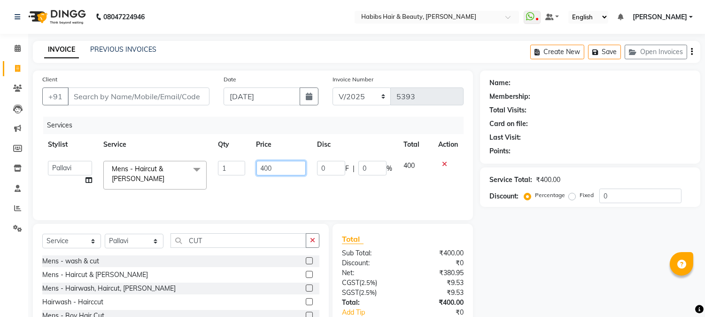
click at [262, 167] on input "400" at bounding box center [280, 168] width 49 height 15
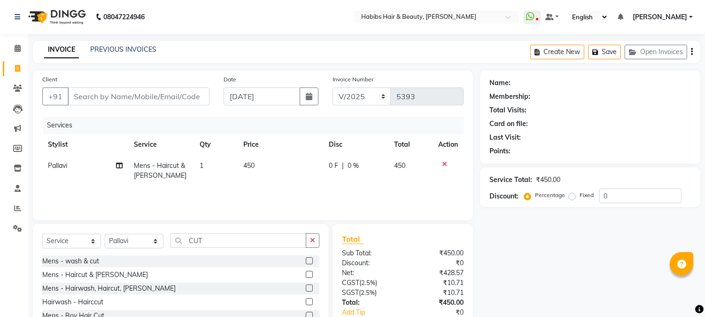
click at [284, 152] on th "Price" at bounding box center [280, 144] width 85 height 21
click at [126, 97] on input "Client" at bounding box center [139, 96] width 142 height 18
click at [139, 96] on input "Client" at bounding box center [139, 96] width 142 height 18
click at [183, 99] on span "Add Client" at bounding box center [185, 96] width 37 height 9
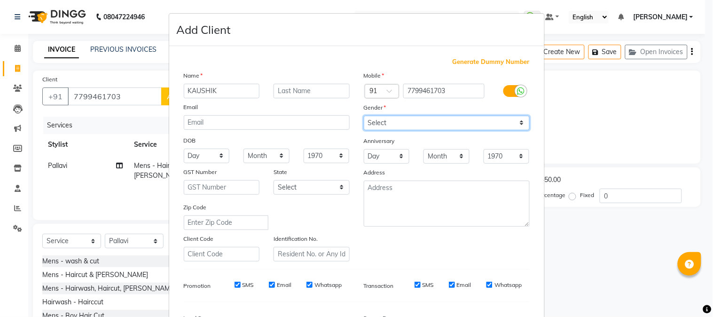
click at [448, 126] on select "Select [DEMOGRAPHIC_DATA] [DEMOGRAPHIC_DATA] Other Prefer Not To Say" at bounding box center [447, 123] width 166 height 15
click at [364, 116] on select "Select [DEMOGRAPHIC_DATA] [DEMOGRAPHIC_DATA] Other Prefer Not To Say" at bounding box center [447, 123] width 166 height 15
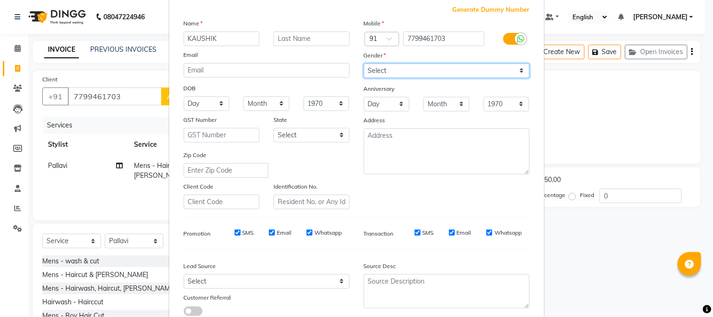
scroll to position [73, 0]
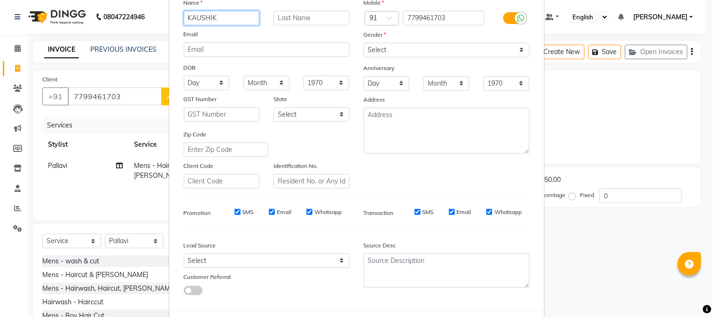
click at [231, 16] on input "KAUSHIK" at bounding box center [222, 18] width 76 height 15
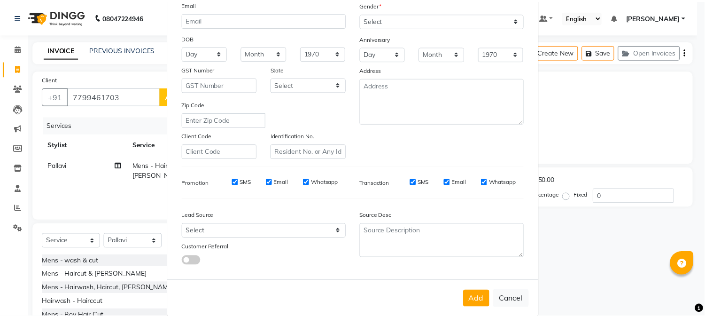
scroll to position [117, 0]
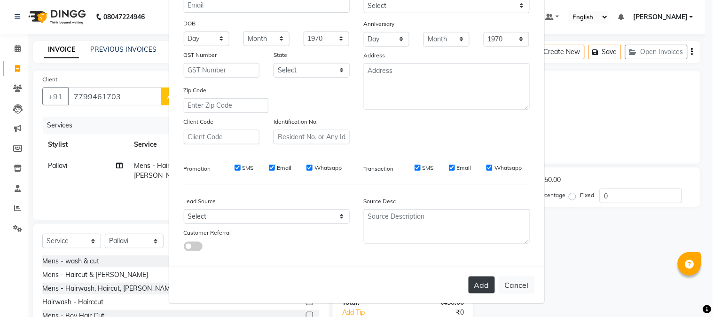
click at [475, 283] on button "Add" at bounding box center [481, 284] width 26 height 17
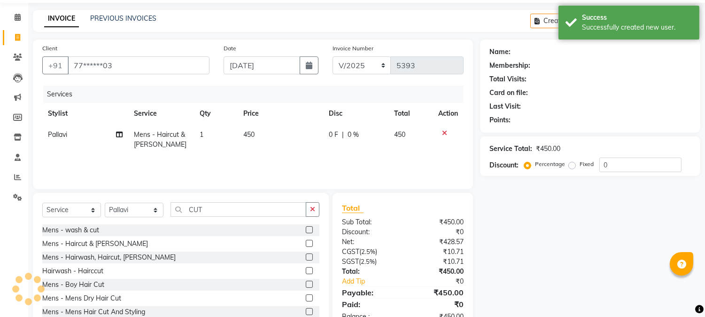
scroll to position [59, 0]
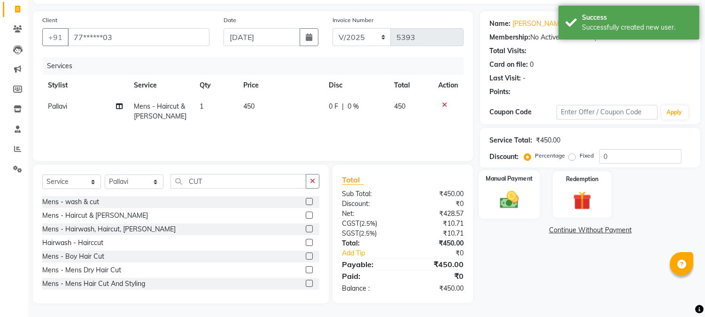
click at [508, 198] on img at bounding box center [509, 200] width 31 height 22
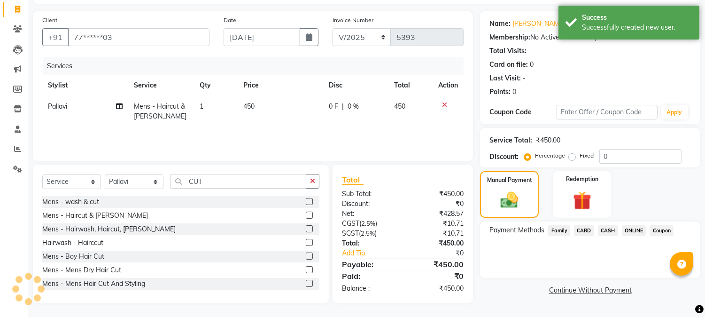
click at [632, 229] on span "ONLINE" at bounding box center [634, 230] width 24 height 11
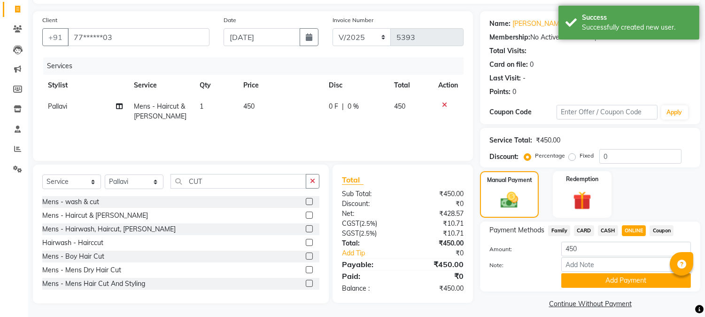
scroll to position [67, 0]
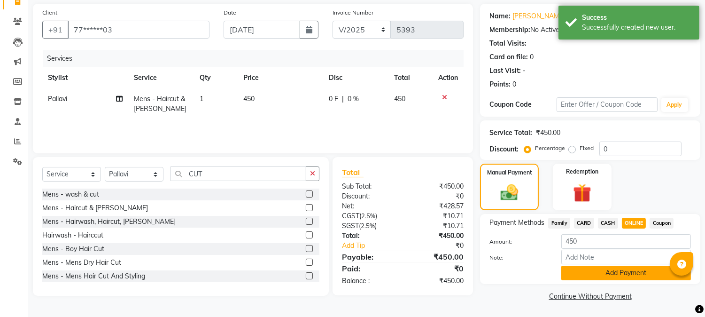
click at [618, 273] on button "Add Payment" at bounding box center [626, 272] width 130 height 15
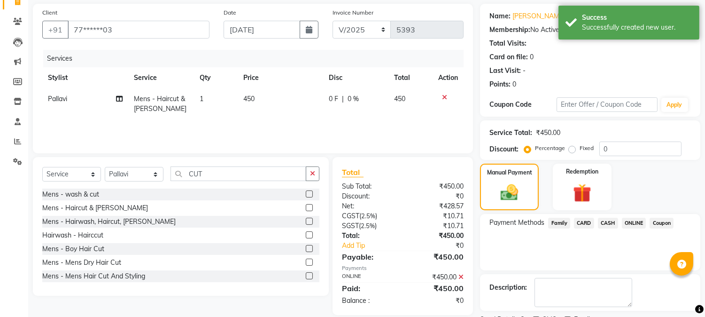
scroll to position [106, 0]
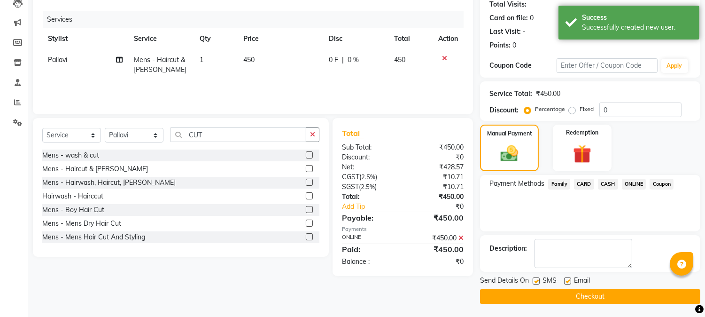
click at [590, 293] on button "Checkout" at bounding box center [590, 296] width 220 height 15
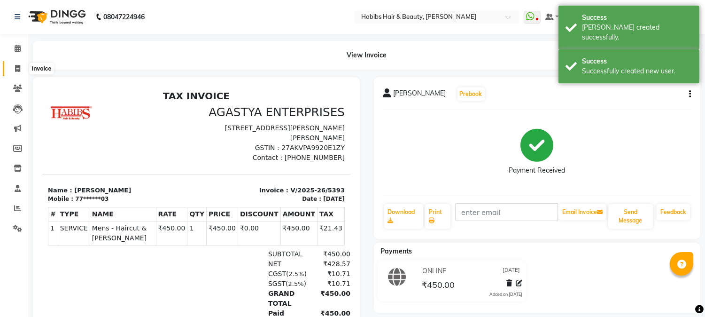
click at [13, 67] on span at bounding box center [17, 68] width 16 height 11
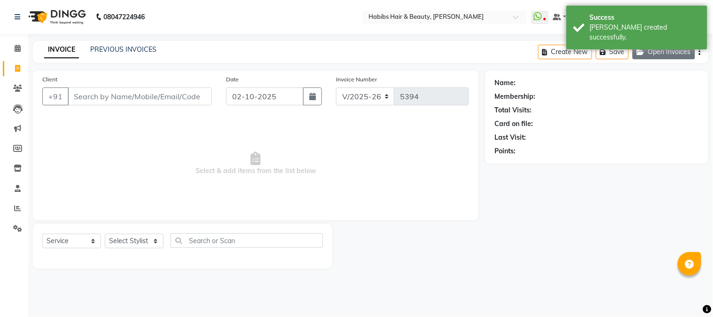
click at [673, 52] on button "Open Invoices" at bounding box center [663, 52] width 62 height 15
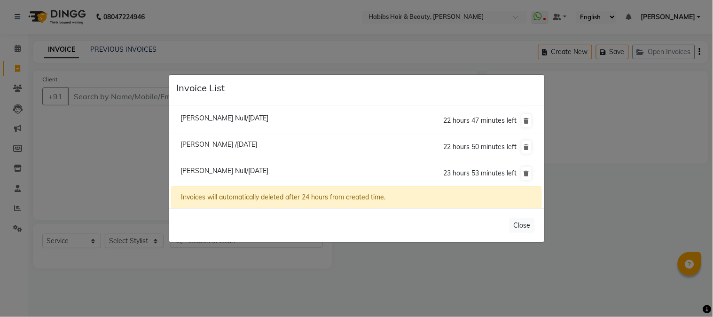
click at [214, 143] on span "[PERSON_NAME] /[DATE]" at bounding box center [218, 144] width 77 height 8
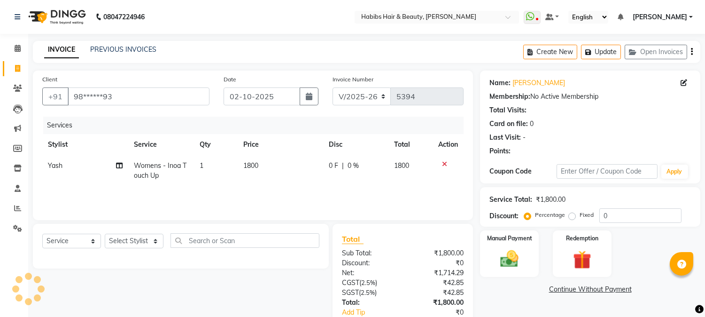
click at [250, 164] on span "1800" at bounding box center [250, 165] width 15 height 8
click at [250, 164] on td "1800" at bounding box center [280, 170] width 85 height 31
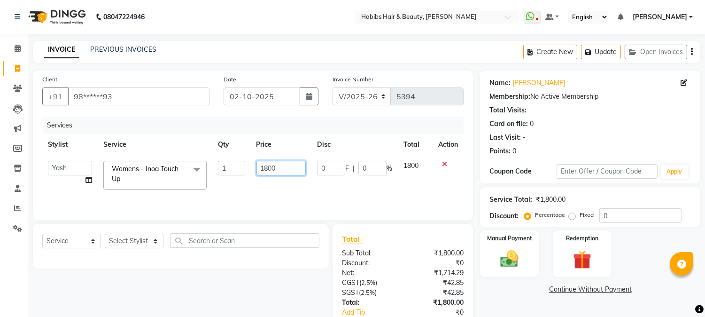
click at [270, 171] on input "1800" at bounding box center [280, 168] width 49 height 15
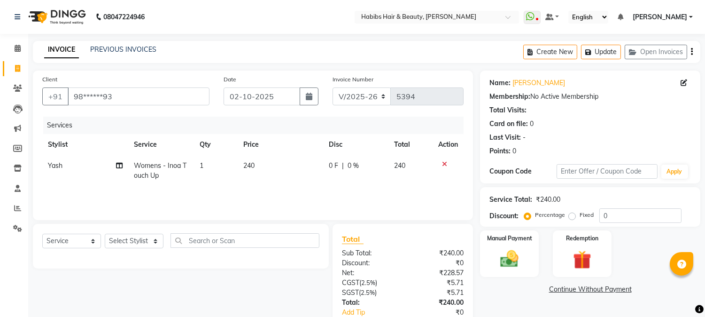
click at [288, 153] on th "Price" at bounding box center [280, 144] width 85 height 21
click at [512, 260] on img at bounding box center [509, 259] width 31 height 22
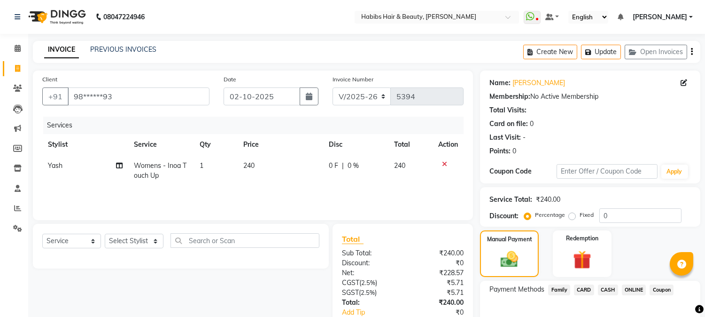
click at [241, 171] on td "240" at bounding box center [280, 170] width 85 height 31
click at [279, 169] on td "240" at bounding box center [280, 170] width 85 height 31
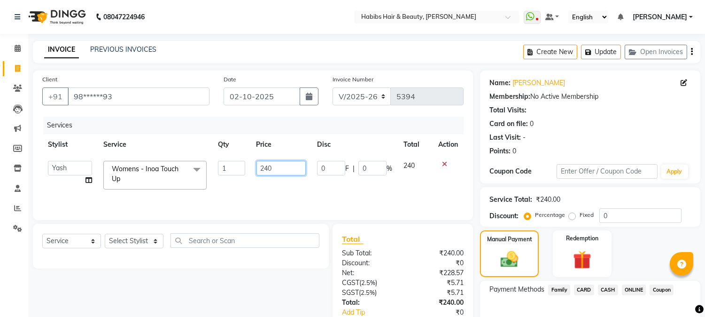
click at [283, 168] on input "240" at bounding box center [280, 168] width 49 height 15
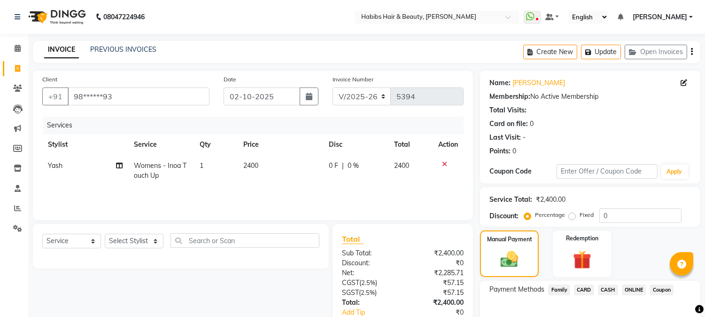
click at [295, 151] on th "Price" at bounding box center [280, 144] width 85 height 21
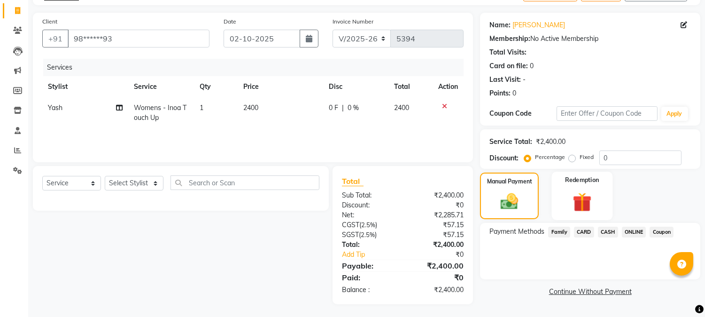
scroll to position [59, 0]
click at [634, 233] on span "ONLINE" at bounding box center [634, 230] width 24 height 11
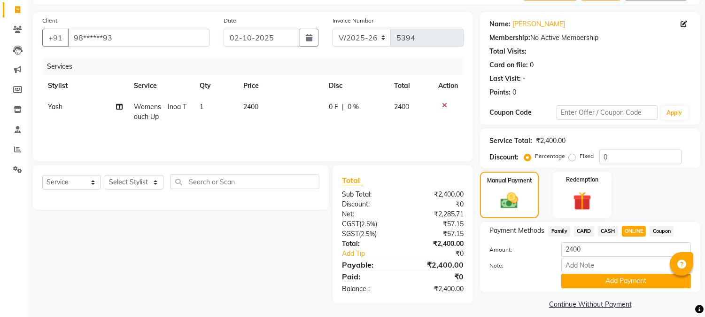
scroll to position [67, 0]
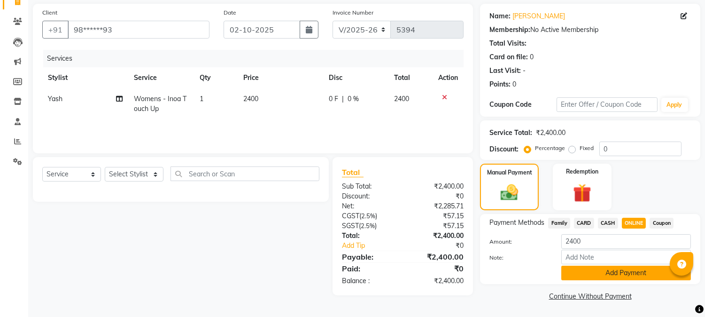
click at [614, 268] on button "Add Payment" at bounding box center [626, 272] width 130 height 15
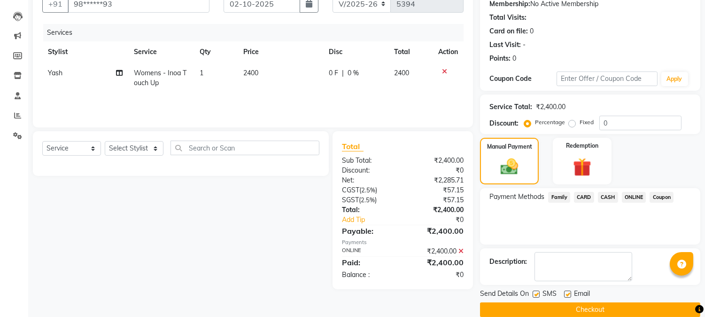
scroll to position [106, 0]
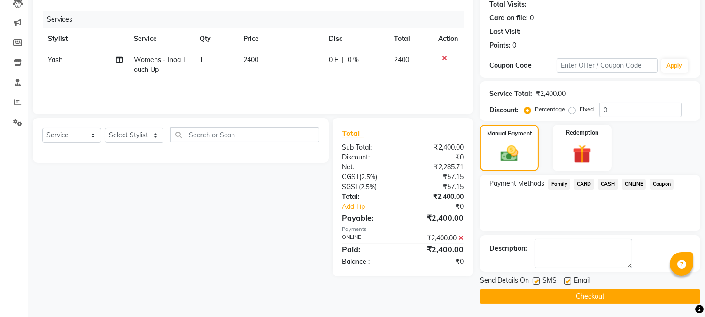
click at [591, 294] on button "Checkout" at bounding box center [590, 296] width 220 height 15
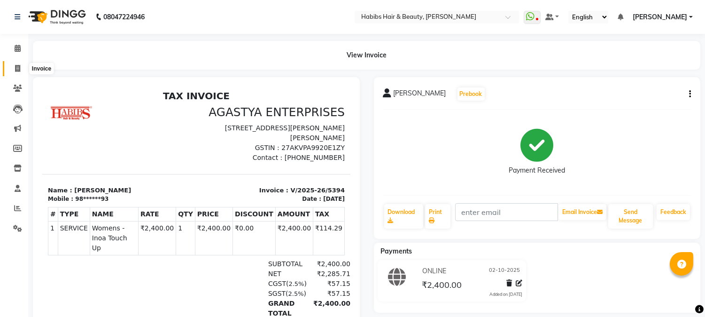
click at [22, 71] on span at bounding box center [17, 68] width 16 height 11
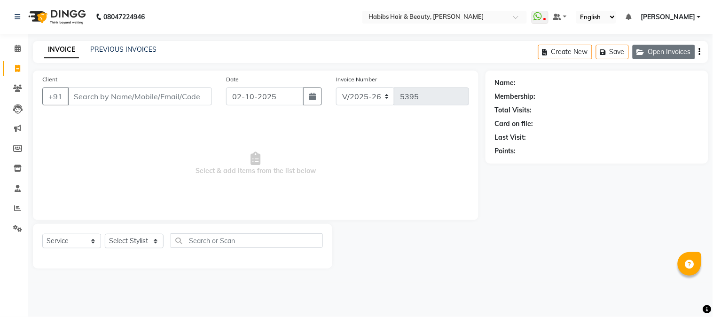
click at [659, 59] on button "Open Invoices" at bounding box center [663, 52] width 62 height 15
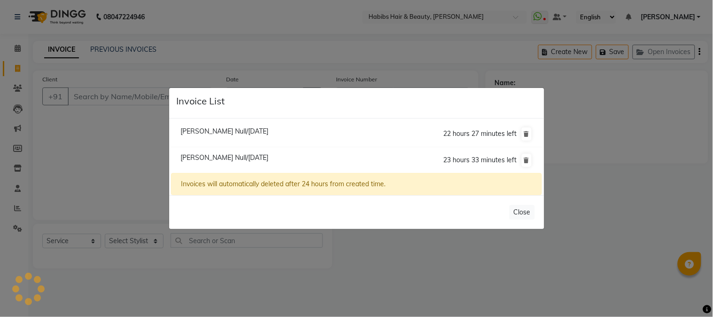
click at [241, 154] on span "[PERSON_NAME] Null/[DATE]" at bounding box center [224, 157] width 88 height 8
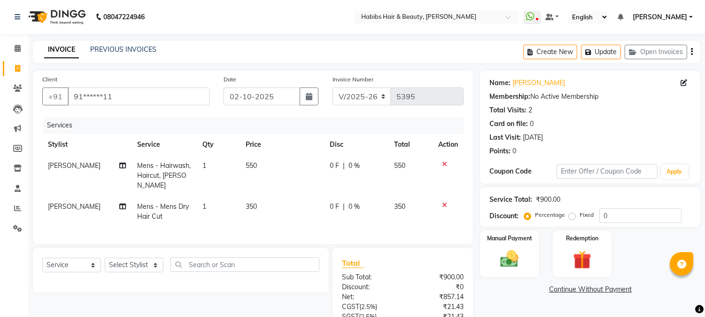
click at [442, 163] on icon at bounding box center [444, 164] width 5 height 7
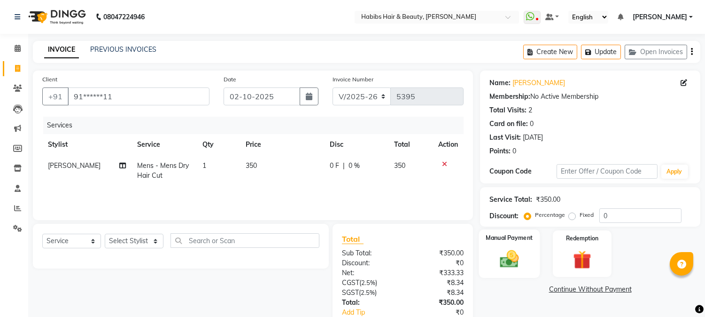
click at [517, 248] on img at bounding box center [509, 259] width 31 height 22
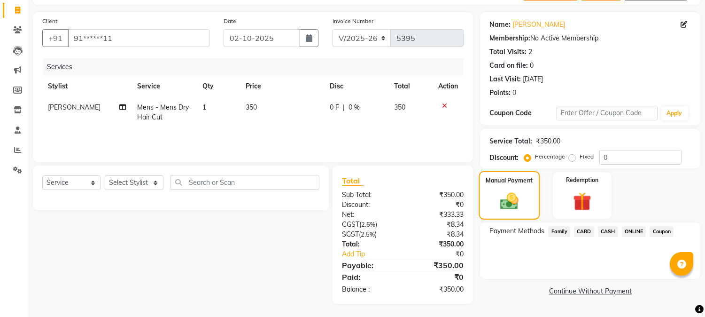
scroll to position [59, 0]
click at [632, 230] on span "ONLINE" at bounding box center [634, 230] width 24 height 11
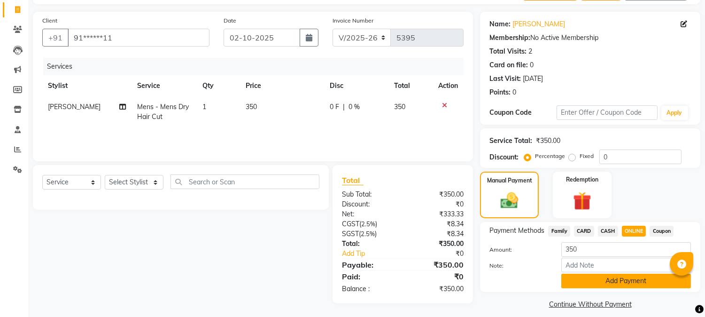
click at [602, 280] on button "Add Payment" at bounding box center [626, 280] width 130 height 15
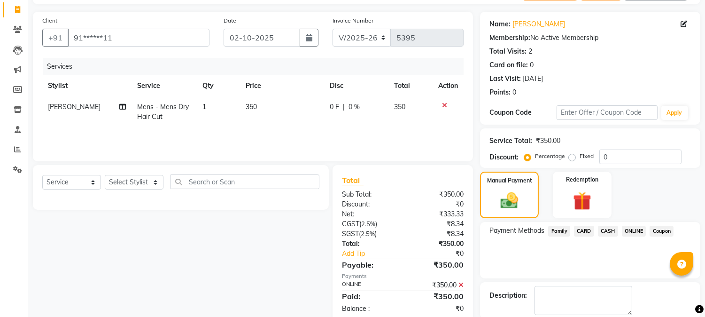
scroll to position [106, 0]
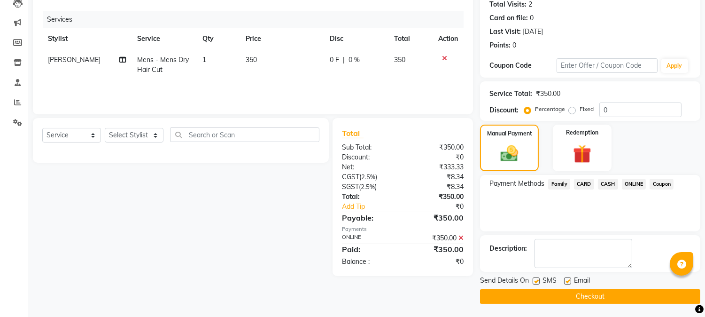
click at [584, 294] on button "Checkout" at bounding box center [590, 296] width 220 height 15
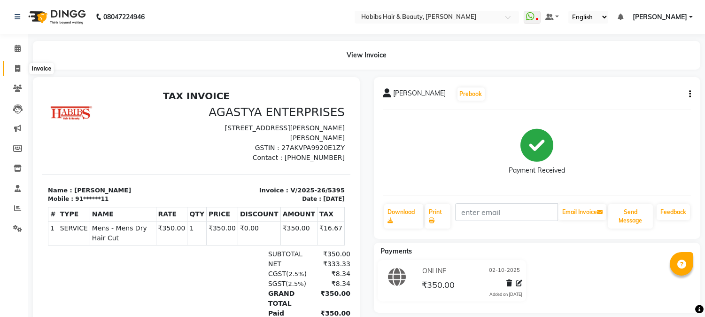
click at [18, 63] on span at bounding box center [17, 68] width 16 height 11
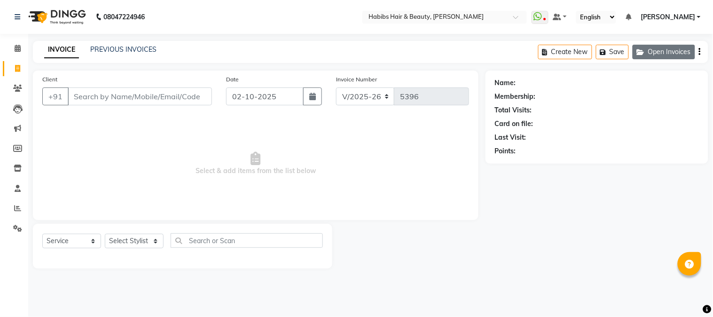
click at [682, 49] on button "Open Invoices" at bounding box center [663, 52] width 62 height 15
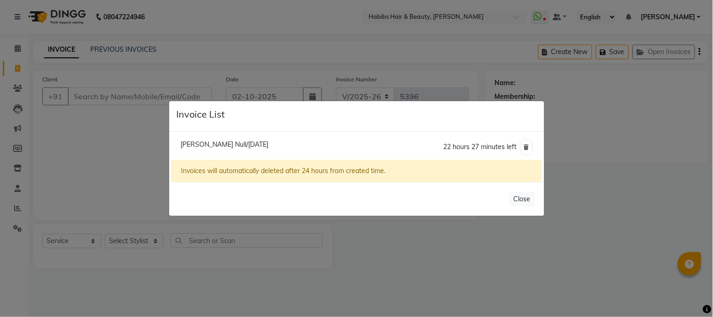
click at [151, 164] on ngb-modal-window "Invoice List [PERSON_NAME] Null/[DATE] 22 hours 27 minutes left Invoices will a…" at bounding box center [356, 158] width 713 height 317
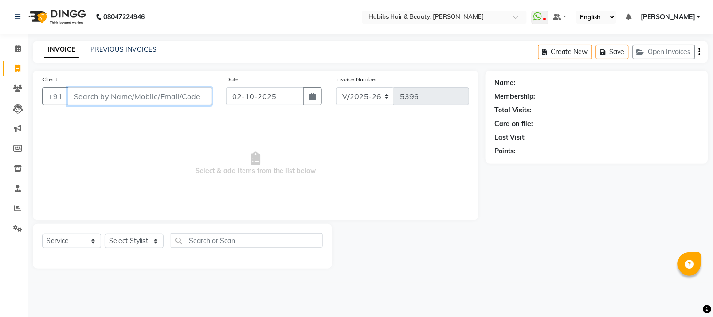
click at [150, 92] on input "Client" at bounding box center [140, 96] width 144 height 18
click at [149, 93] on input "Client" at bounding box center [140, 96] width 144 height 18
click at [139, 96] on input "Client" at bounding box center [140, 96] width 144 height 18
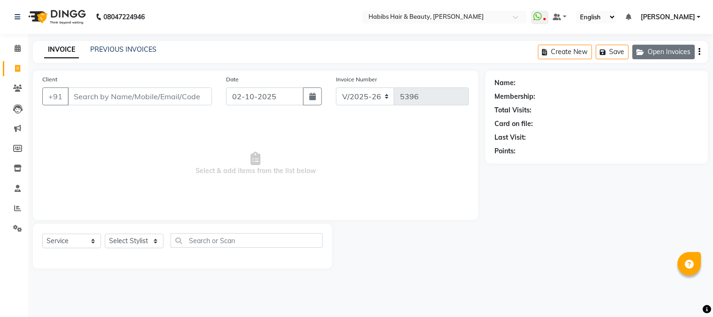
click at [675, 48] on button "Open Invoices" at bounding box center [663, 52] width 62 height 15
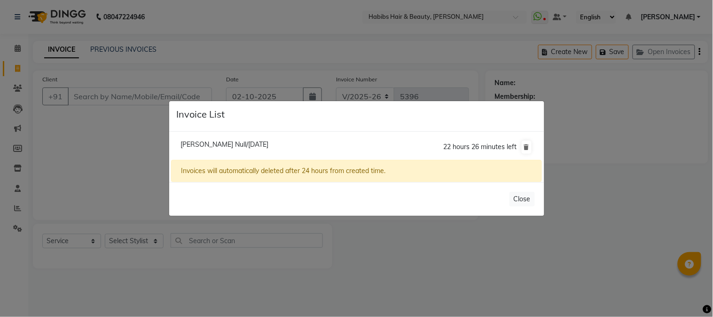
click at [207, 143] on span "[PERSON_NAME] Null/[DATE]" at bounding box center [224, 144] width 88 height 8
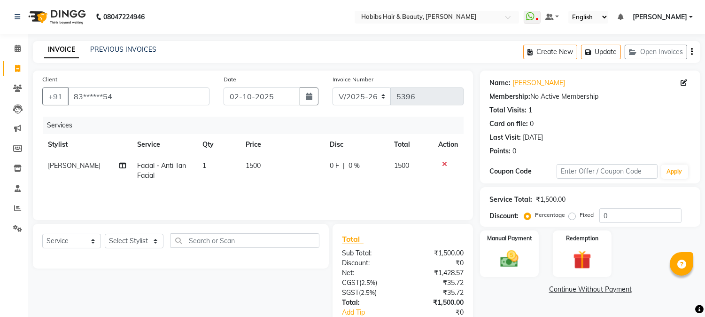
click at [249, 167] on span "1500" at bounding box center [253, 165] width 15 height 8
click at [240, 167] on td "1" at bounding box center [218, 170] width 43 height 31
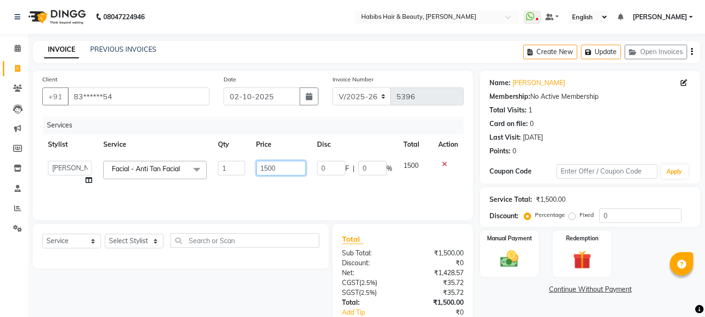
click at [271, 167] on input "1500" at bounding box center [280, 168] width 49 height 15
click at [125, 243] on select "Select Stylist Admin Akshay [PERSON_NAME] [PERSON_NAME] Pallavi [PERSON_NAME] […" at bounding box center [134, 240] width 59 height 15
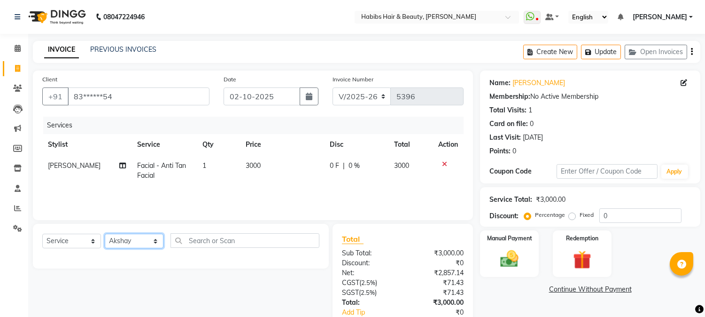
click at [105, 234] on select "Select Stylist Admin Akshay [PERSON_NAME] [PERSON_NAME] Pallavi [PERSON_NAME] […" at bounding box center [134, 240] width 59 height 15
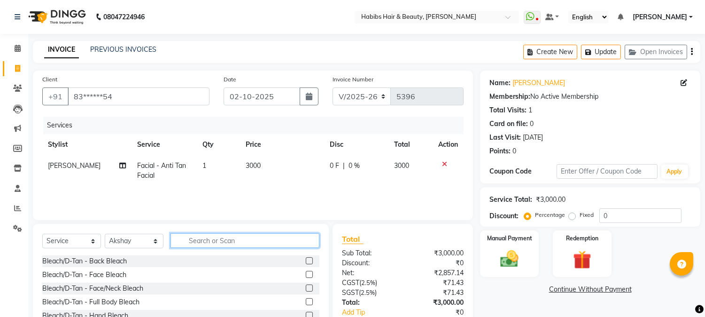
click at [190, 240] on input "text" at bounding box center [245, 240] width 149 height 15
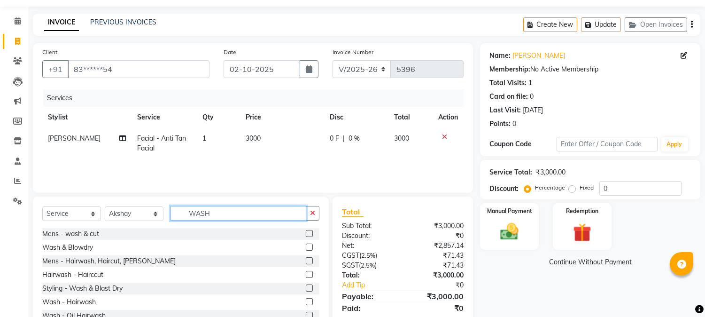
scroll to position [59, 0]
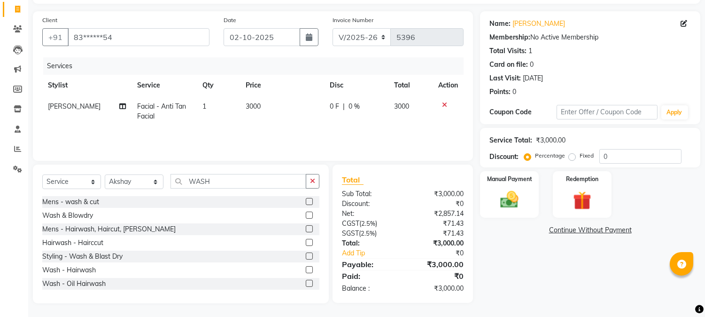
click at [306, 211] on label at bounding box center [309, 214] width 7 height 7
click at [306, 212] on input "checkbox" at bounding box center [309, 215] width 6 height 6
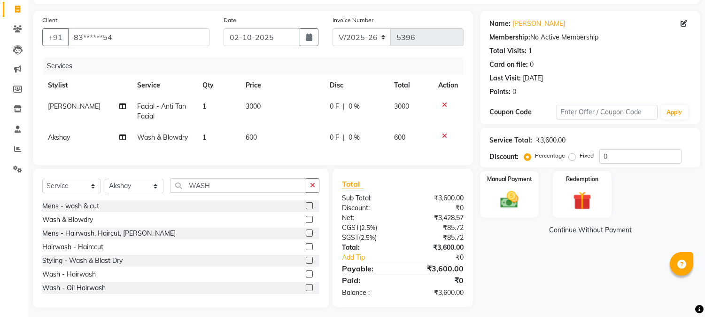
click at [250, 139] on span "600" at bounding box center [251, 137] width 11 height 8
click at [250, 139] on td "600" at bounding box center [282, 137] width 84 height 21
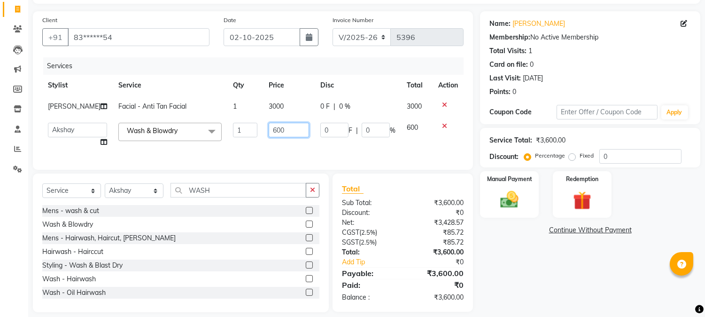
click at [269, 132] on input "600" at bounding box center [289, 130] width 40 height 15
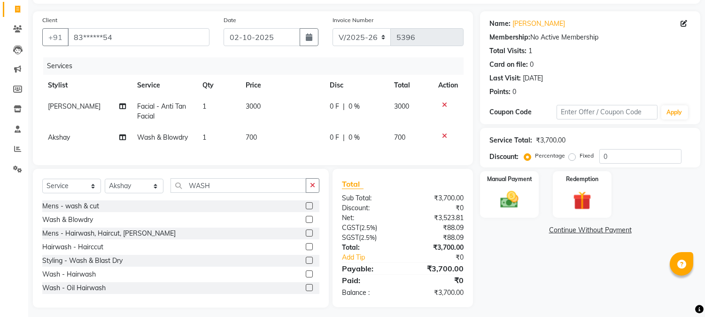
click at [335, 85] on th "Disc" at bounding box center [356, 85] width 64 height 21
click at [350, 102] on span "0 %" at bounding box center [354, 106] width 11 height 10
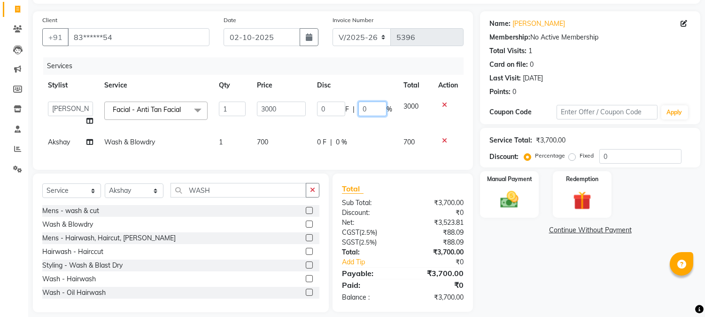
click at [359, 108] on input "0" at bounding box center [372, 108] width 28 height 15
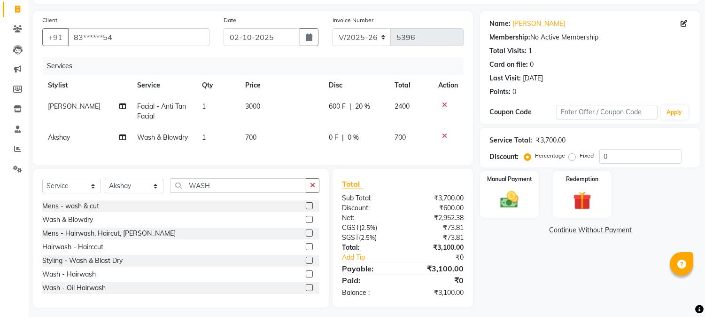
click at [373, 94] on th "Disc" at bounding box center [356, 85] width 66 height 21
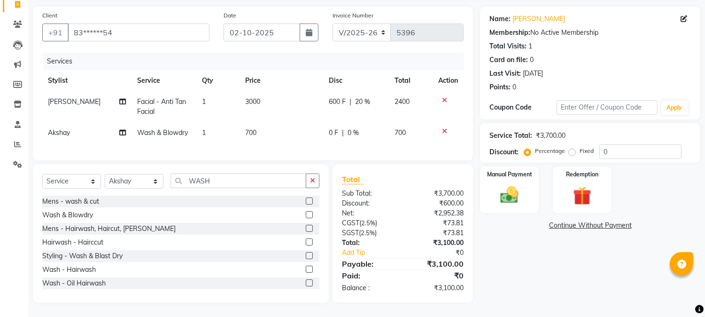
scroll to position [71, 0]
click at [531, 185] on div "Manual Payment" at bounding box center [509, 189] width 61 height 48
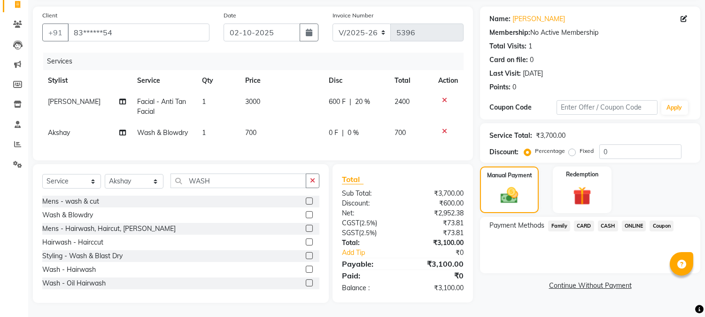
click at [636, 220] on span "ONLINE" at bounding box center [634, 225] width 24 height 11
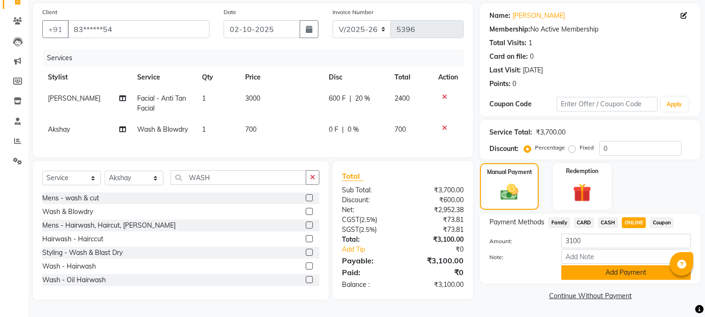
click at [604, 265] on button "Add Payment" at bounding box center [626, 272] width 130 height 15
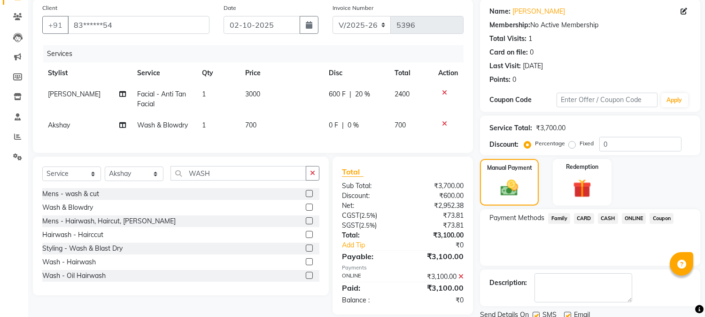
scroll to position [106, 0]
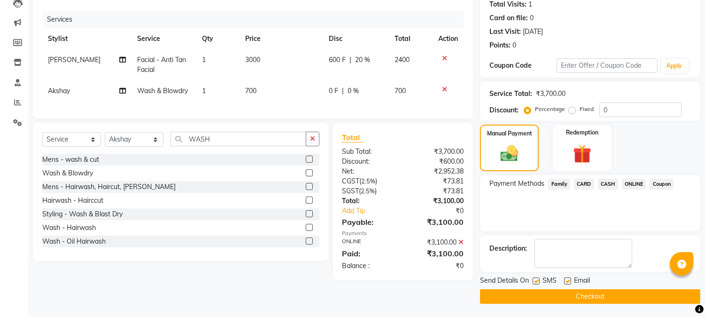
click at [584, 292] on button "Checkout" at bounding box center [590, 296] width 220 height 15
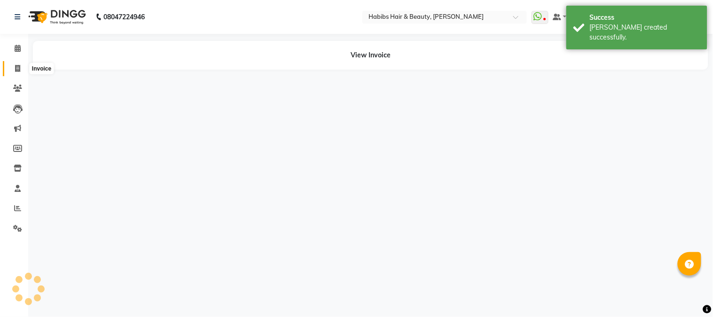
click at [16, 68] on icon at bounding box center [17, 68] width 5 height 7
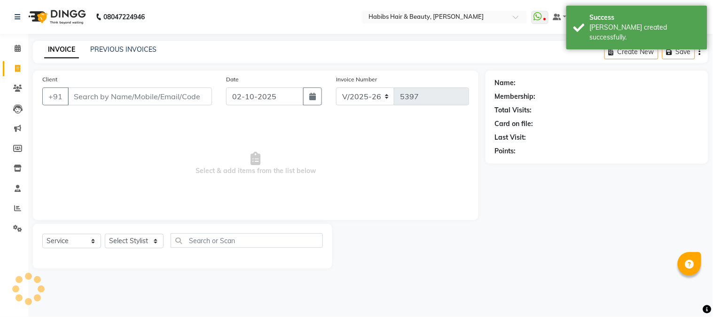
click at [101, 95] on input "Client" at bounding box center [140, 96] width 144 height 18
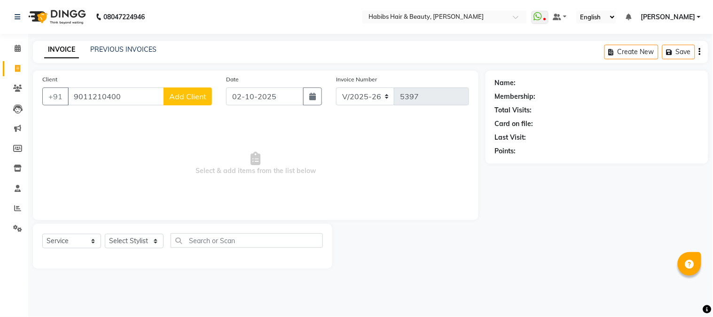
click at [194, 94] on span "Add Client" at bounding box center [187, 96] width 37 height 9
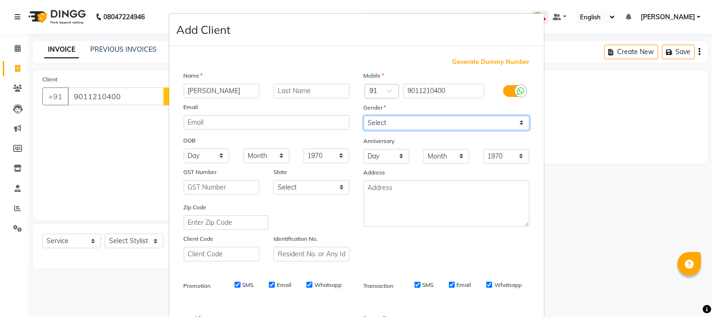
click at [416, 122] on select "Select [DEMOGRAPHIC_DATA] [DEMOGRAPHIC_DATA] Other Prefer Not To Say" at bounding box center [447, 123] width 166 height 15
click at [364, 116] on select "Select [DEMOGRAPHIC_DATA] [DEMOGRAPHIC_DATA] Other Prefer Not To Say" at bounding box center [447, 123] width 166 height 15
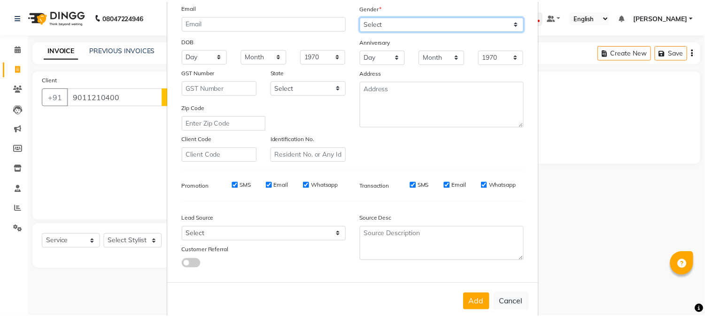
scroll to position [117, 0]
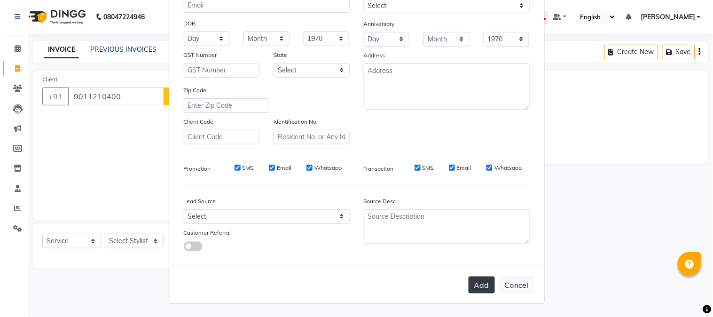
click at [468, 282] on button "Add" at bounding box center [481, 284] width 26 height 17
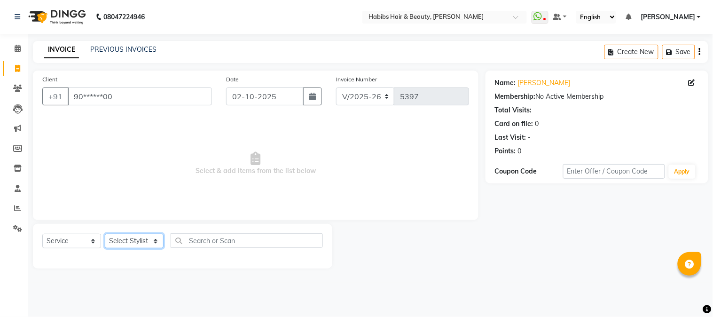
click at [129, 244] on select "Select Stylist Admin Akshay [PERSON_NAME] [PERSON_NAME] Pallavi [PERSON_NAME] […" at bounding box center [134, 240] width 59 height 15
click at [105, 234] on select "Select Stylist Admin Akshay [PERSON_NAME] [PERSON_NAME] Pallavi [PERSON_NAME] […" at bounding box center [134, 240] width 59 height 15
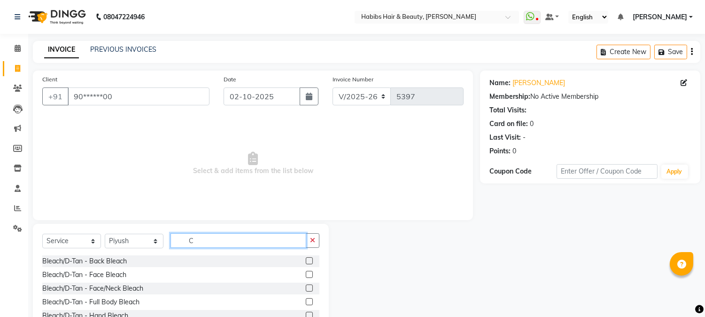
click at [202, 243] on input "C" at bounding box center [239, 240] width 136 height 15
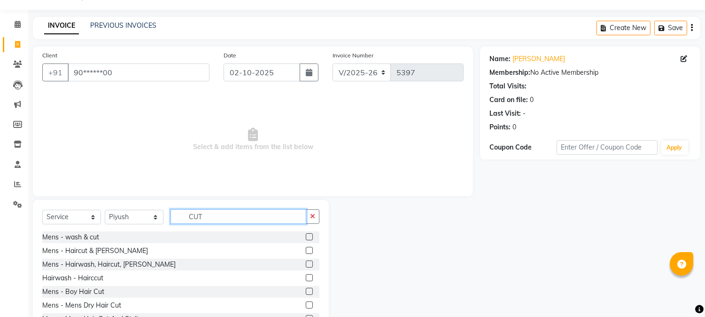
scroll to position [59, 0]
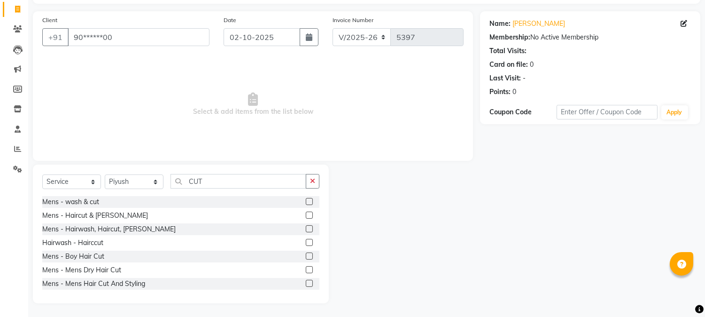
click at [306, 268] on label at bounding box center [309, 269] width 7 height 7
click at [306, 268] on input "checkbox" at bounding box center [309, 270] width 6 height 6
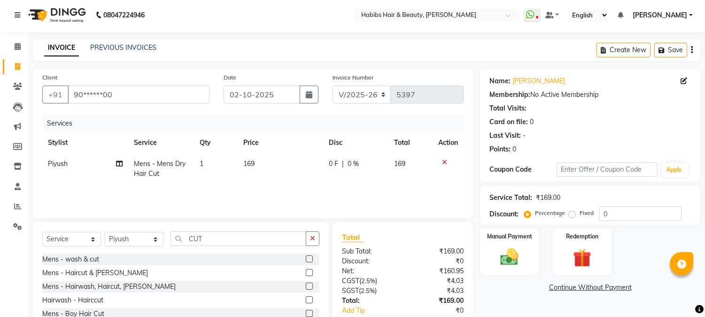
scroll to position [0, 0]
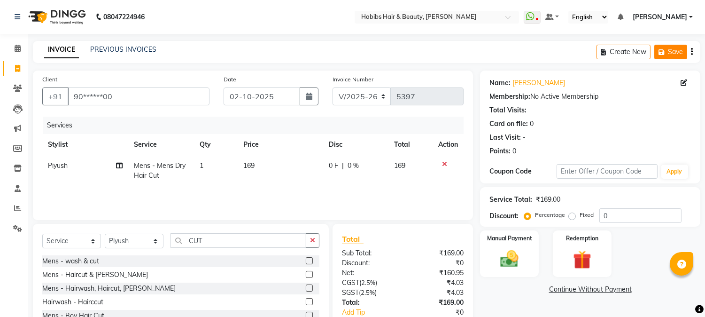
click at [664, 46] on button "Save" at bounding box center [670, 52] width 33 height 15
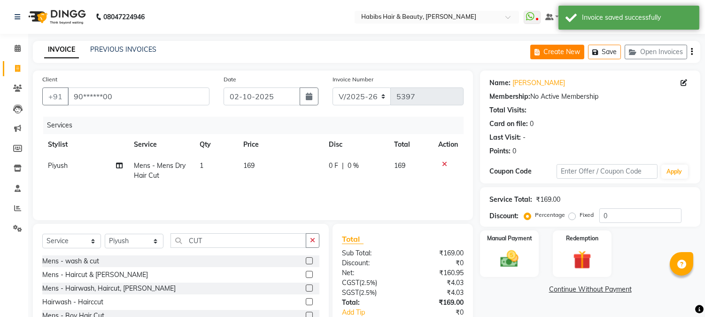
click at [552, 53] on button "Create New" at bounding box center [557, 52] width 54 height 15
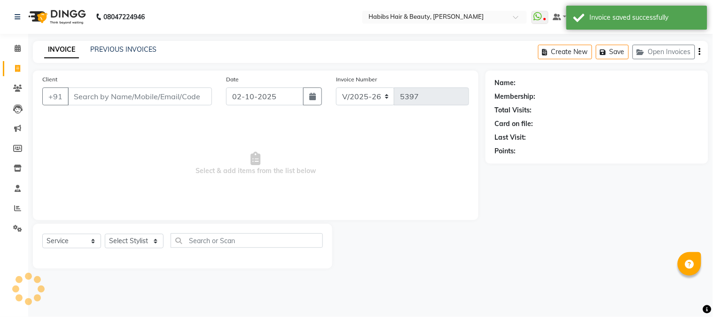
click at [129, 93] on input "Client" at bounding box center [140, 96] width 144 height 18
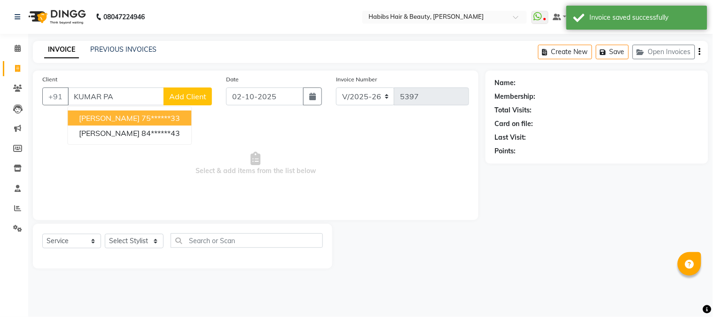
click at [141, 121] on ngb-highlight "75******33" at bounding box center [160, 117] width 39 height 9
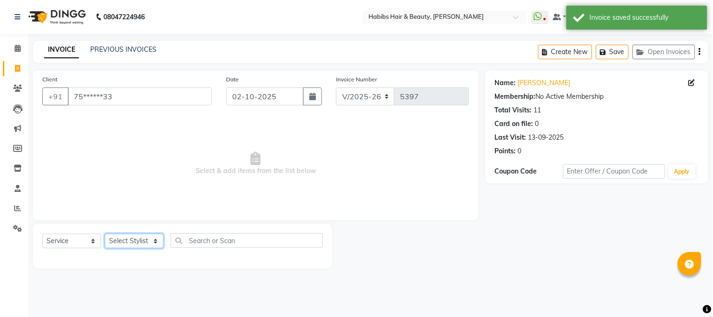
click at [128, 238] on select "Select Stylist Admin Akshay [PERSON_NAME] [PERSON_NAME] Pallavi [PERSON_NAME] […" at bounding box center [134, 240] width 59 height 15
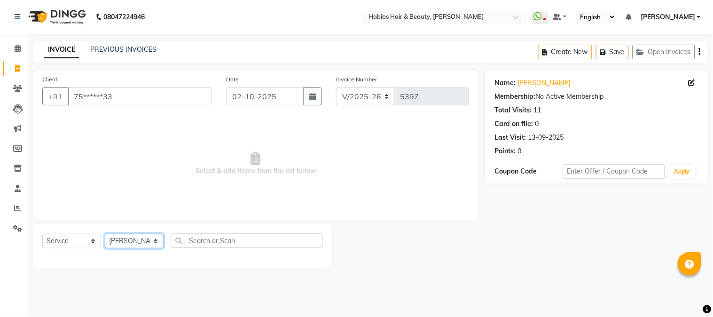
click at [105, 234] on select "Select Stylist Admin Akshay [PERSON_NAME] [PERSON_NAME] Pallavi [PERSON_NAME] […" at bounding box center [134, 240] width 59 height 15
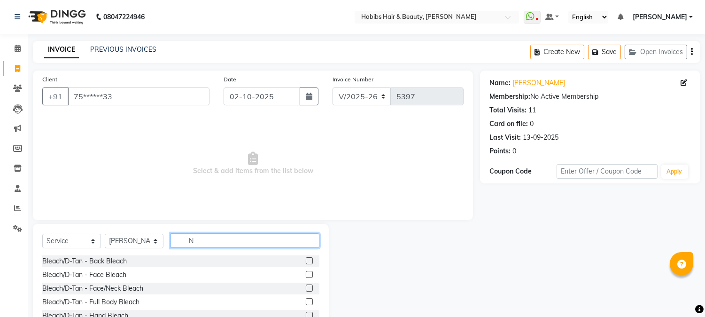
click at [198, 239] on input "N" at bounding box center [245, 240] width 149 height 15
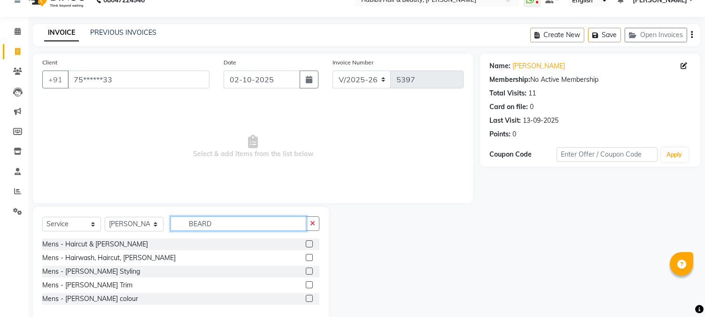
scroll to position [34, 0]
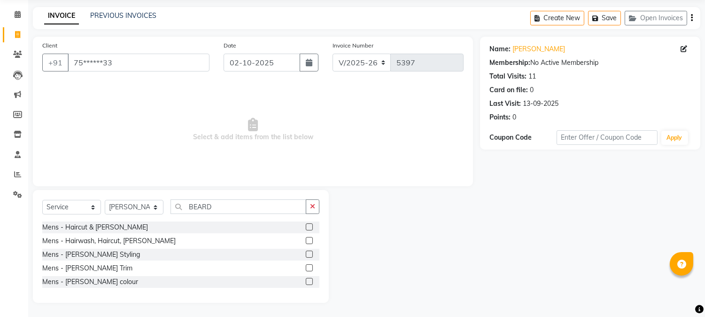
click at [308, 268] on label at bounding box center [309, 267] width 7 height 7
click at [308, 268] on input "checkbox" at bounding box center [309, 268] width 6 height 6
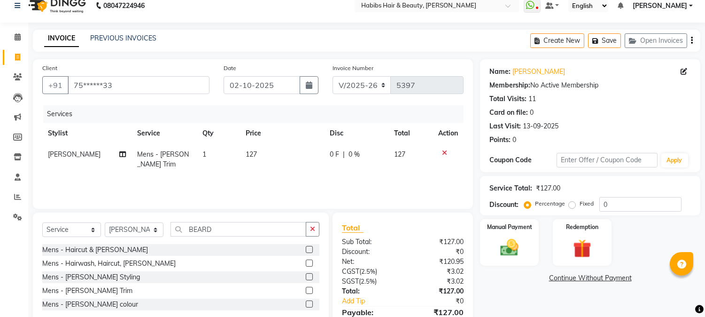
scroll to position [0, 0]
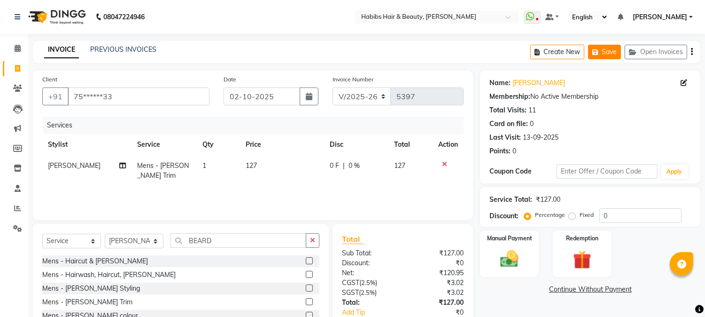
click at [606, 48] on button "Save" at bounding box center [604, 52] width 33 height 15
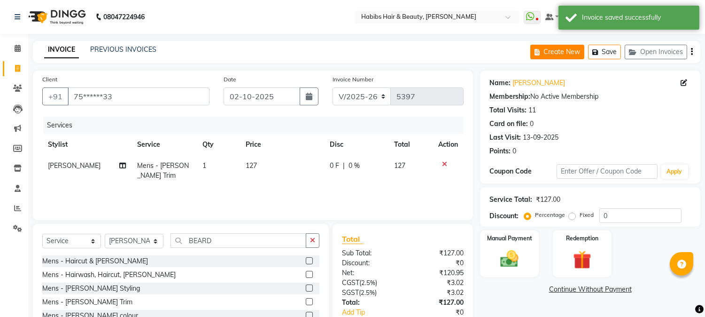
click at [563, 53] on button "Create New" at bounding box center [557, 52] width 54 height 15
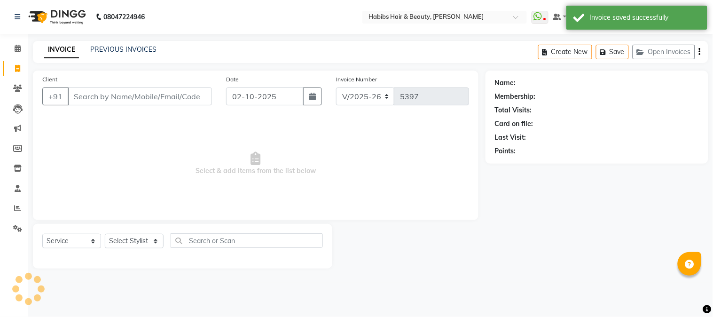
click at [146, 98] on input "Client" at bounding box center [140, 96] width 144 height 18
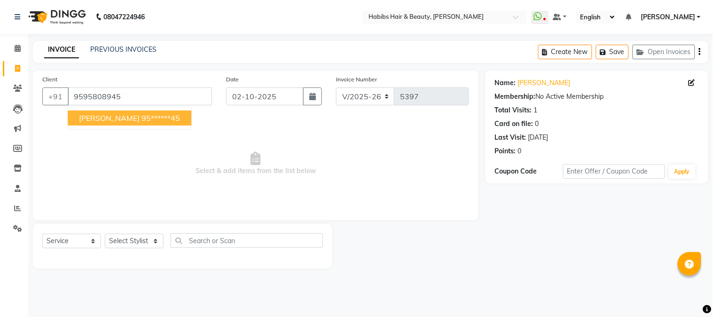
click at [141, 118] on ngb-highlight "95******45" at bounding box center [160, 117] width 39 height 9
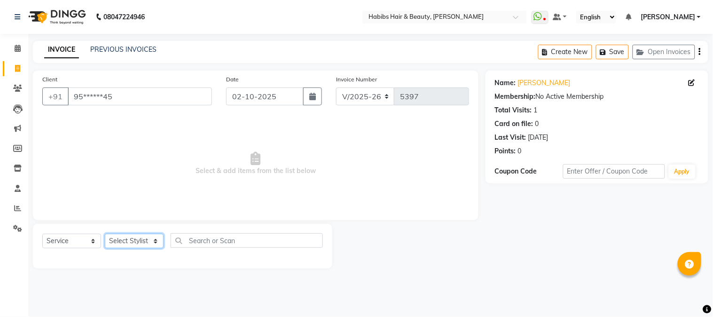
click at [137, 243] on select "Select Stylist Admin Akshay [PERSON_NAME] [PERSON_NAME] Pallavi [PERSON_NAME] […" at bounding box center [134, 240] width 59 height 15
click at [105, 234] on select "Select Stylist Admin Akshay [PERSON_NAME] [PERSON_NAME] Pallavi [PERSON_NAME] […" at bounding box center [134, 240] width 59 height 15
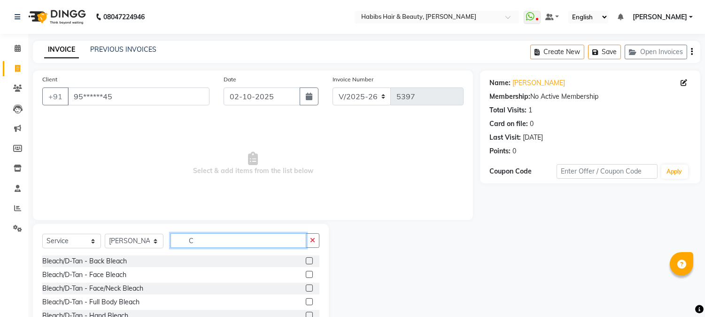
click at [194, 241] on input "C" at bounding box center [239, 240] width 136 height 15
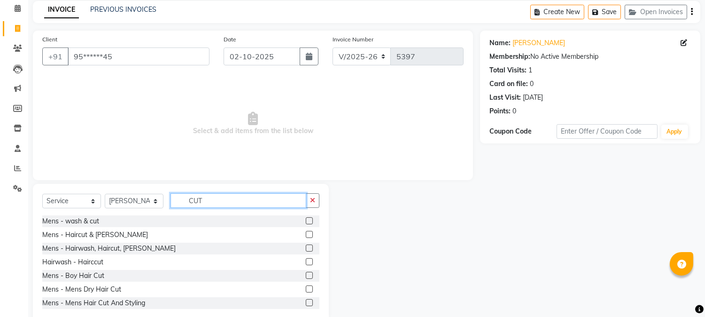
scroll to position [59, 0]
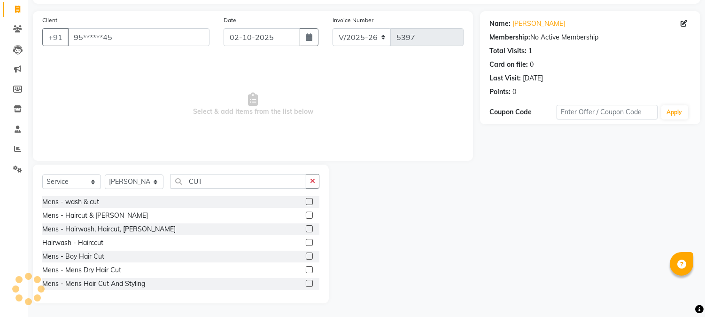
click at [306, 268] on label at bounding box center [309, 269] width 7 height 7
click at [306, 268] on input "checkbox" at bounding box center [309, 270] width 6 height 6
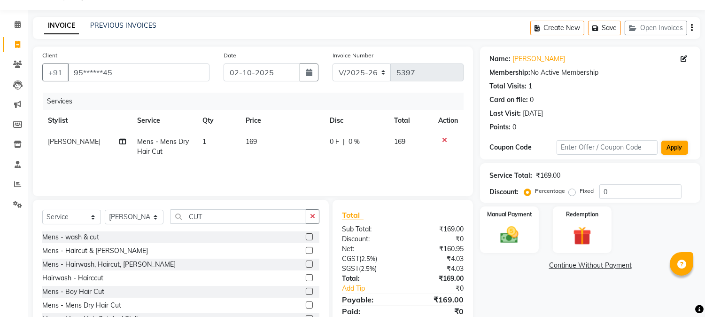
scroll to position [0, 0]
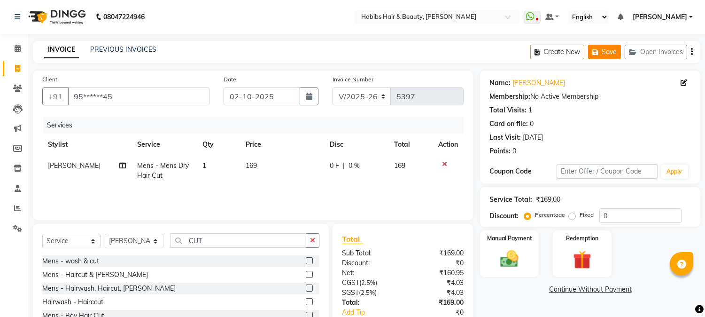
click at [610, 53] on button "Save" at bounding box center [604, 52] width 33 height 15
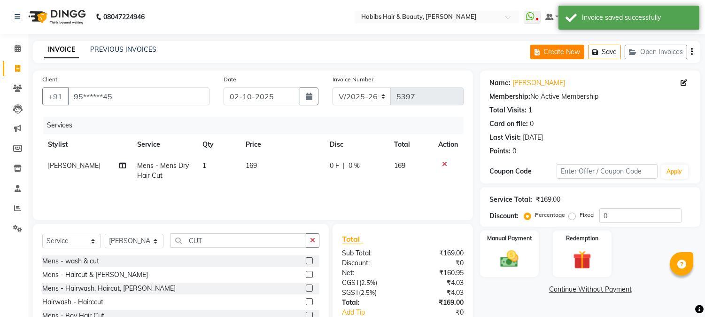
click at [541, 50] on icon "button" at bounding box center [539, 52] width 9 height 7
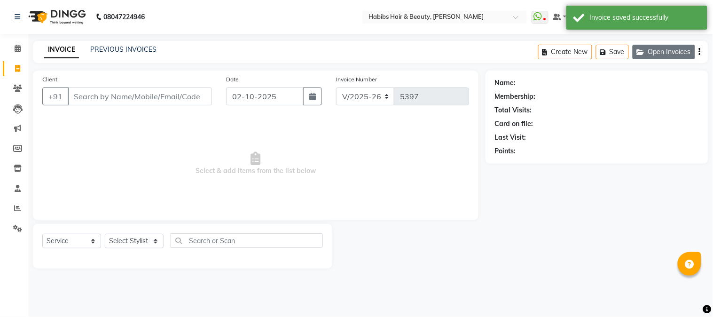
click at [653, 52] on button "Open Invoices" at bounding box center [663, 52] width 62 height 15
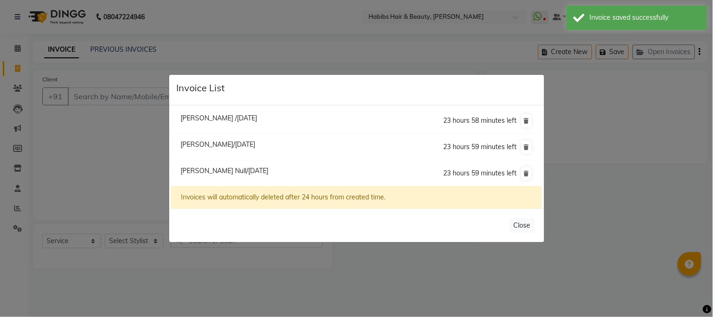
click at [255, 143] on span "[PERSON_NAME]/[DATE]" at bounding box center [217, 144] width 75 height 8
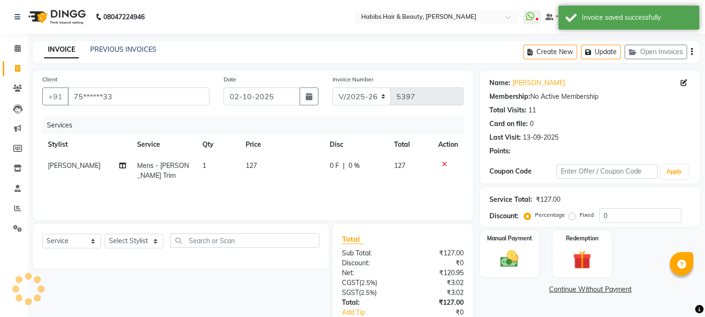
click at [248, 166] on span "127" at bounding box center [251, 165] width 11 height 8
click at [240, 166] on td "1" at bounding box center [218, 170] width 43 height 31
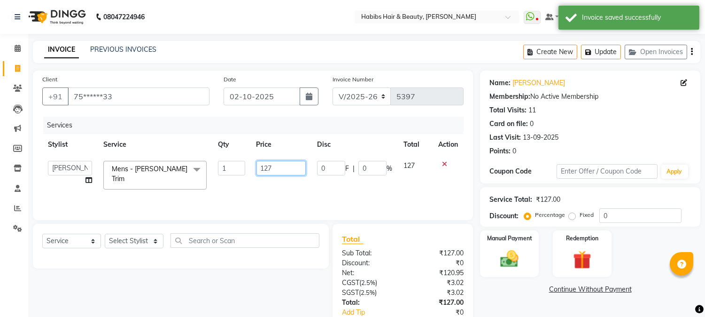
click at [263, 166] on input "127" at bounding box center [280, 168] width 49 height 15
click at [125, 242] on select "Select Stylist Admin Akshay [PERSON_NAME] [PERSON_NAME] Pallavi [PERSON_NAME] […" at bounding box center [134, 240] width 59 height 15
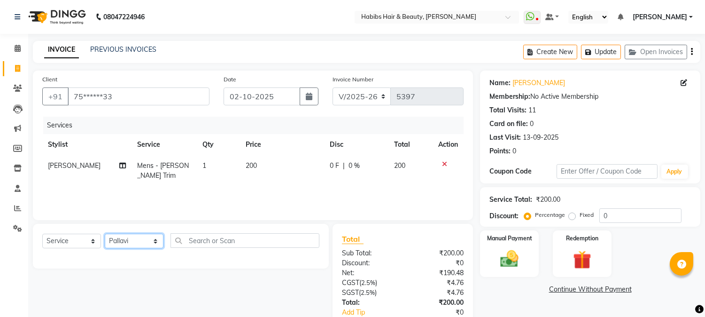
click at [105, 234] on select "Select Stylist Admin Akshay [PERSON_NAME] [PERSON_NAME] Pallavi [PERSON_NAME] […" at bounding box center [134, 240] width 59 height 15
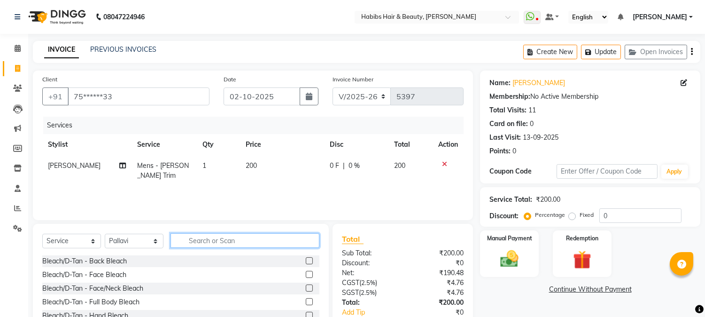
click at [221, 239] on input "text" at bounding box center [245, 240] width 149 height 15
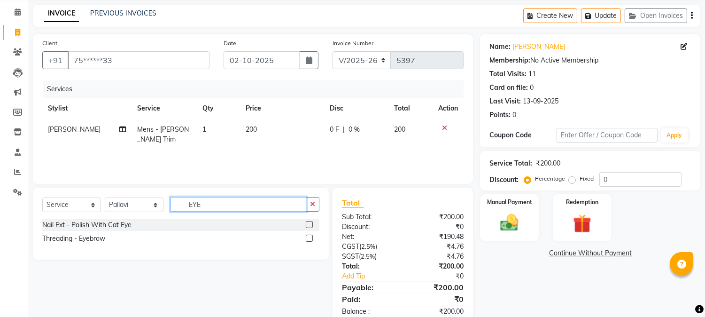
scroll to position [59, 0]
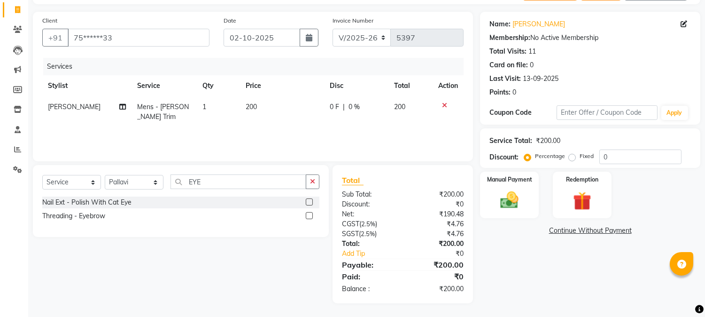
click at [308, 215] on label at bounding box center [309, 215] width 7 height 7
click at [308, 215] on input "checkbox" at bounding box center [309, 216] width 6 height 6
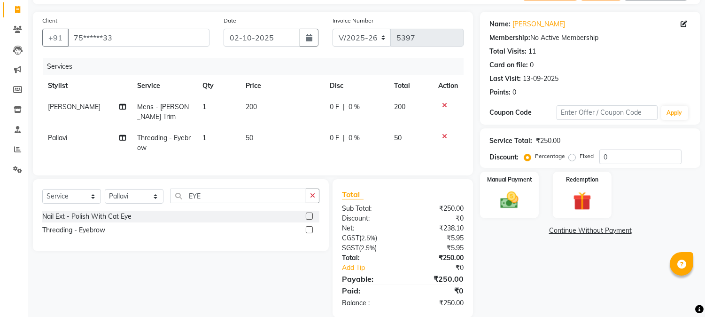
click at [249, 140] on span "50" at bounding box center [250, 137] width 8 height 8
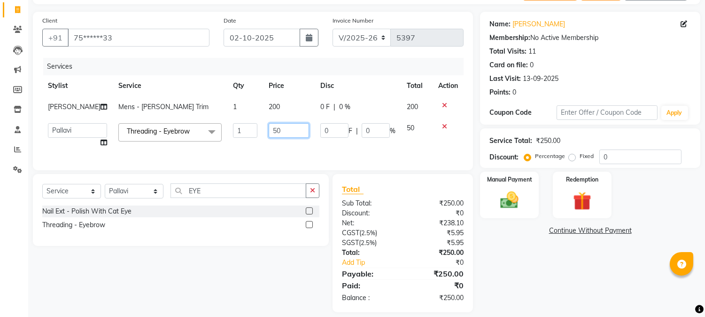
click at [269, 130] on input "50" at bounding box center [289, 130] width 40 height 15
click at [307, 89] on th "Price" at bounding box center [289, 85] width 52 height 21
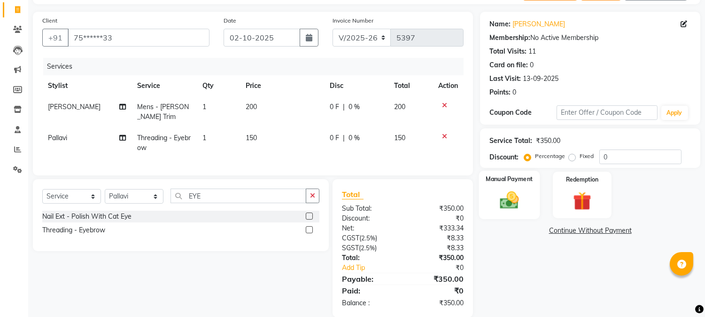
click at [519, 186] on div "Manual Payment" at bounding box center [509, 195] width 61 height 48
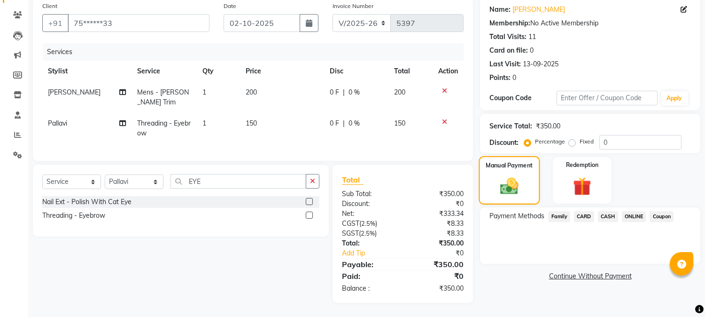
scroll to position [81, 0]
click at [592, 211] on span "CARD" at bounding box center [584, 216] width 20 height 11
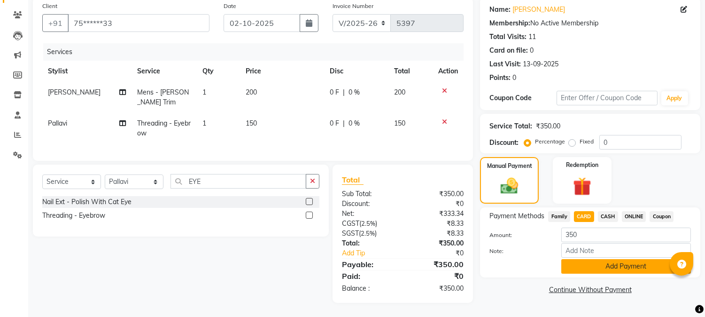
click at [596, 260] on button "Add Payment" at bounding box center [626, 266] width 130 height 15
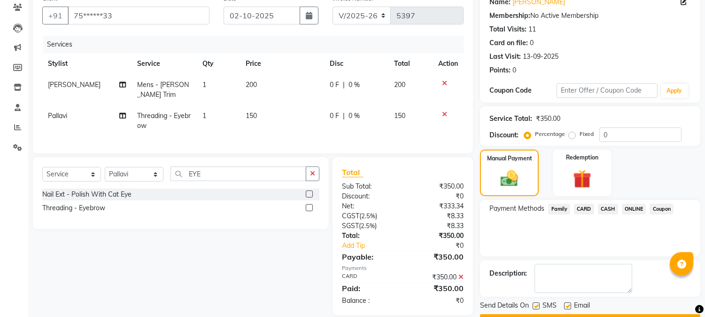
scroll to position [106, 0]
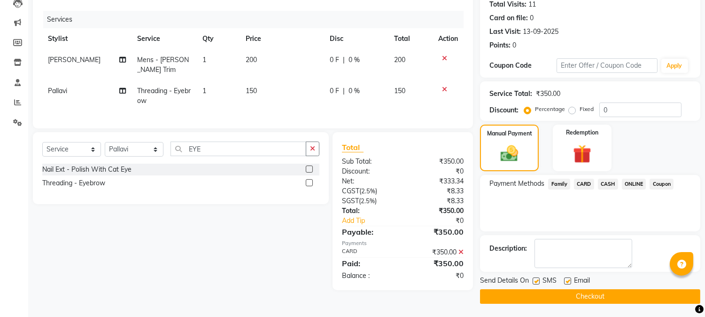
click at [579, 293] on button "Checkout" at bounding box center [590, 296] width 220 height 15
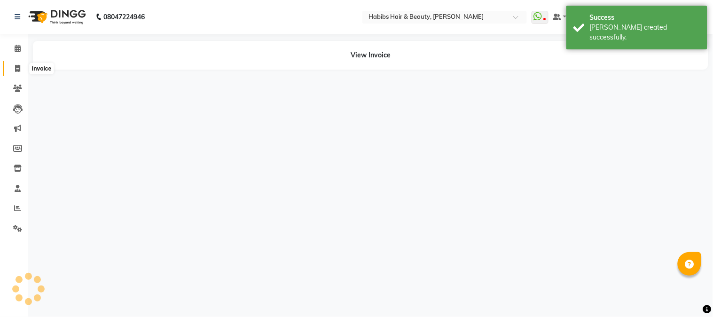
click at [16, 65] on icon at bounding box center [17, 68] width 5 height 7
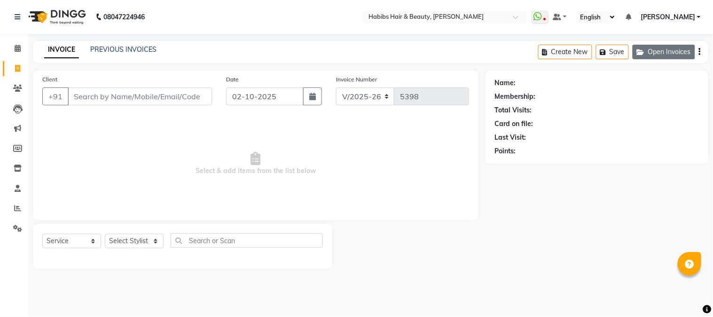
click at [648, 57] on button "Open Invoices" at bounding box center [663, 52] width 62 height 15
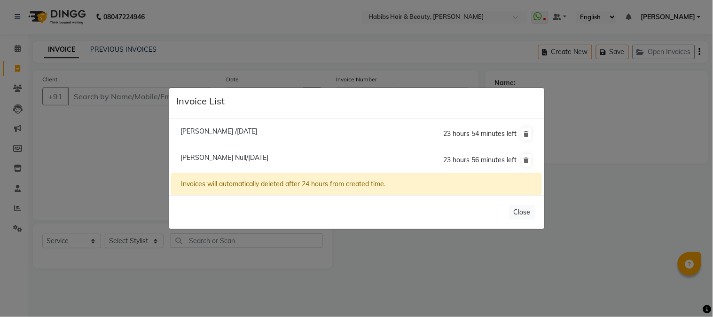
click at [229, 132] on span "[PERSON_NAME] /[DATE]" at bounding box center [218, 131] width 77 height 8
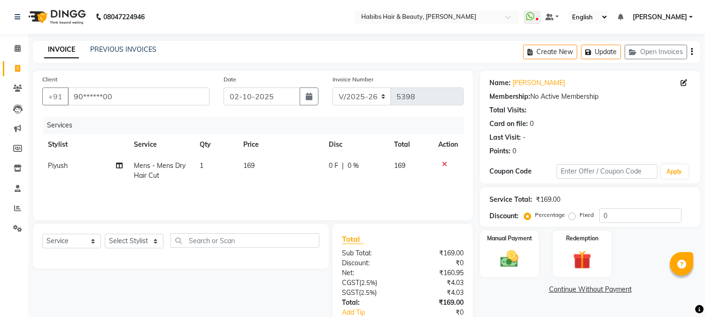
click at [250, 163] on span "169" at bounding box center [248, 165] width 11 height 8
click at [250, 163] on td "169" at bounding box center [280, 170] width 85 height 31
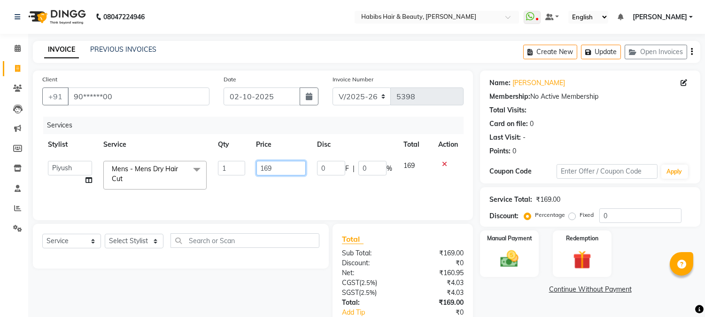
click at [262, 166] on input "169" at bounding box center [280, 168] width 49 height 15
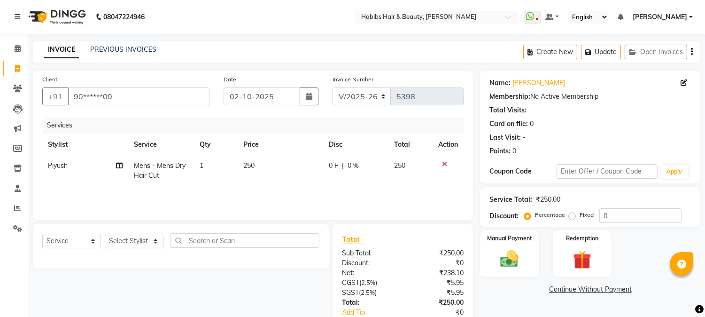
click at [302, 152] on th "Price" at bounding box center [280, 144] width 85 height 21
click at [522, 255] on img at bounding box center [509, 259] width 31 height 22
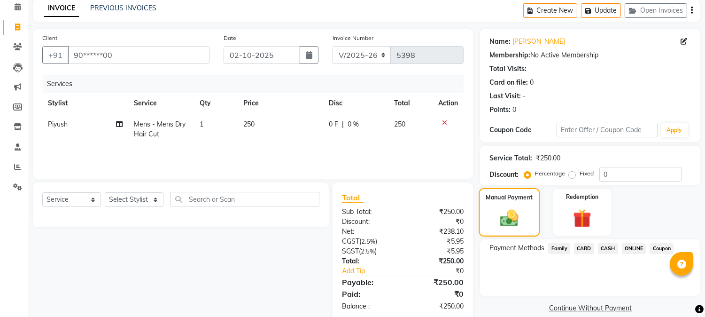
scroll to position [59, 0]
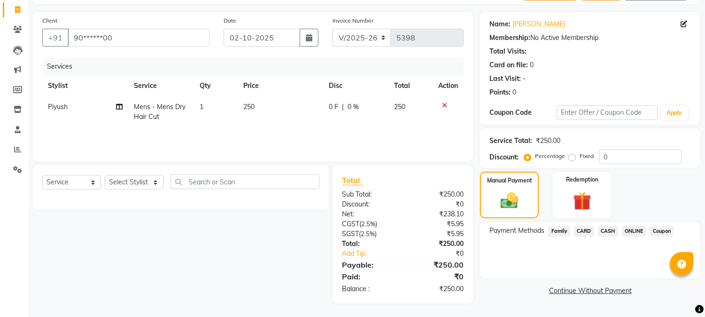
click at [607, 232] on span "CASH" at bounding box center [608, 230] width 20 height 11
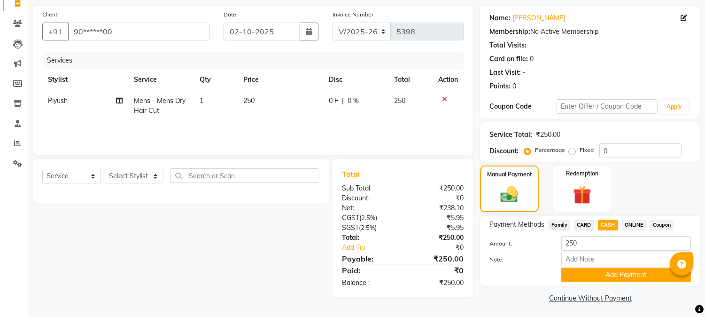
scroll to position [67, 0]
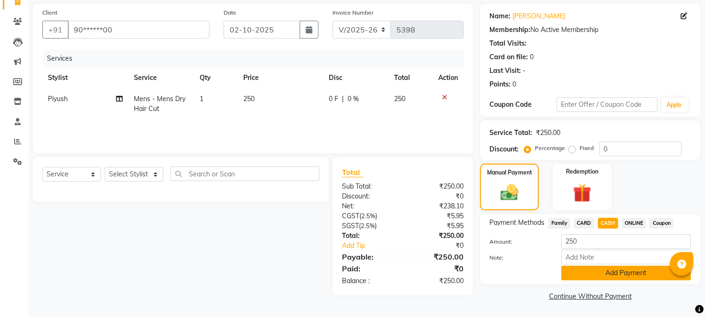
click at [610, 271] on button "Add Payment" at bounding box center [626, 272] width 130 height 15
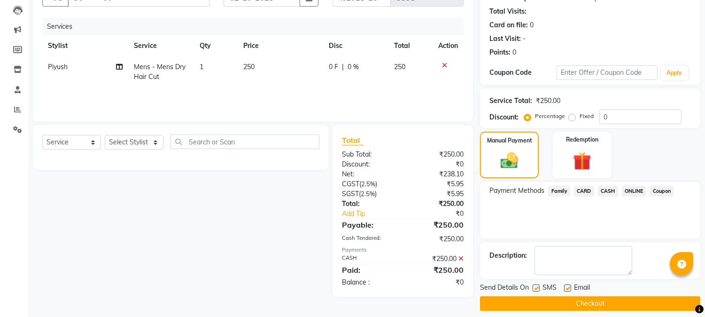
scroll to position [106, 0]
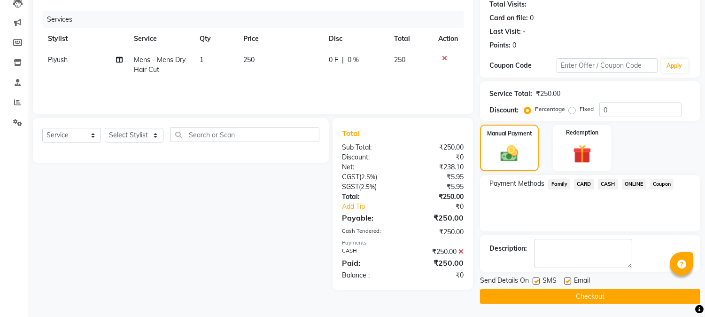
click at [599, 292] on button "Checkout" at bounding box center [590, 296] width 220 height 15
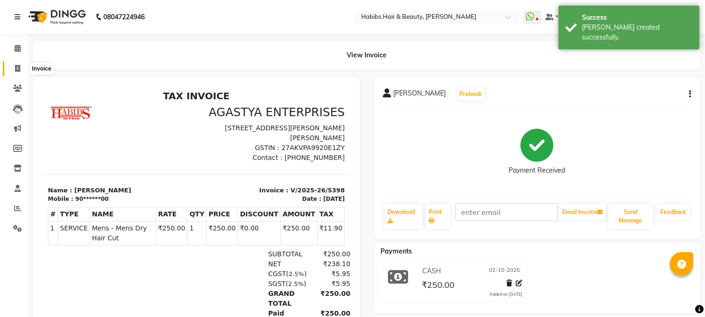
click at [15, 66] on icon at bounding box center [17, 68] width 5 height 7
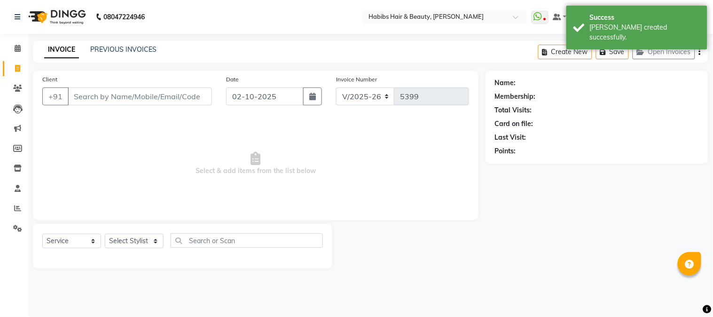
click at [121, 96] on input "Client" at bounding box center [140, 96] width 144 height 18
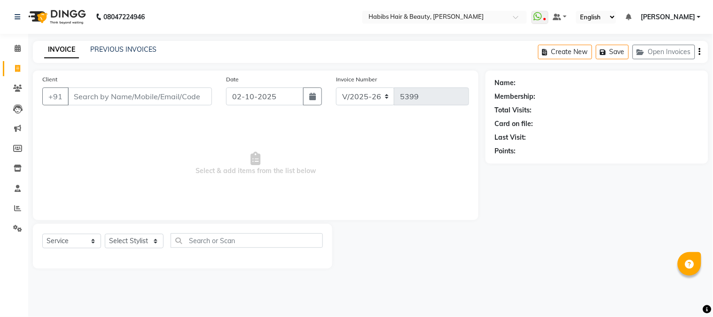
click at [136, 96] on input "Client" at bounding box center [140, 96] width 144 height 18
click at [133, 95] on input "Client" at bounding box center [140, 96] width 144 height 18
click at [134, 95] on input "Client" at bounding box center [140, 96] width 144 height 18
click at [139, 95] on input "Client" at bounding box center [140, 96] width 144 height 18
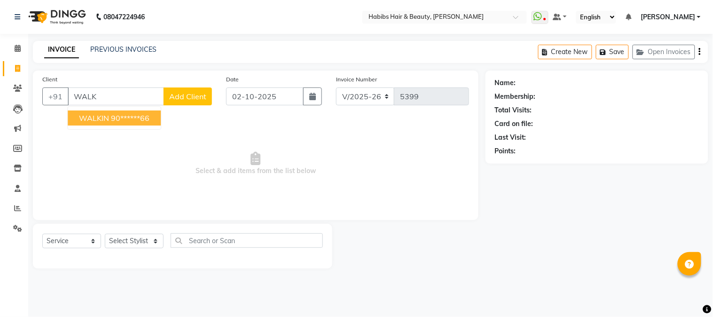
click at [138, 115] on ngb-highlight "90******66" at bounding box center [130, 117] width 39 height 9
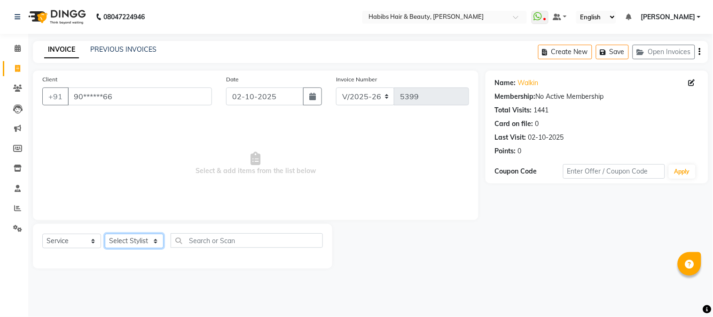
click at [133, 240] on select "Select Stylist Admin Akshay [PERSON_NAME] [PERSON_NAME] Pallavi [PERSON_NAME] […" at bounding box center [134, 240] width 59 height 15
click at [105, 234] on select "Select Stylist Admin Akshay [PERSON_NAME] [PERSON_NAME] Pallavi [PERSON_NAME] […" at bounding box center [134, 240] width 59 height 15
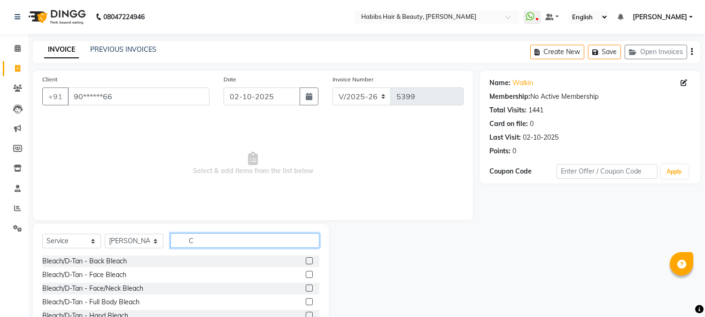
click at [227, 242] on input "C" at bounding box center [245, 240] width 149 height 15
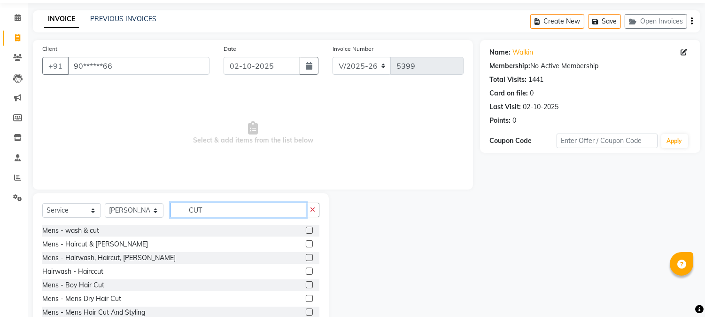
scroll to position [59, 0]
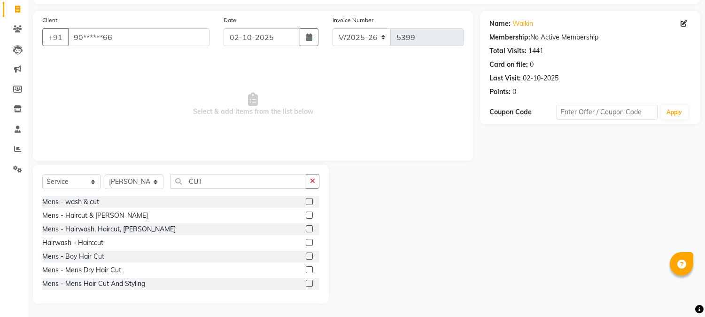
click at [306, 255] on label at bounding box center [309, 255] width 7 height 7
click at [306, 255] on input "checkbox" at bounding box center [309, 256] width 6 height 6
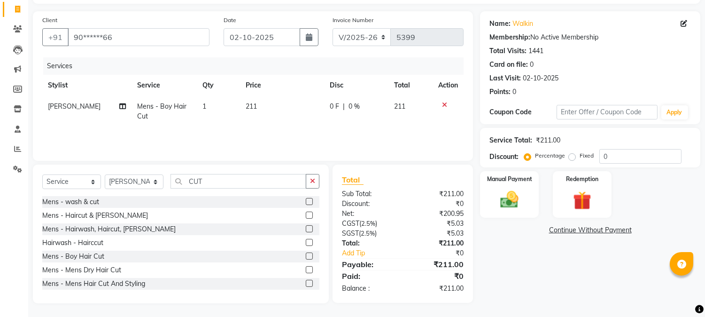
click at [251, 106] on span "211" at bounding box center [251, 106] width 11 height 8
click at [251, 106] on td "211" at bounding box center [282, 111] width 84 height 31
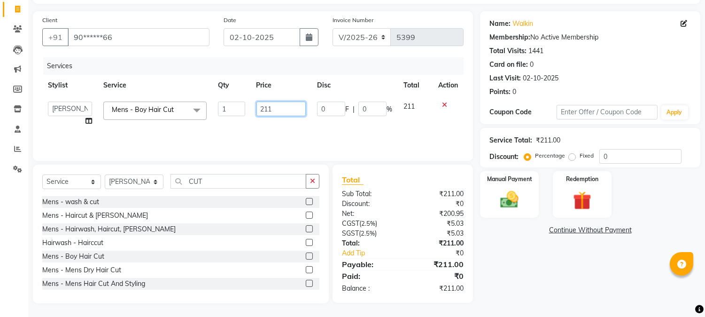
click at [264, 104] on input "211" at bounding box center [280, 108] width 49 height 15
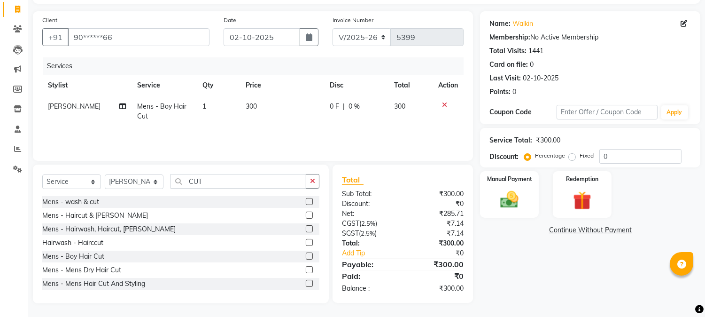
click at [296, 79] on th "Price" at bounding box center [282, 85] width 84 height 21
click at [521, 191] on img at bounding box center [509, 200] width 31 height 22
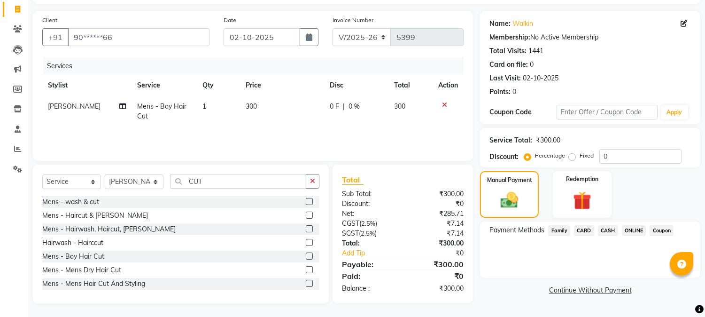
click at [628, 229] on span "ONLINE" at bounding box center [634, 230] width 24 height 11
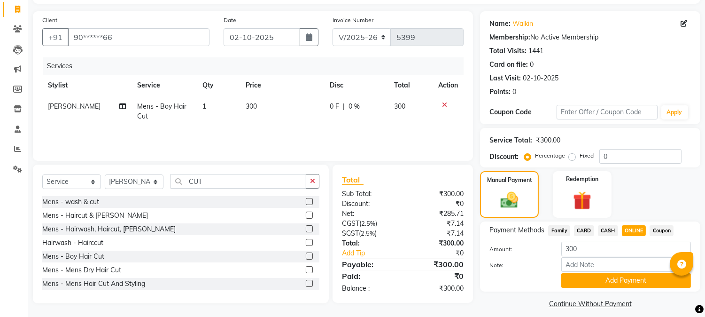
click at [606, 228] on span "CASH" at bounding box center [608, 230] width 20 height 11
click at [608, 274] on button "Add Payment" at bounding box center [626, 280] width 130 height 15
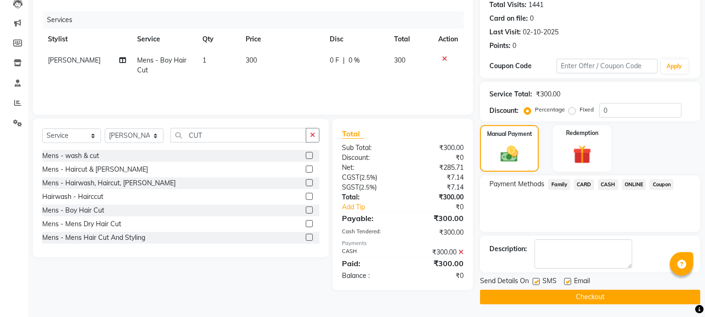
scroll to position [106, 0]
click at [593, 295] on button "Checkout" at bounding box center [590, 296] width 220 height 15
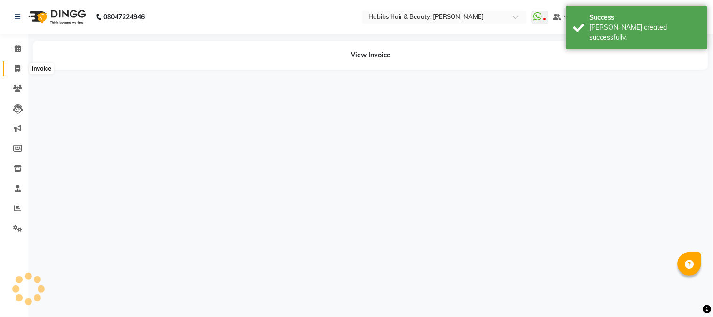
click at [18, 63] on span at bounding box center [17, 68] width 16 height 11
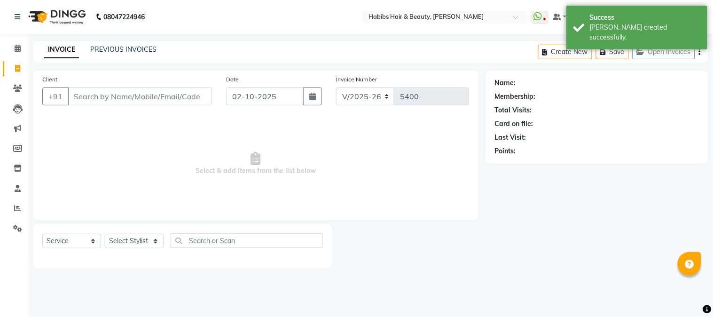
click at [133, 95] on input "Client" at bounding box center [140, 96] width 144 height 18
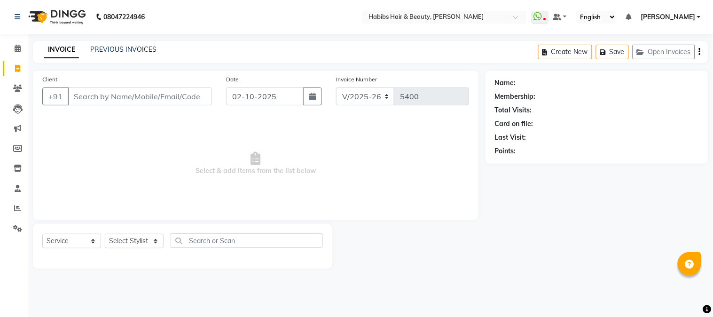
click at [141, 100] on input "Client" at bounding box center [140, 96] width 144 height 18
click at [147, 100] on input "Client" at bounding box center [140, 96] width 144 height 18
click at [147, 95] on input "Client" at bounding box center [140, 96] width 144 height 18
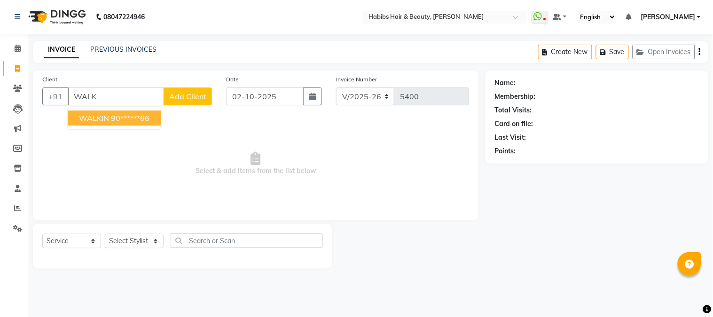
click at [113, 115] on ngb-highlight "90******66" at bounding box center [130, 117] width 39 height 9
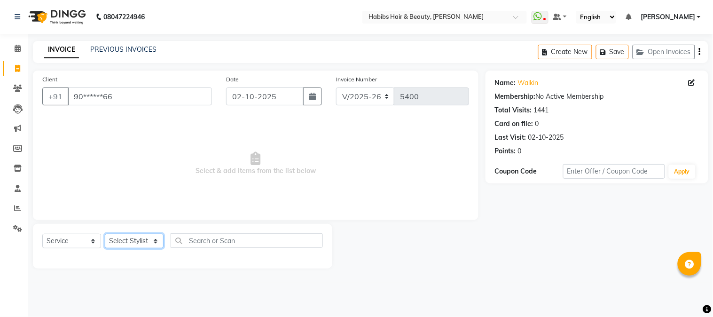
click at [128, 242] on select "Select Stylist Admin Akshay [PERSON_NAME] [PERSON_NAME] Pallavi [PERSON_NAME] […" at bounding box center [134, 240] width 59 height 15
click at [105, 234] on select "Select Stylist Admin Akshay [PERSON_NAME] [PERSON_NAME] Pallavi [PERSON_NAME] […" at bounding box center [134, 240] width 59 height 15
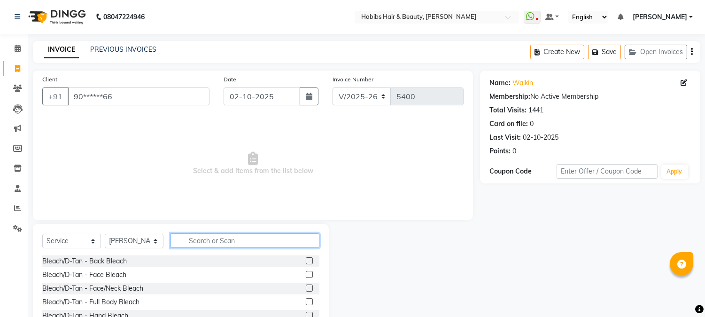
click at [190, 237] on input "text" at bounding box center [245, 240] width 149 height 15
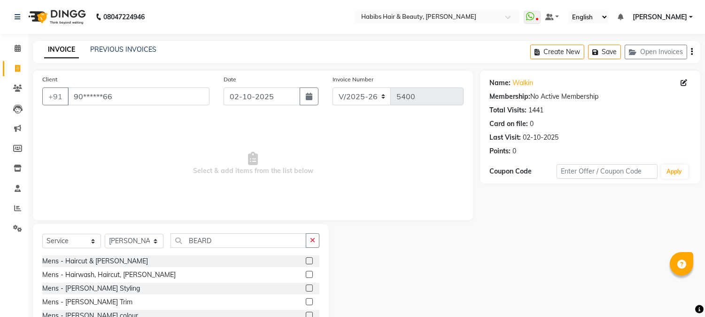
click at [310, 302] on label at bounding box center [309, 301] width 7 height 7
click at [310, 302] on input "checkbox" at bounding box center [309, 302] width 6 height 6
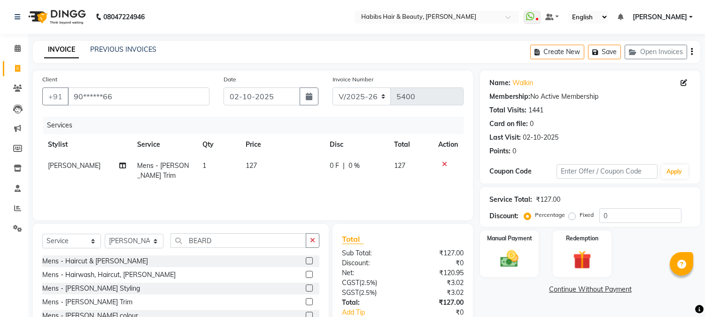
click at [251, 161] on span "127" at bounding box center [251, 165] width 11 height 8
click at [251, 161] on td "127" at bounding box center [282, 170] width 84 height 31
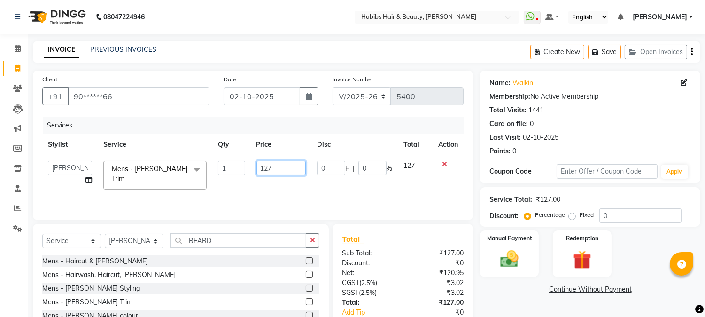
click at [260, 165] on input "127" at bounding box center [280, 168] width 49 height 15
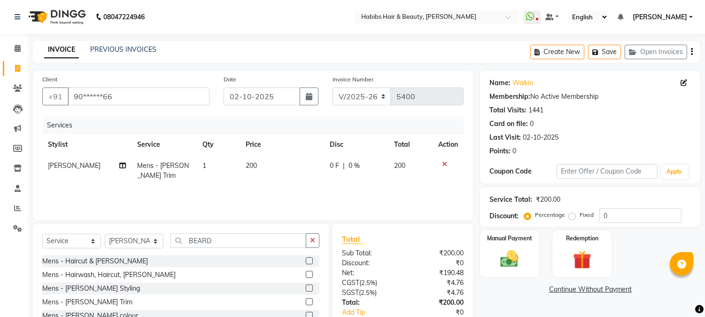
click at [306, 137] on th "Price" at bounding box center [282, 144] width 84 height 21
click at [502, 243] on div "Manual Payment" at bounding box center [509, 253] width 61 height 48
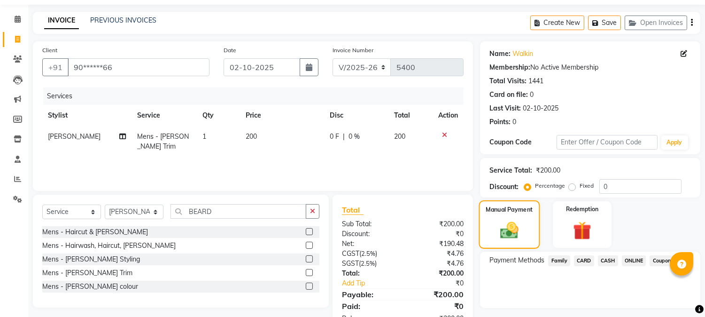
scroll to position [59, 0]
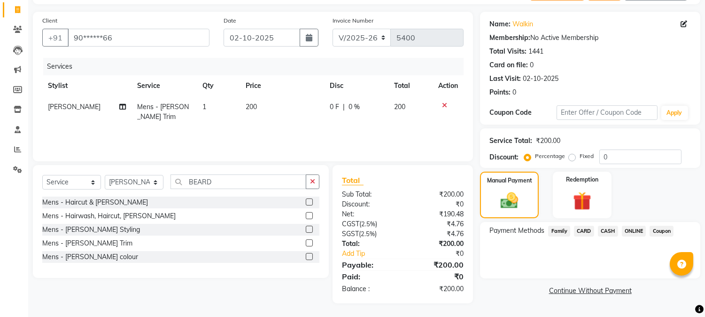
click at [608, 231] on span "CASH" at bounding box center [608, 230] width 20 height 11
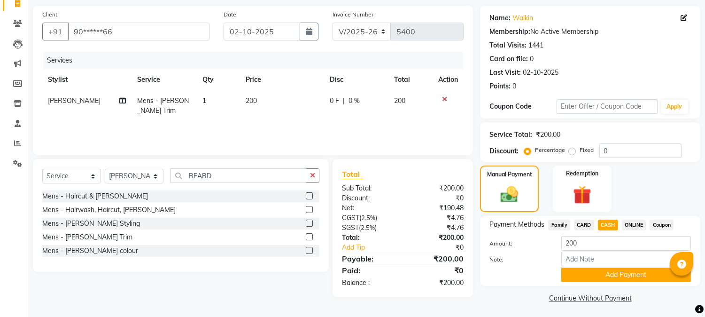
scroll to position [67, 0]
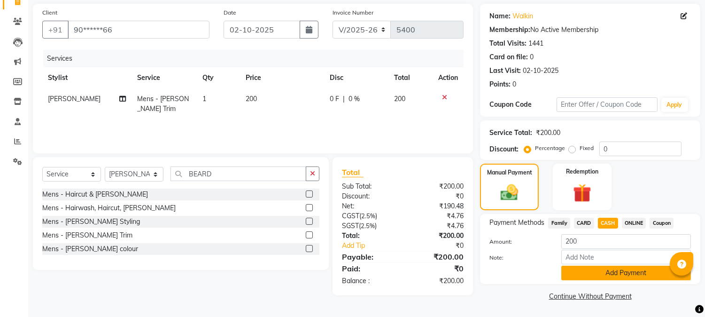
click at [628, 271] on button "Add Payment" at bounding box center [626, 272] width 130 height 15
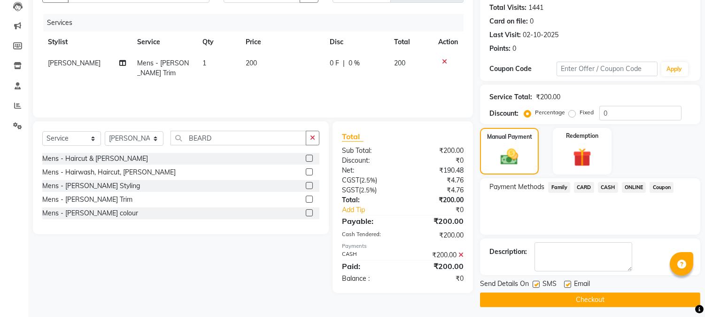
scroll to position [106, 0]
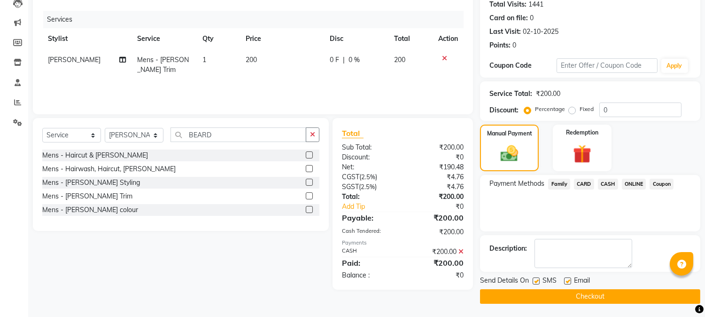
click at [601, 292] on button "Checkout" at bounding box center [590, 296] width 220 height 15
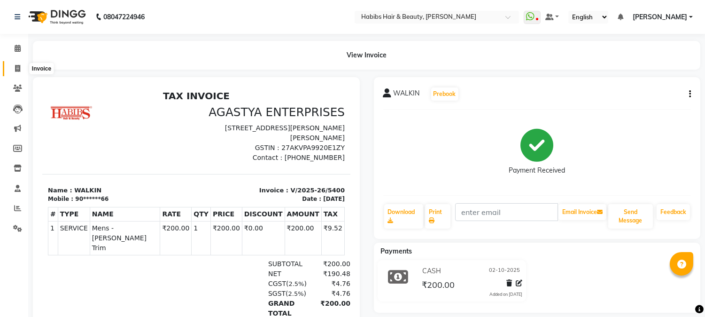
click at [18, 70] on icon at bounding box center [17, 68] width 5 height 7
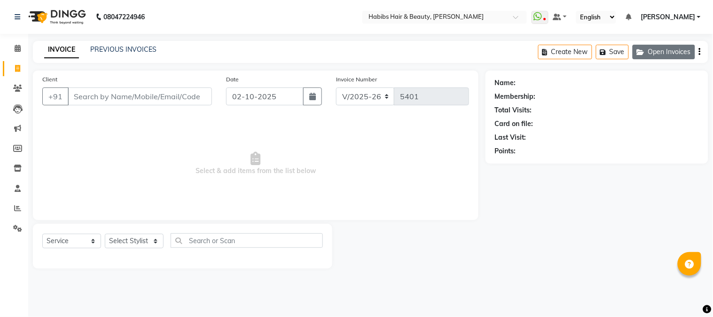
click at [659, 54] on button "Open Invoices" at bounding box center [663, 52] width 62 height 15
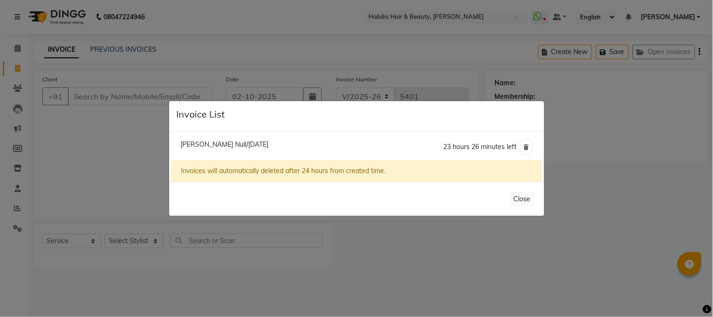
click at [205, 147] on span "[PERSON_NAME] Null/[DATE]" at bounding box center [224, 144] width 88 height 8
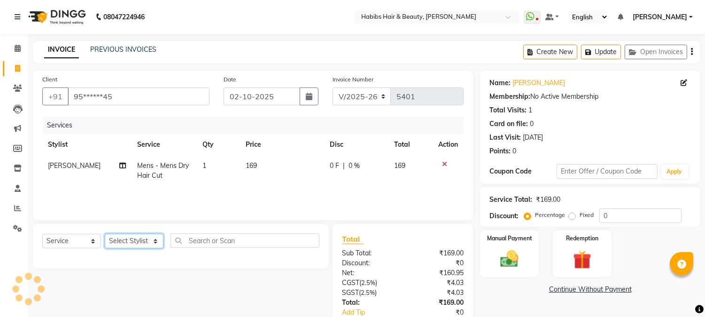
click at [128, 239] on select "Select Stylist Admin Akshay [PERSON_NAME] [PERSON_NAME] Pallavi [PERSON_NAME] […" at bounding box center [134, 240] width 59 height 15
click at [105, 234] on select "Select Stylist Admin Akshay [PERSON_NAME] [PERSON_NAME] Pallavi [PERSON_NAME] […" at bounding box center [134, 240] width 59 height 15
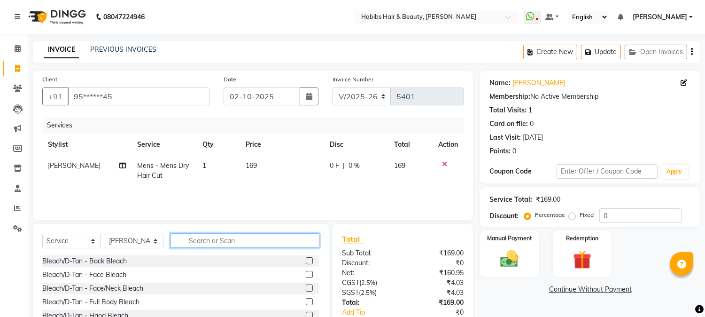
click at [183, 236] on input "text" at bounding box center [245, 240] width 149 height 15
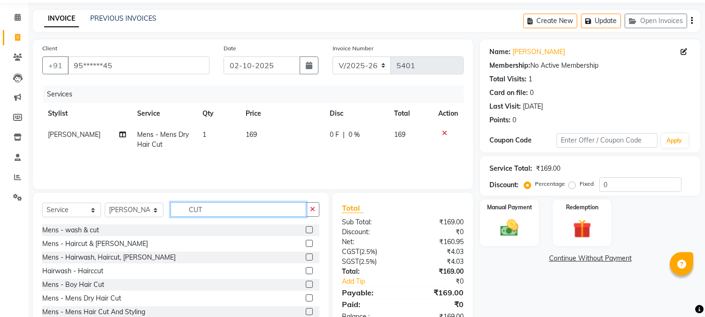
scroll to position [59, 0]
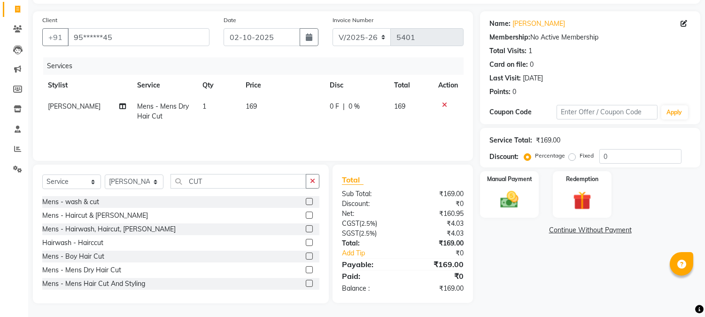
click at [306, 227] on label at bounding box center [309, 228] width 7 height 7
click at [306, 227] on input "checkbox" at bounding box center [309, 229] width 6 height 6
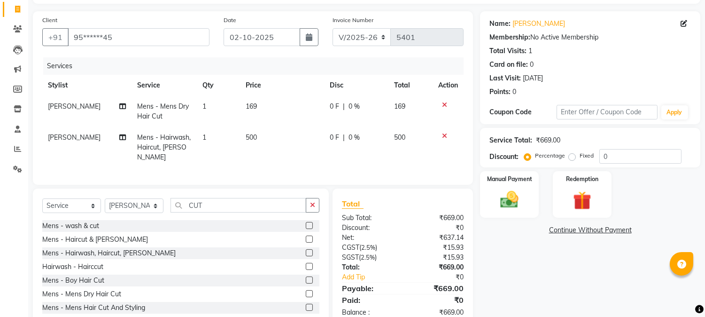
click at [442, 102] on icon at bounding box center [444, 104] width 5 height 7
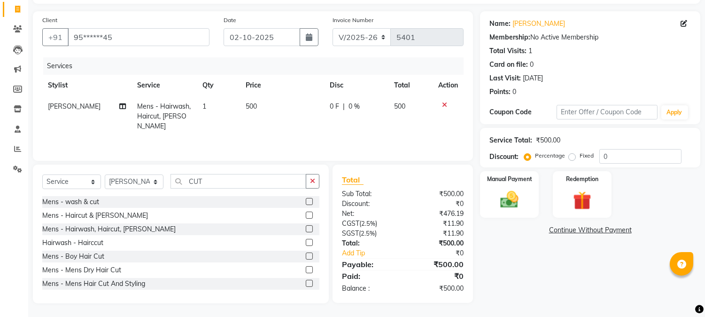
click at [253, 104] on span "500" at bounding box center [251, 106] width 11 height 8
click at [253, 104] on td "500" at bounding box center [282, 116] width 84 height 41
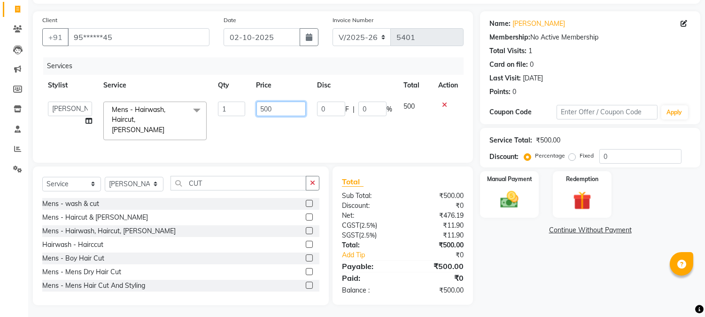
click at [264, 107] on input "500" at bounding box center [280, 108] width 49 height 15
click at [298, 92] on th "Price" at bounding box center [281, 85] width 61 height 21
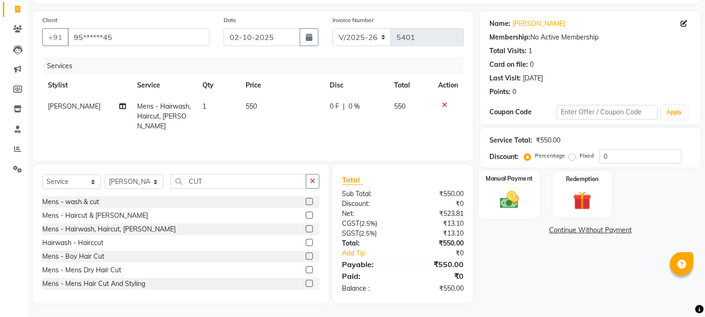
click at [506, 193] on img at bounding box center [509, 200] width 31 height 22
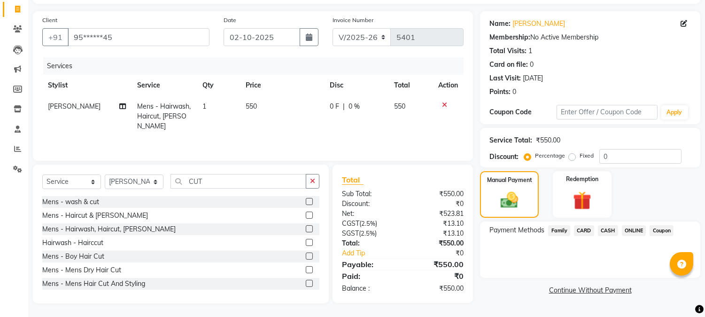
click at [635, 230] on span "ONLINE" at bounding box center [634, 230] width 24 height 11
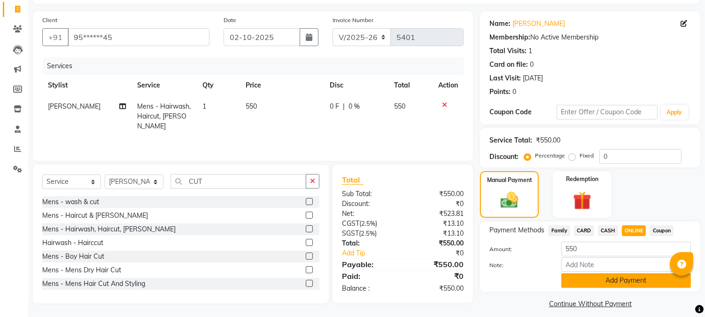
click at [599, 274] on button "Add Payment" at bounding box center [626, 280] width 130 height 15
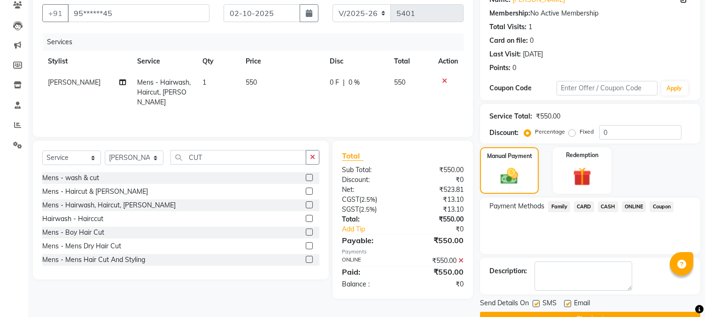
scroll to position [106, 0]
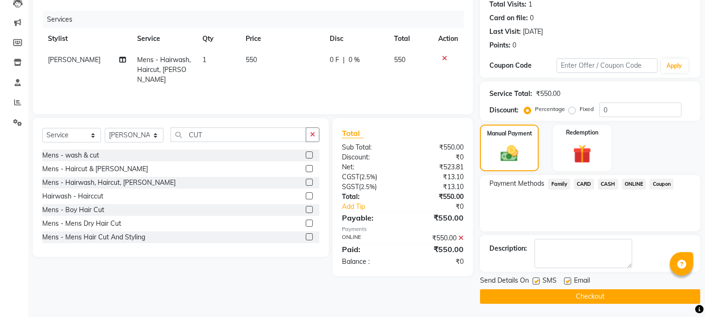
click at [578, 294] on button "Checkout" at bounding box center [590, 296] width 220 height 15
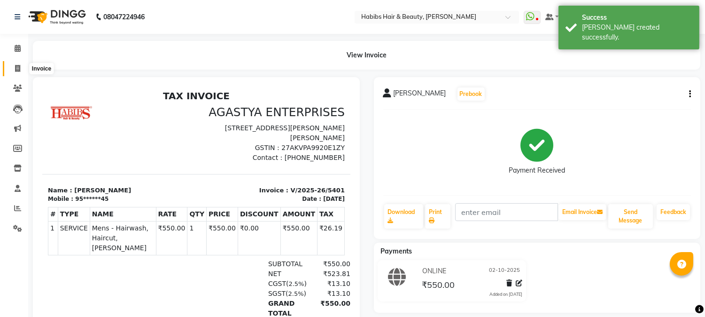
click at [19, 63] on span at bounding box center [17, 68] width 16 height 11
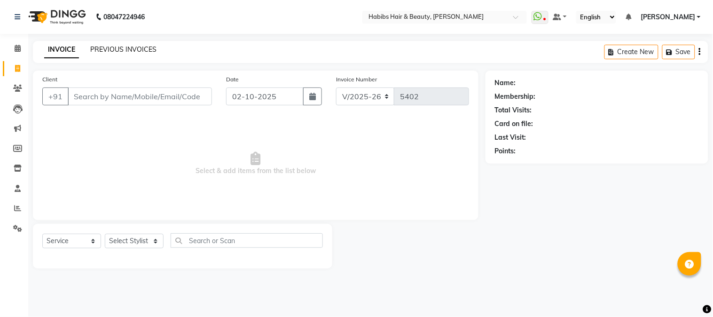
click at [134, 50] on link "PREVIOUS INVOICES" at bounding box center [123, 49] width 66 height 8
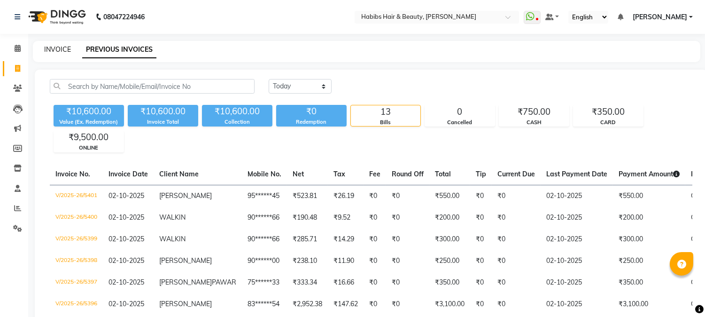
click at [48, 50] on link "INVOICE" at bounding box center [57, 49] width 27 height 8
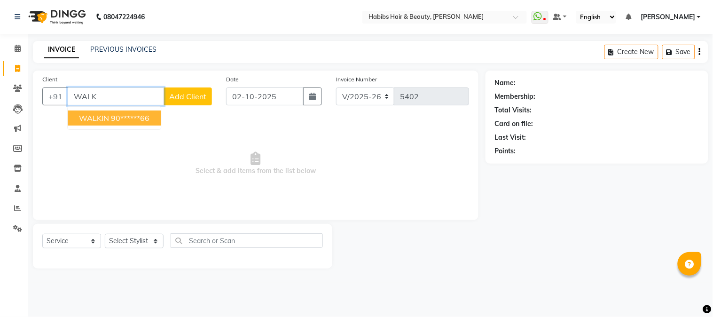
click at [144, 120] on ngb-highlight "90******66" at bounding box center [130, 117] width 39 height 9
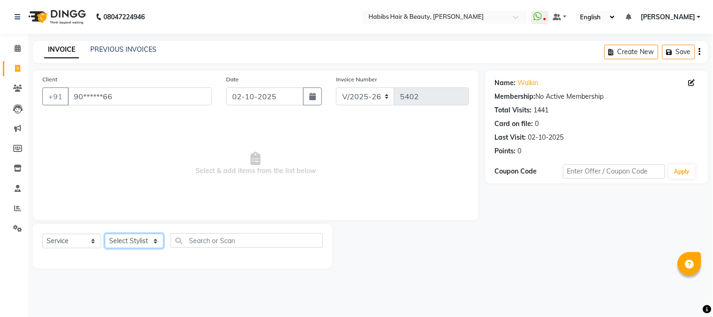
click at [141, 243] on select "Select Stylist Admin Akshay [PERSON_NAME] [PERSON_NAME] Pallavi [PERSON_NAME] […" at bounding box center [134, 240] width 59 height 15
click at [105, 234] on select "Select Stylist Admin Akshay [PERSON_NAME] [PERSON_NAME] Pallavi [PERSON_NAME] […" at bounding box center [134, 240] width 59 height 15
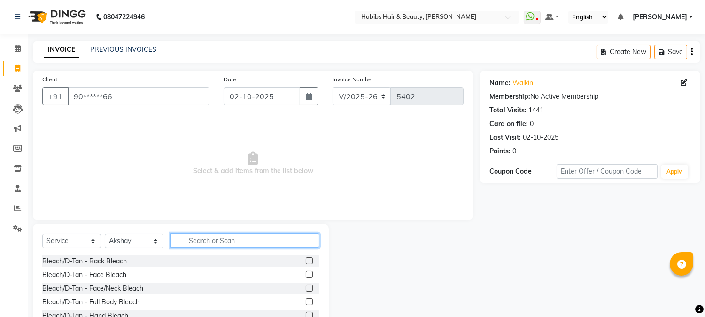
click at [231, 243] on input "text" at bounding box center [245, 240] width 149 height 15
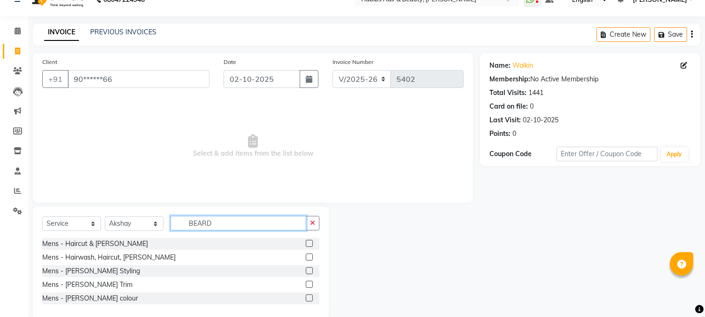
scroll to position [34, 0]
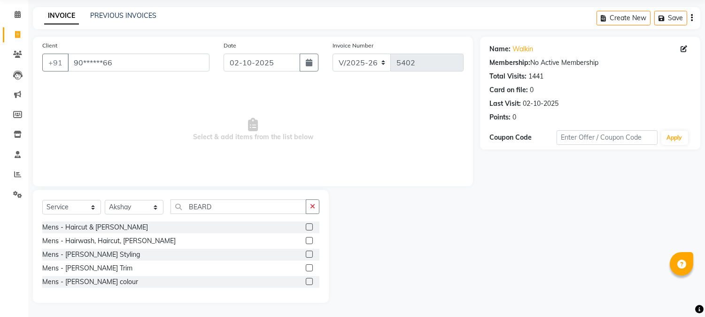
click at [311, 270] on label at bounding box center [309, 267] width 7 height 7
click at [311, 270] on input "checkbox" at bounding box center [309, 268] width 6 height 6
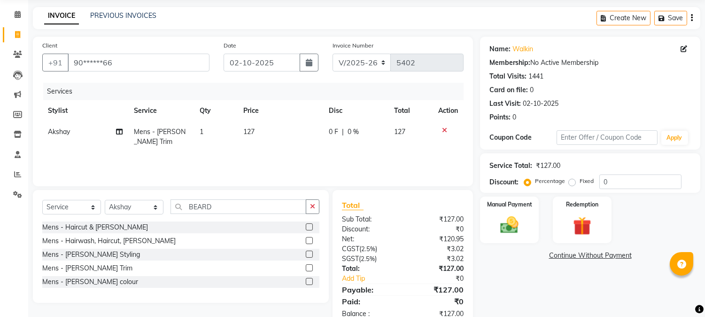
click at [251, 129] on span "127" at bounding box center [248, 131] width 11 height 8
click at [251, 129] on td "127" at bounding box center [280, 136] width 85 height 31
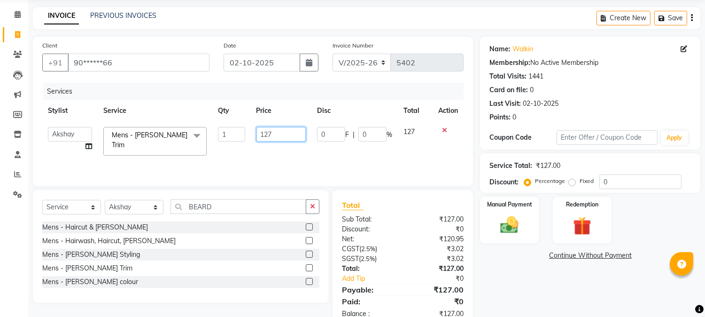
click at [262, 131] on input "127" at bounding box center [280, 134] width 49 height 15
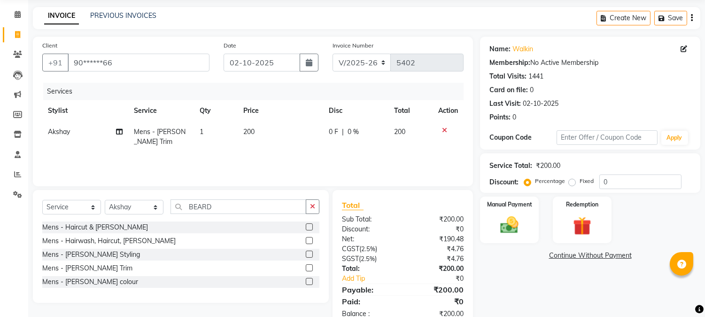
click at [302, 94] on div "Services" at bounding box center [256, 91] width 427 height 17
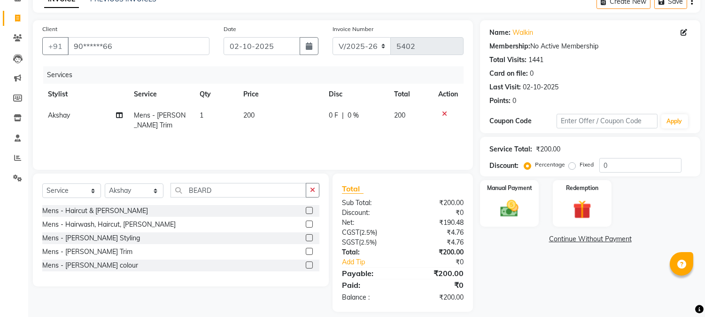
scroll to position [59, 0]
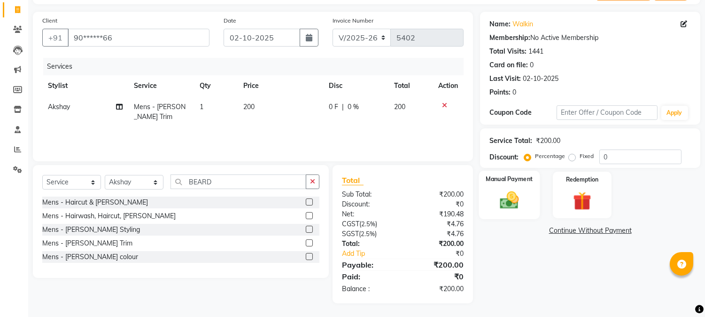
click at [508, 182] on label "Manual Payment" at bounding box center [509, 178] width 47 height 9
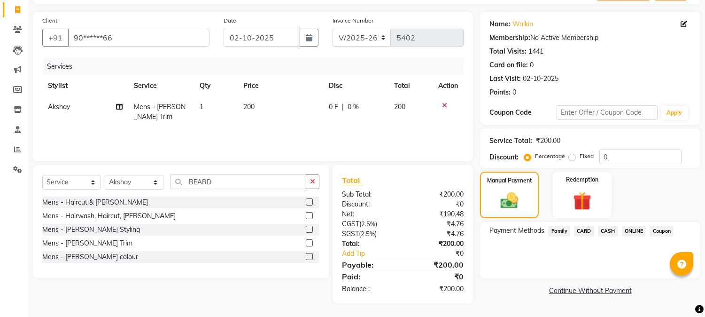
click at [630, 229] on span "ONLINE" at bounding box center [634, 230] width 24 height 11
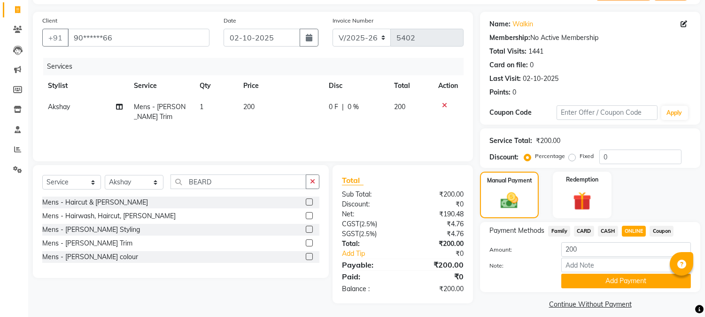
scroll to position [67, 0]
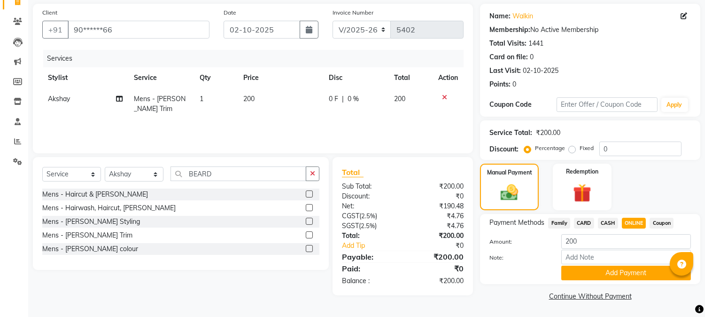
click at [607, 220] on span "CASH" at bounding box center [608, 222] width 20 height 11
click at [617, 270] on button "Add Payment" at bounding box center [626, 272] width 130 height 15
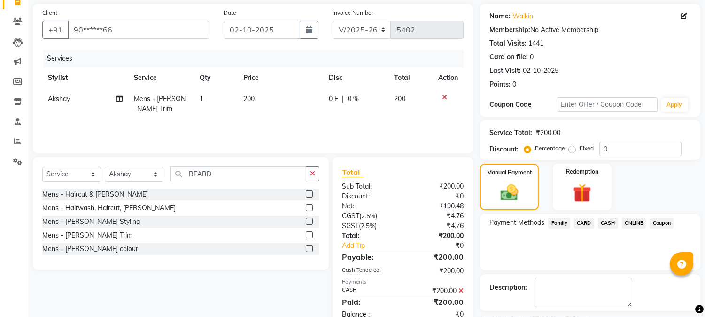
scroll to position [106, 0]
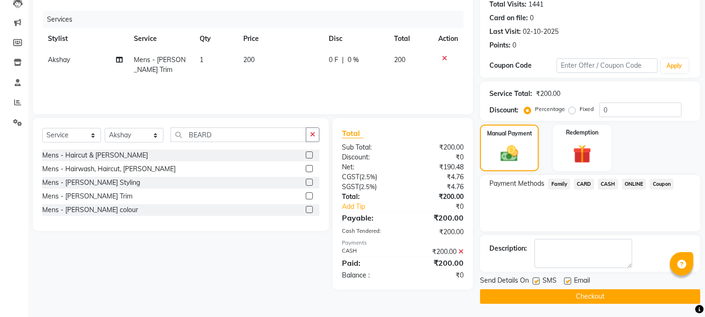
click at [603, 294] on button "Checkout" at bounding box center [590, 296] width 220 height 15
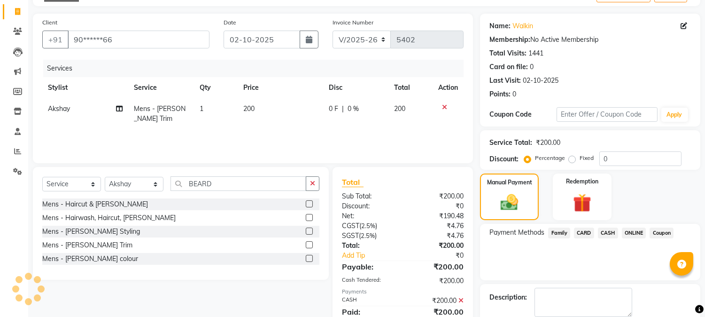
scroll to position [0, 0]
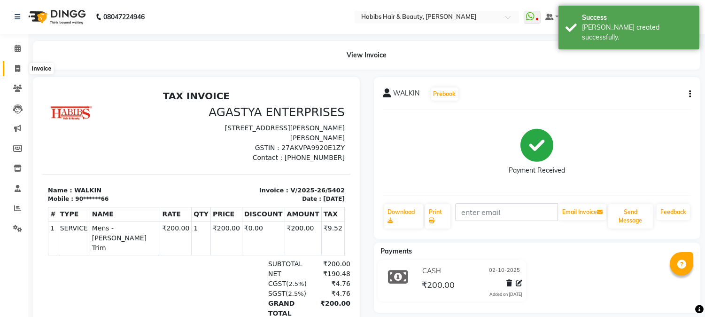
click at [21, 66] on span at bounding box center [17, 68] width 16 height 11
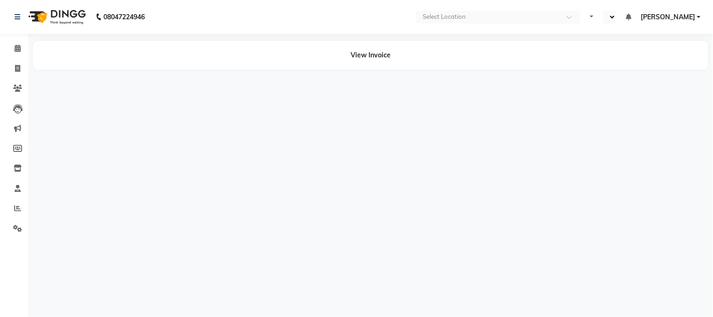
select select "en"
